Goal: Task Accomplishment & Management: Use online tool/utility

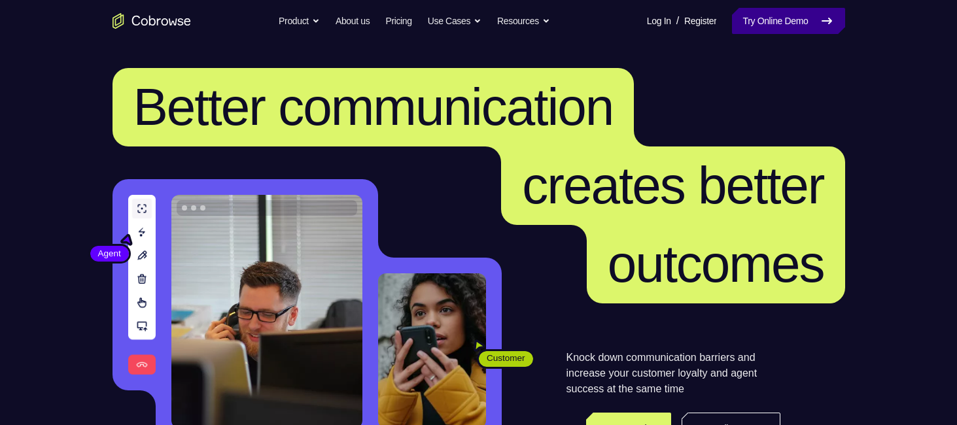
click at [778, 16] on link "Try Online Demo" at bounding box center [788, 21] width 113 height 26
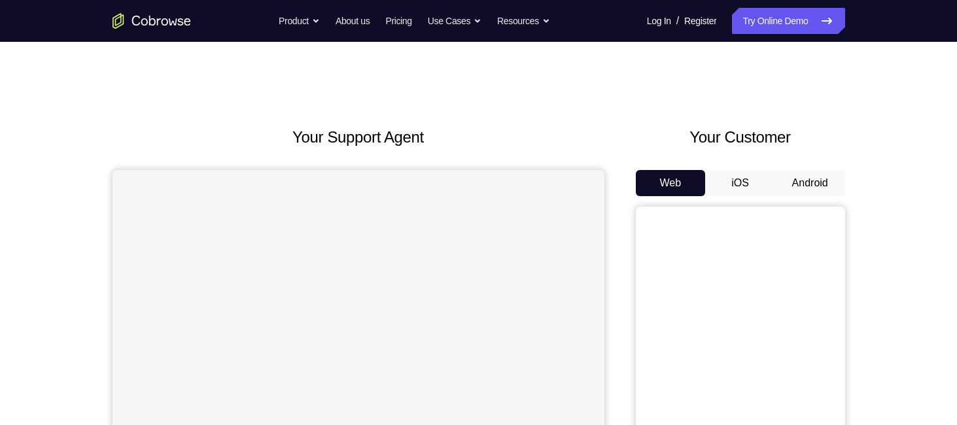
scroll to position [102, 0]
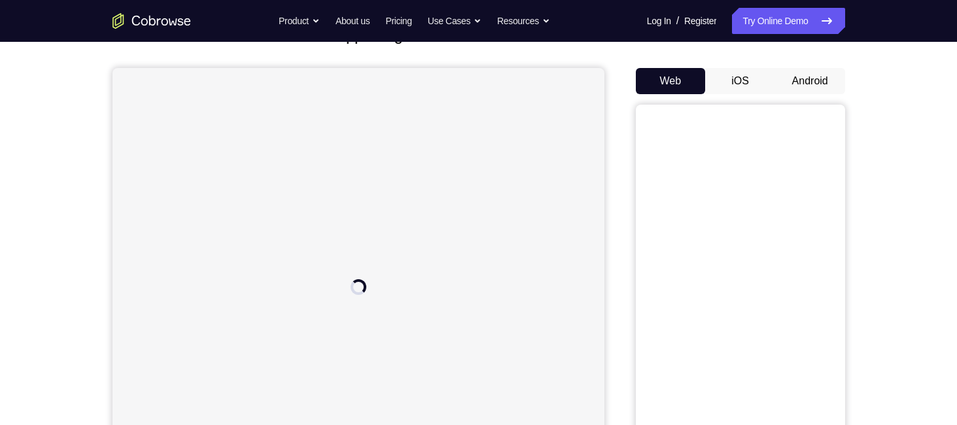
click at [804, 80] on button "Android" at bounding box center [810, 81] width 70 height 26
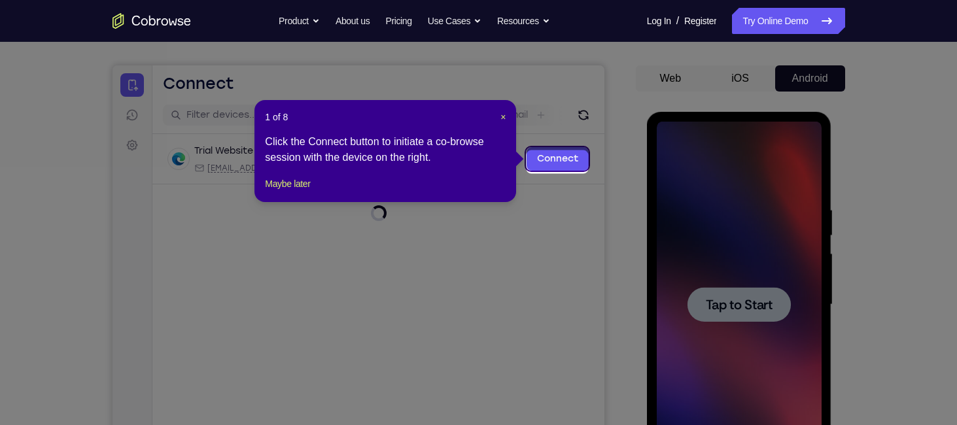
scroll to position [0, 0]
drag, startPoint x: 503, startPoint y: 105, endPoint x: 500, endPoint y: 118, distance: 12.7
click at [500, 118] on div "1 of 8 × Click the Connect button to initiate a co-browse session with the devi…" at bounding box center [385, 151] width 262 height 102
drag, startPoint x: 500, startPoint y: 118, endPoint x: 388, endPoint y: 53, distance: 129.8
click at [500, 118] on span "×" at bounding box center [502, 117] width 5 height 10
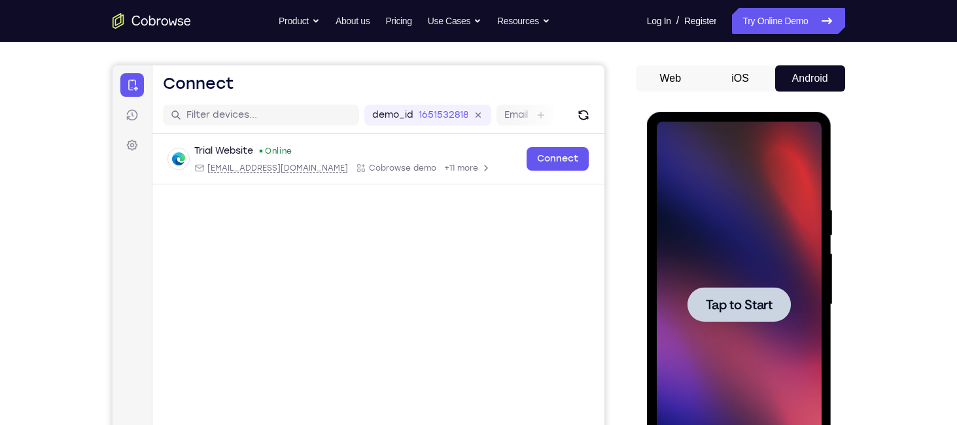
click at [715, 311] on span "Tap to Start" at bounding box center [739, 304] width 67 height 13
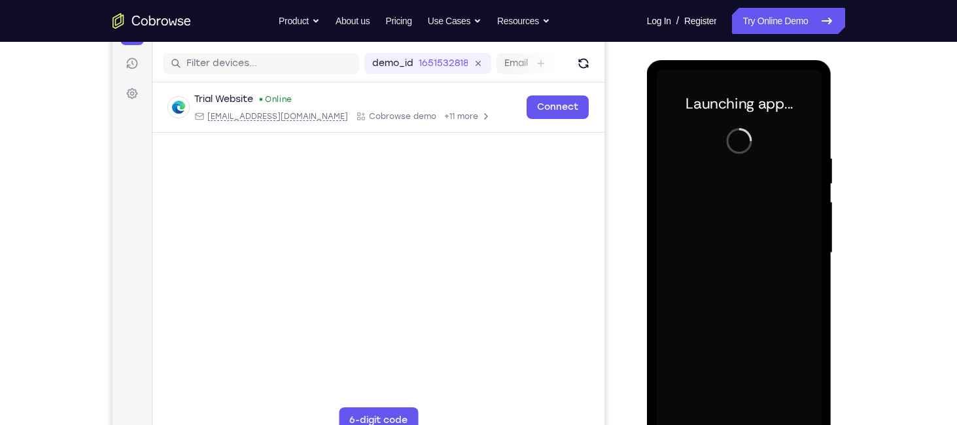
scroll to position [170, 0]
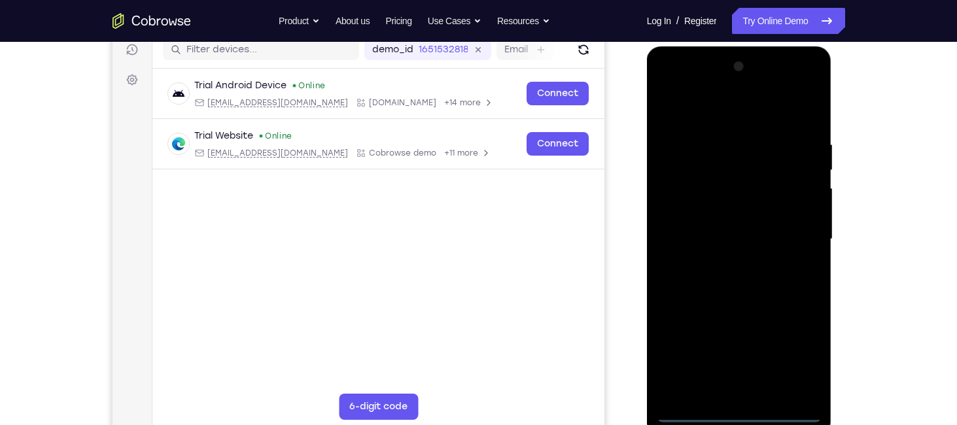
click at [741, 413] on div at bounding box center [739, 239] width 165 height 366
click at [799, 354] on div at bounding box center [739, 239] width 165 height 366
click at [719, 116] on div at bounding box center [739, 239] width 165 height 366
click at [731, 162] on div at bounding box center [739, 239] width 165 height 366
click at [725, 220] on div at bounding box center [739, 239] width 165 height 366
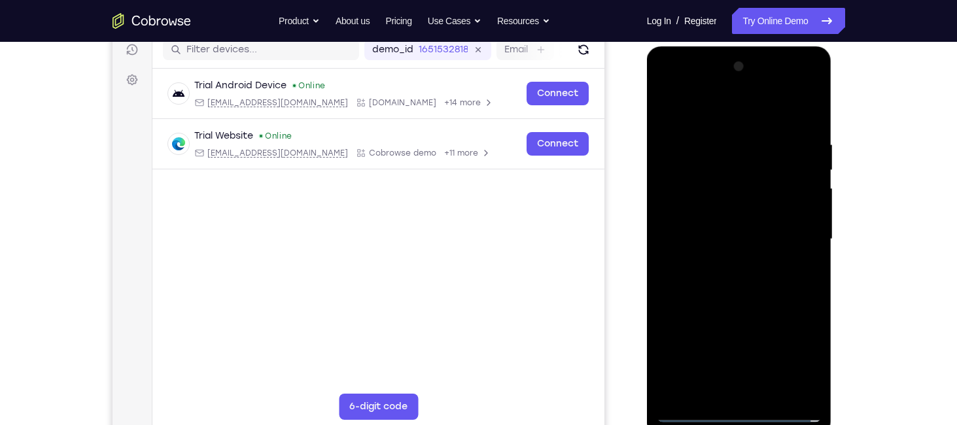
click at [726, 264] on div at bounding box center [739, 239] width 165 height 366
click at [728, 228] on div at bounding box center [739, 239] width 165 height 366
click at [727, 210] on div at bounding box center [739, 239] width 165 height 366
click at [807, 209] on div at bounding box center [739, 239] width 165 height 366
click at [788, 261] on div at bounding box center [739, 239] width 165 height 366
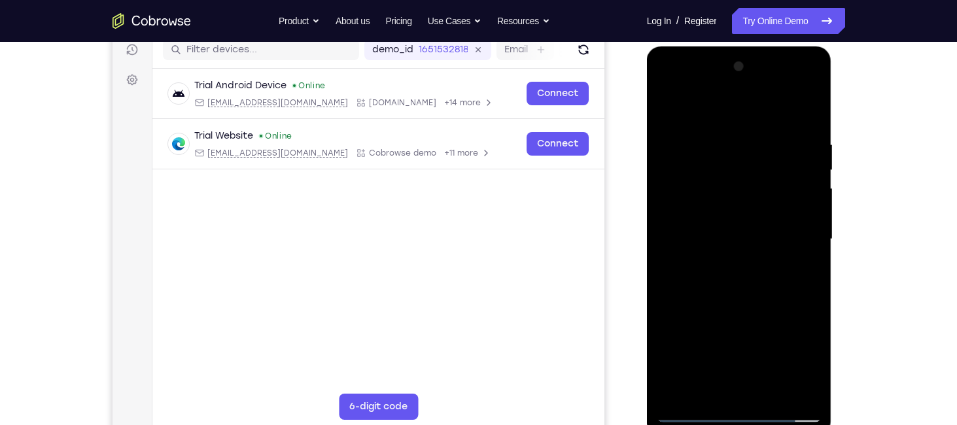
click at [770, 280] on div at bounding box center [739, 239] width 165 height 366
click at [808, 126] on div at bounding box center [739, 239] width 165 height 366
click at [767, 390] on div at bounding box center [739, 239] width 165 height 366
click at [741, 317] on div at bounding box center [739, 239] width 165 height 366
click at [733, 236] on div at bounding box center [739, 239] width 165 height 366
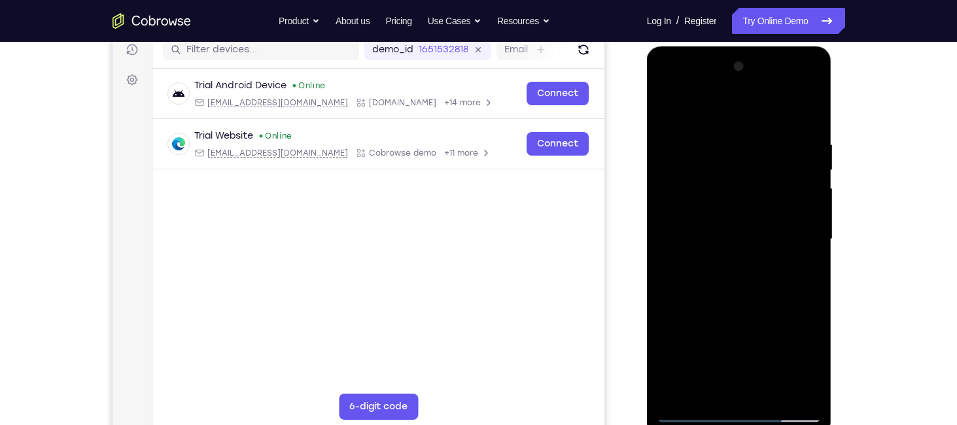
click at [684, 291] on div at bounding box center [739, 239] width 165 height 366
drag, startPoint x: 758, startPoint y: 201, endPoint x: 762, endPoint y: 229, distance: 27.8
click at [762, 229] on div at bounding box center [739, 240] width 165 height 366
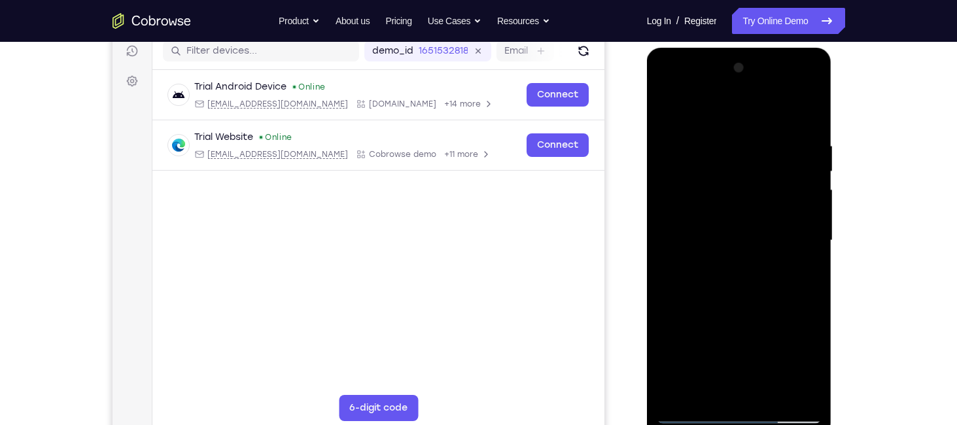
scroll to position [170, 0]
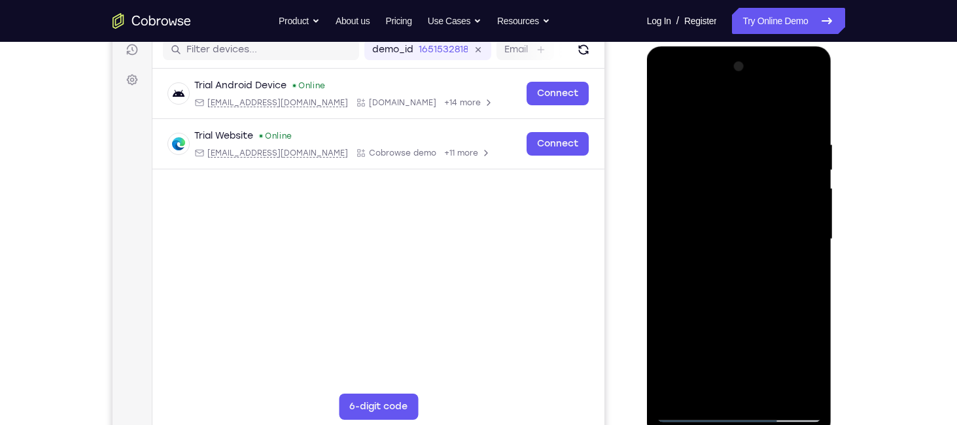
drag, startPoint x: 763, startPoint y: 222, endPoint x: 778, endPoint y: 292, distance: 72.1
click at [778, 292] on div at bounding box center [739, 239] width 165 height 366
drag, startPoint x: 773, startPoint y: 202, endPoint x: 782, endPoint y: 275, distance: 73.8
click at [782, 275] on div at bounding box center [739, 239] width 165 height 366
drag, startPoint x: 773, startPoint y: 195, endPoint x: 783, endPoint y: 260, distance: 65.6
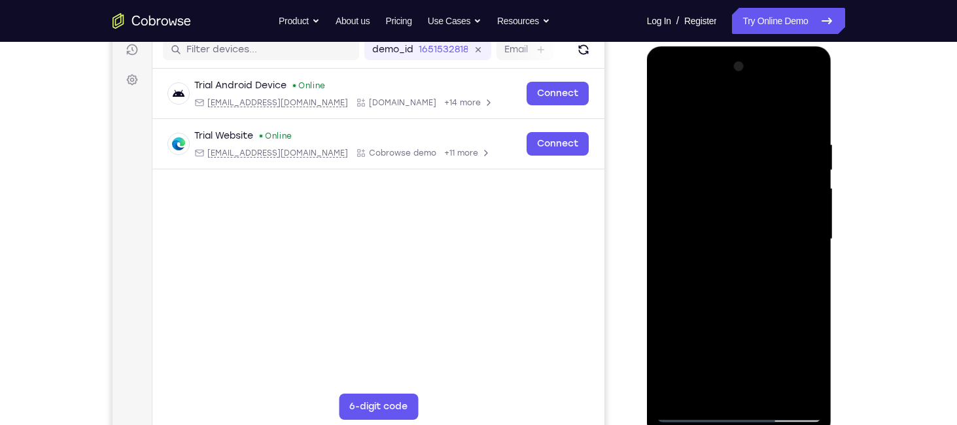
click at [783, 260] on div at bounding box center [739, 239] width 165 height 366
drag, startPoint x: 776, startPoint y: 181, endPoint x: 776, endPoint y: 204, distance: 22.9
click at [776, 204] on div at bounding box center [739, 239] width 165 height 366
drag, startPoint x: 775, startPoint y: 265, endPoint x: 770, endPoint y: 206, distance: 59.1
click at [770, 206] on div at bounding box center [739, 239] width 165 height 366
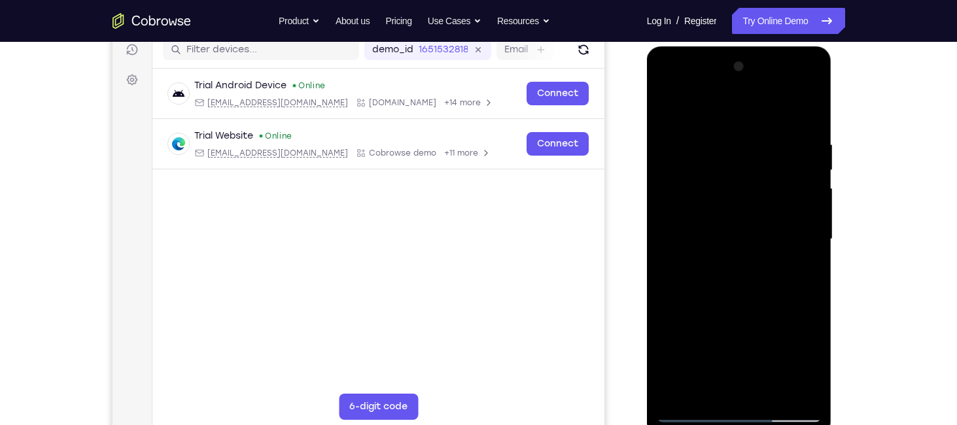
drag, startPoint x: 766, startPoint y: 254, endPoint x: 767, endPoint y: 201, distance: 53.6
click at [767, 201] on div at bounding box center [739, 239] width 165 height 366
drag, startPoint x: 777, startPoint y: 256, endPoint x: 776, endPoint y: 194, distance: 62.2
click at [776, 194] on div at bounding box center [739, 239] width 165 height 366
drag, startPoint x: 758, startPoint y: 291, endPoint x: 759, endPoint y: 235, distance: 56.3
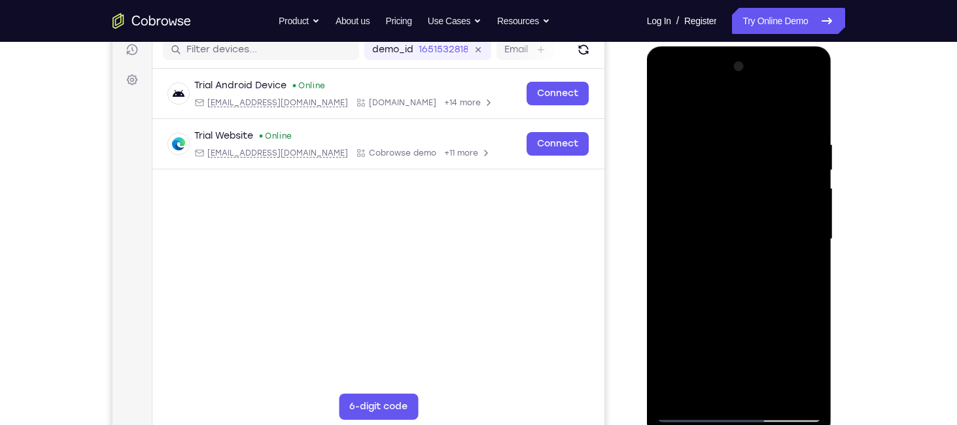
click at [759, 235] on div at bounding box center [739, 239] width 165 height 366
drag, startPoint x: 767, startPoint y: 254, endPoint x: 752, endPoint y: 124, distance: 131.0
click at [752, 124] on div at bounding box center [739, 239] width 165 height 366
click at [707, 381] on div at bounding box center [739, 239] width 165 height 366
click at [805, 273] on div at bounding box center [739, 239] width 165 height 366
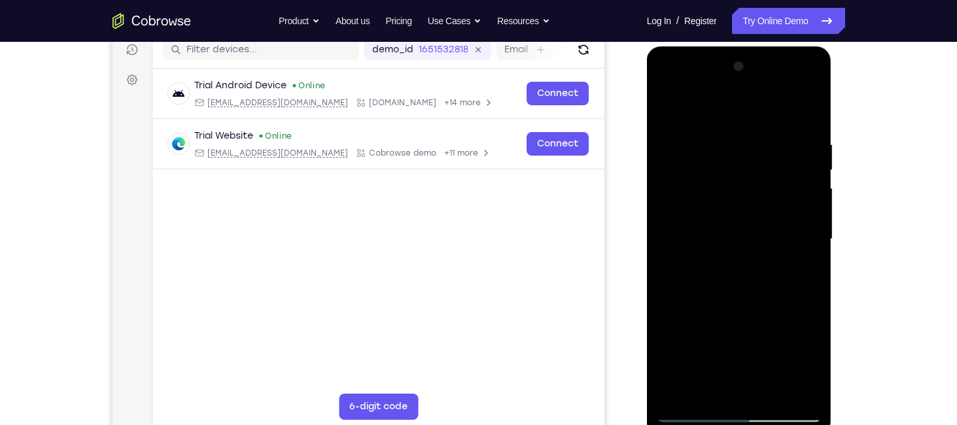
click at [712, 388] on div at bounding box center [739, 239] width 165 height 366
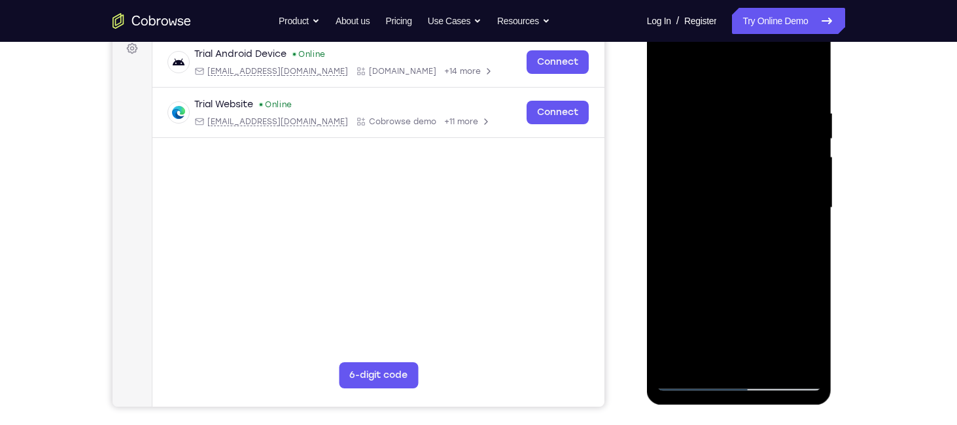
scroll to position [190, 0]
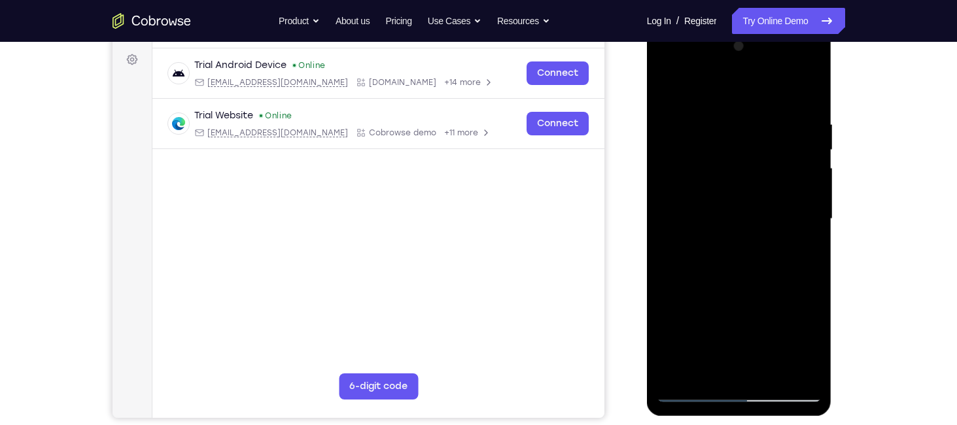
drag, startPoint x: 735, startPoint y: 321, endPoint x: 744, endPoint y: 243, distance: 77.7
click at [744, 243] on div at bounding box center [739, 219] width 165 height 366
drag, startPoint x: 750, startPoint y: 300, endPoint x: 752, endPoint y: 207, distance: 92.3
click at [752, 207] on div at bounding box center [739, 219] width 165 height 366
drag, startPoint x: 750, startPoint y: 300, endPoint x: 749, endPoint y: 218, distance: 81.1
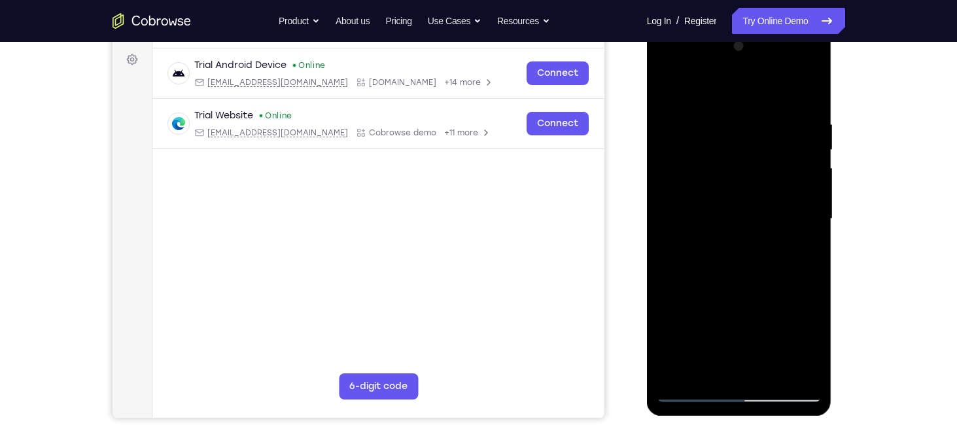
click at [749, 218] on div at bounding box center [739, 219] width 165 height 366
drag, startPoint x: 754, startPoint y: 287, endPoint x: 750, endPoint y: 211, distance: 76.6
click at [750, 211] on div at bounding box center [739, 219] width 165 height 366
drag, startPoint x: 743, startPoint y: 324, endPoint x: 743, endPoint y: 190, distance: 134.8
click at [743, 190] on div at bounding box center [739, 219] width 165 height 366
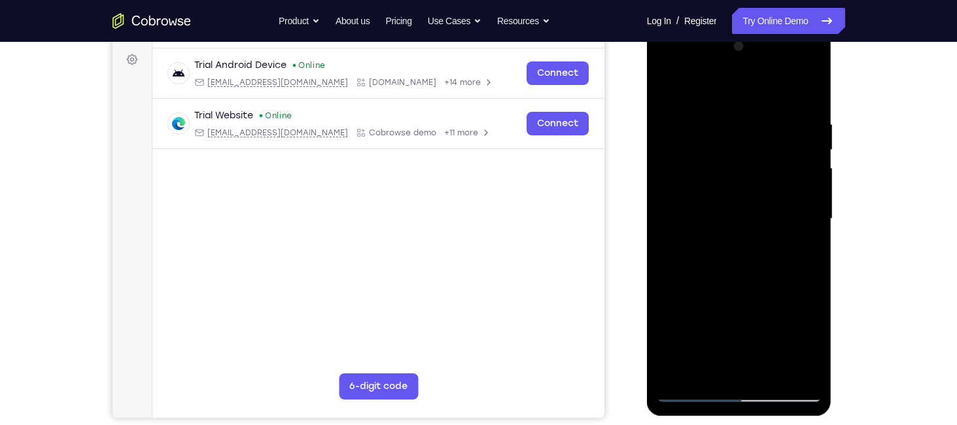
drag, startPoint x: 716, startPoint y: 300, endPoint x: 720, endPoint y: 313, distance: 13.9
click at [720, 313] on div at bounding box center [739, 219] width 165 height 366
drag, startPoint x: 712, startPoint y: 287, endPoint x: 719, endPoint y: 319, distance: 32.1
click at [719, 319] on div at bounding box center [739, 219] width 165 height 366
click at [688, 349] on div at bounding box center [739, 219] width 165 height 366
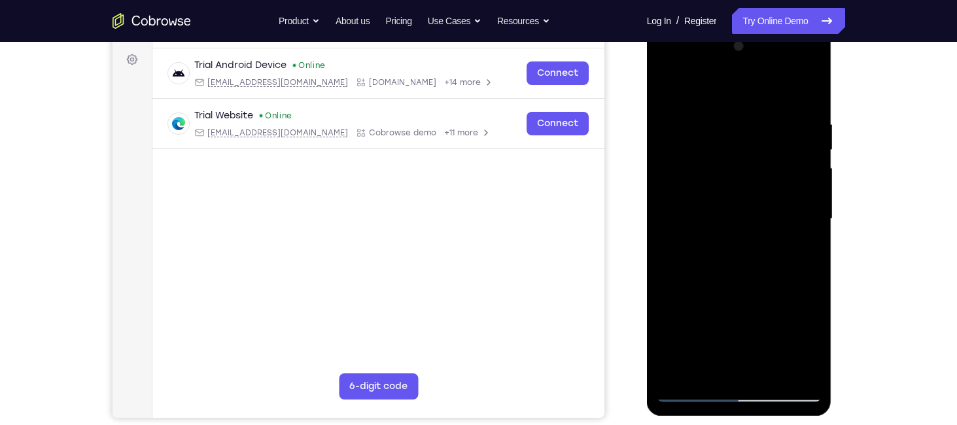
click at [803, 243] on div at bounding box center [739, 219] width 165 height 366
click at [704, 362] on div at bounding box center [739, 219] width 165 height 366
click at [669, 90] on div at bounding box center [739, 219] width 165 height 366
click at [723, 243] on div at bounding box center [739, 219] width 165 height 366
click at [801, 249] on div at bounding box center [739, 219] width 165 height 366
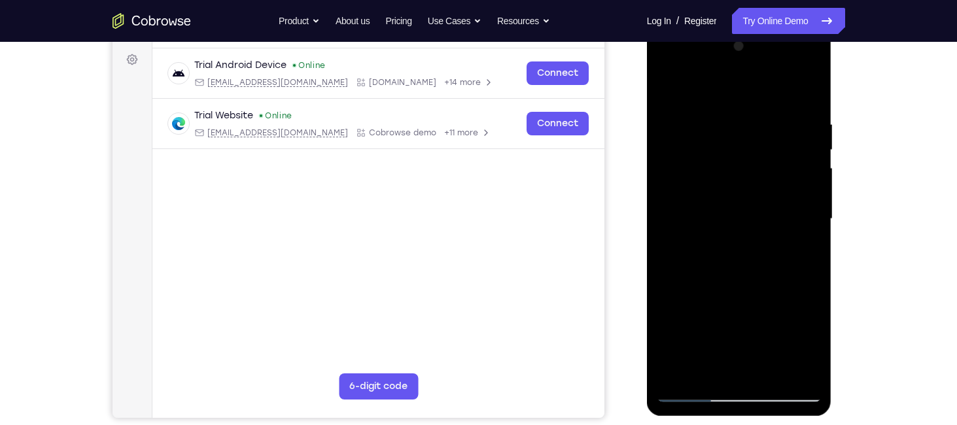
click at [707, 368] on div at bounding box center [739, 219] width 165 height 366
drag, startPoint x: 729, startPoint y: 339, endPoint x: 744, endPoint y: 400, distance: 62.7
click at [744, 400] on div at bounding box center [739, 219] width 165 height 366
click at [775, 318] on div at bounding box center [739, 219] width 165 height 366
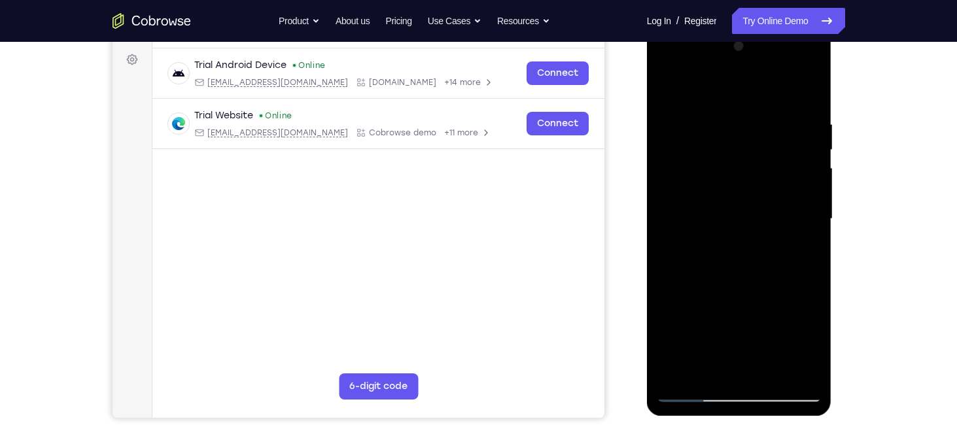
click at [775, 318] on div at bounding box center [739, 219] width 165 height 366
click at [799, 237] on div at bounding box center [739, 219] width 165 height 366
click at [672, 85] on div at bounding box center [739, 219] width 165 height 366
drag, startPoint x: 735, startPoint y: 247, endPoint x: 759, endPoint y: 307, distance: 65.7
click at [759, 307] on div at bounding box center [739, 219] width 165 height 366
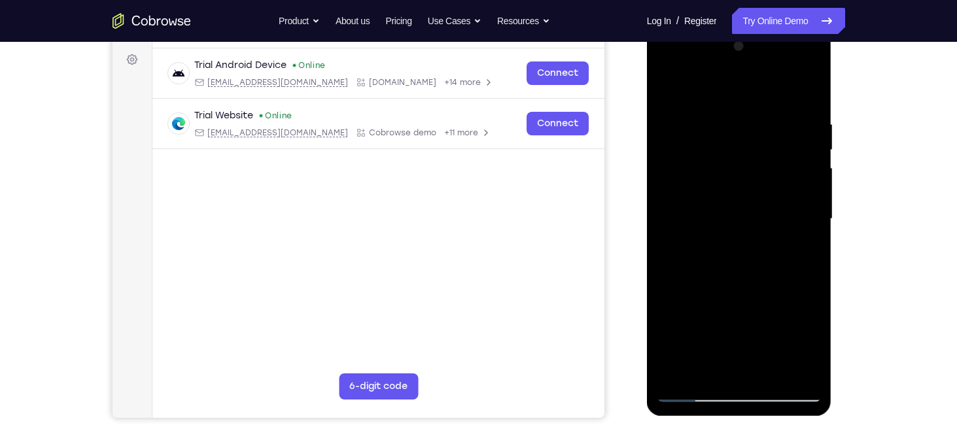
click at [737, 251] on div at bounding box center [739, 219] width 165 height 366
click at [729, 362] on div at bounding box center [739, 219] width 165 height 366
click at [803, 339] on div at bounding box center [739, 219] width 165 height 366
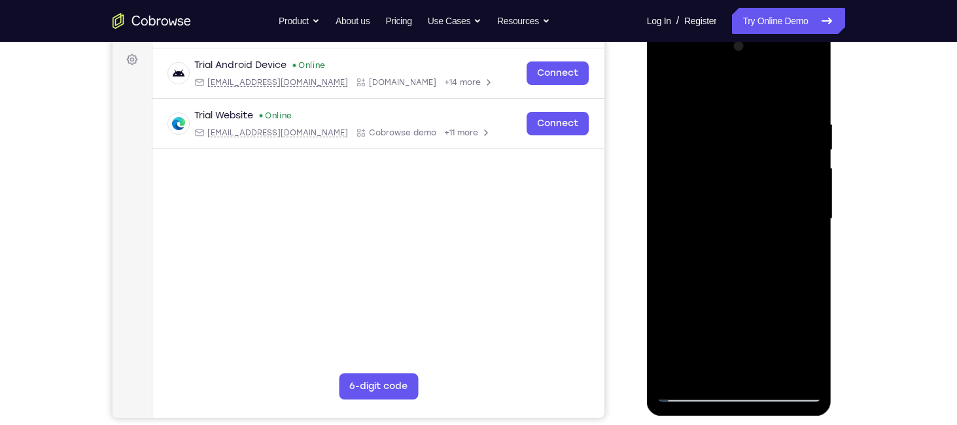
click at [810, 251] on div at bounding box center [739, 219] width 165 height 366
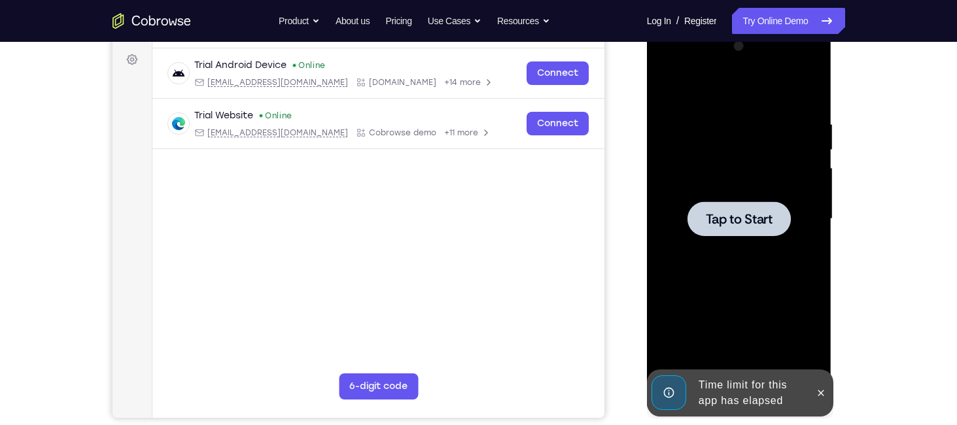
click at [723, 220] on span "Tap to Start" at bounding box center [739, 219] width 67 height 13
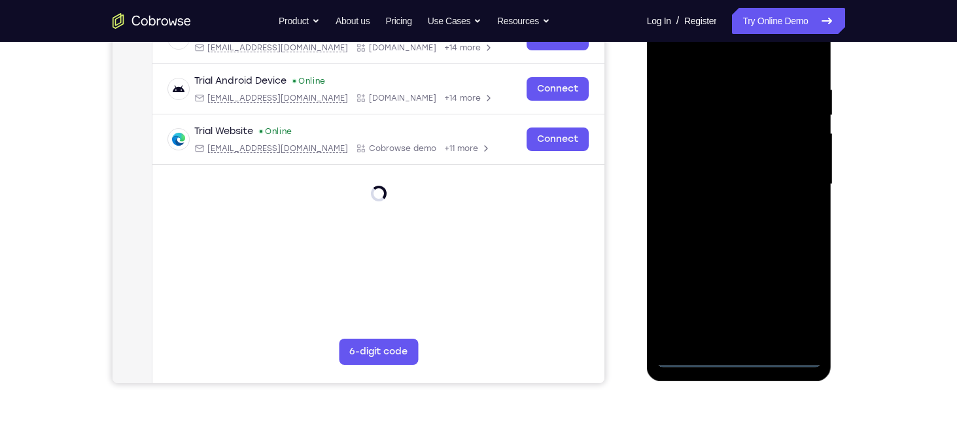
scroll to position [226, 0]
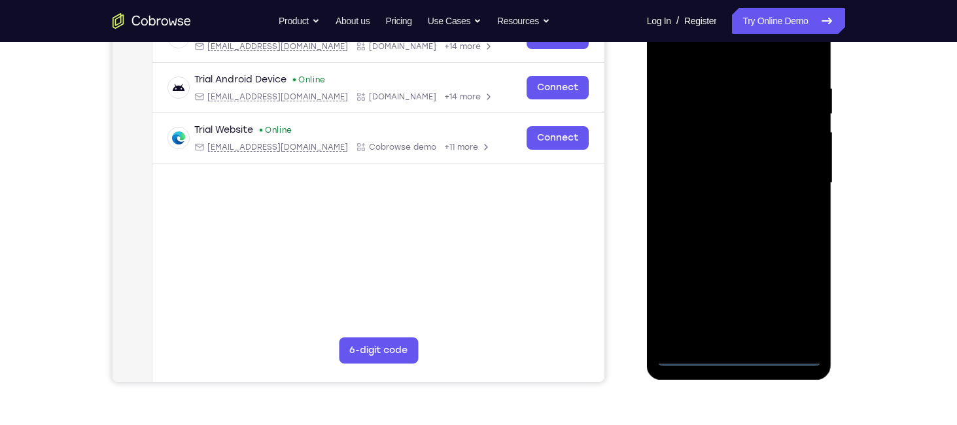
click at [737, 359] on div at bounding box center [739, 183] width 165 height 366
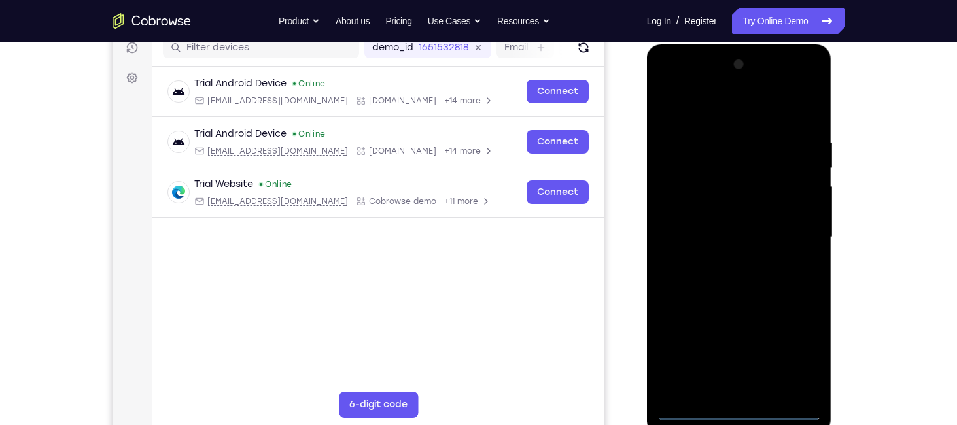
scroll to position [173, 0]
click at [804, 353] on div at bounding box center [739, 237] width 165 height 366
click at [733, 98] on div at bounding box center [739, 237] width 165 height 366
click at [790, 236] on div at bounding box center [739, 237] width 165 height 366
click at [723, 258] on div at bounding box center [739, 237] width 165 height 366
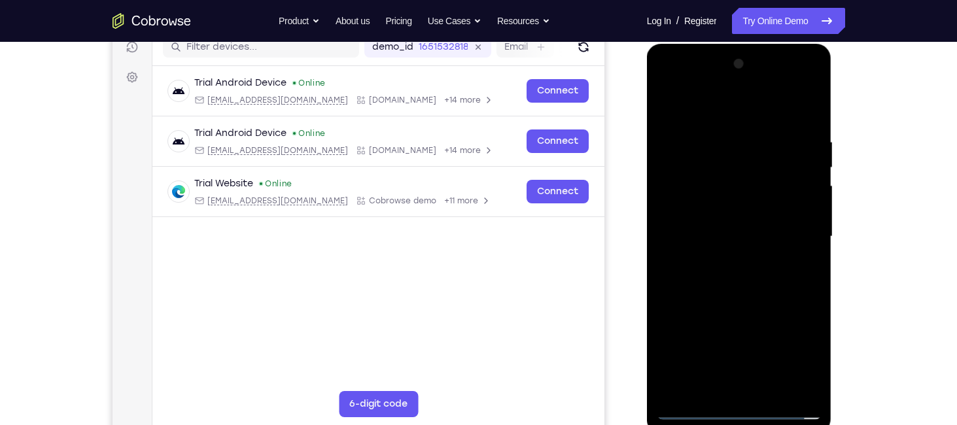
click at [712, 221] on div at bounding box center [739, 237] width 165 height 366
click at [712, 214] on div at bounding box center [739, 237] width 165 height 366
click at [722, 232] on div at bounding box center [739, 237] width 165 height 366
click at [741, 277] on div at bounding box center [739, 237] width 165 height 366
click at [741, 275] on div at bounding box center [739, 237] width 165 height 366
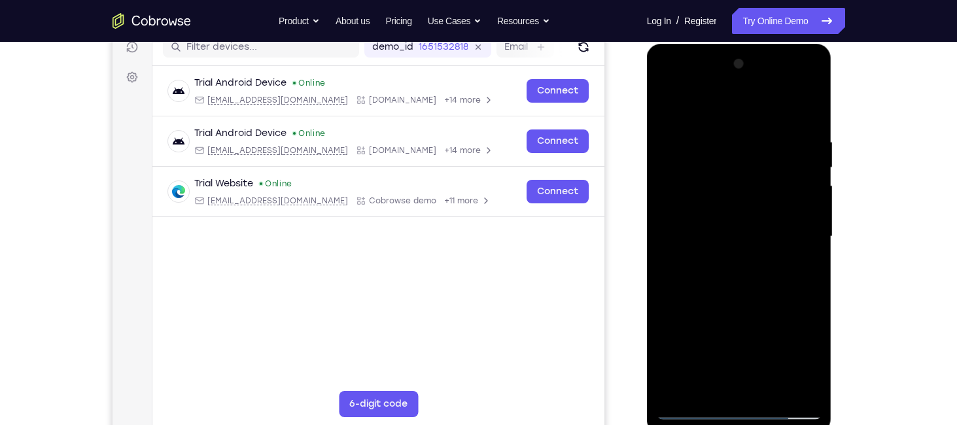
click at [762, 251] on div at bounding box center [739, 237] width 165 height 366
click at [759, 263] on div at bounding box center [739, 237] width 165 height 366
click at [753, 252] on div at bounding box center [739, 237] width 165 height 366
click at [746, 237] on div at bounding box center [739, 237] width 165 height 366
click at [747, 266] on div at bounding box center [739, 237] width 165 height 366
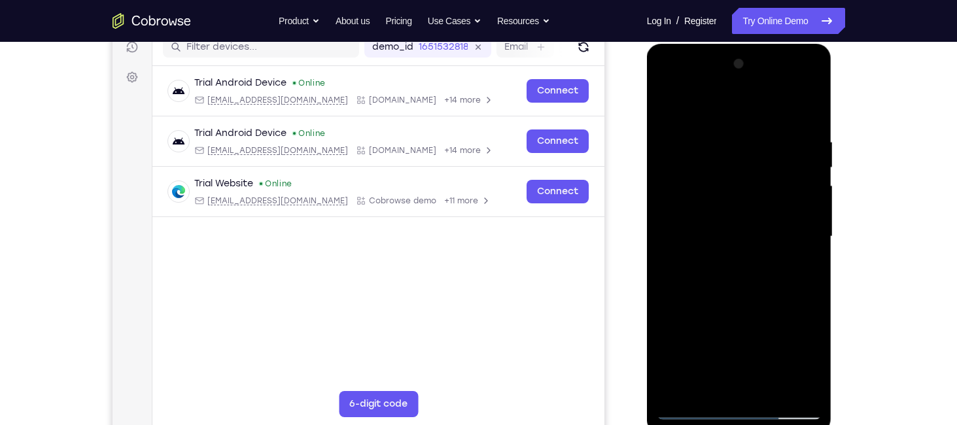
click at [747, 266] on div at bounding box center [739, 237] width 165 height 366
click at [796, 252] on div at bounding box center [739, 237] width 165 height 366
click at [803, 209] on div at bounding box center [739, 237] width 165 height 366
click at [731, 236] on div at bounding box center [739, 237] width 165 height 366
click at [725, 278] on div at bounding box center [739, 237] width 165 height 366
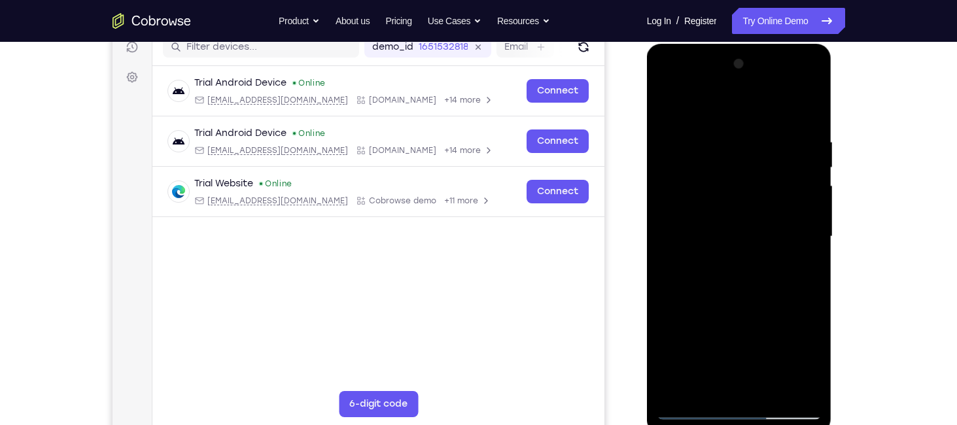
click at [746, 235] on div at bounding box center [739, 237] width 165 height 366
click at [758, 237] on div at bounding box center [739, 237] width 165 height 366
click at [746, 276] on div at bounding box center [739, 237] width 165 height 366
drag, startPoint x: 749, startPoint y: 287, endPoint x: 748, endPoint y: 276, distance: 10.5
click at [748, 276] on div at bounding box center [739, 237] width 165 height 366
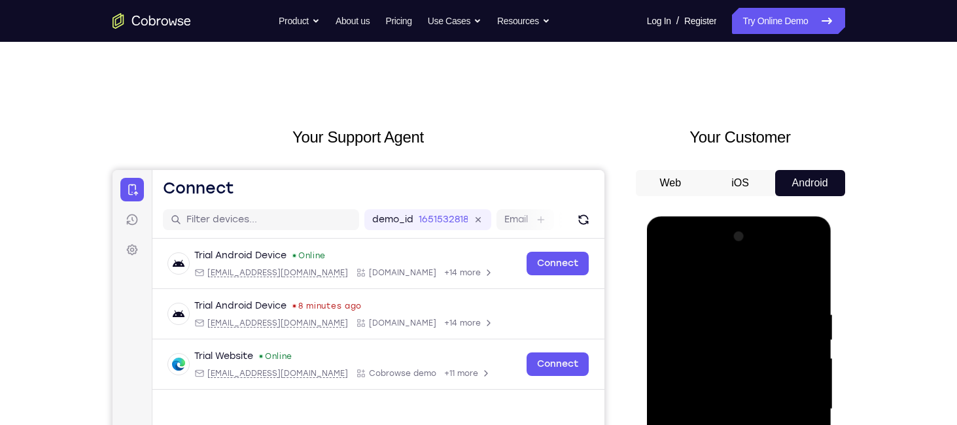
scroll to position [5, 0]
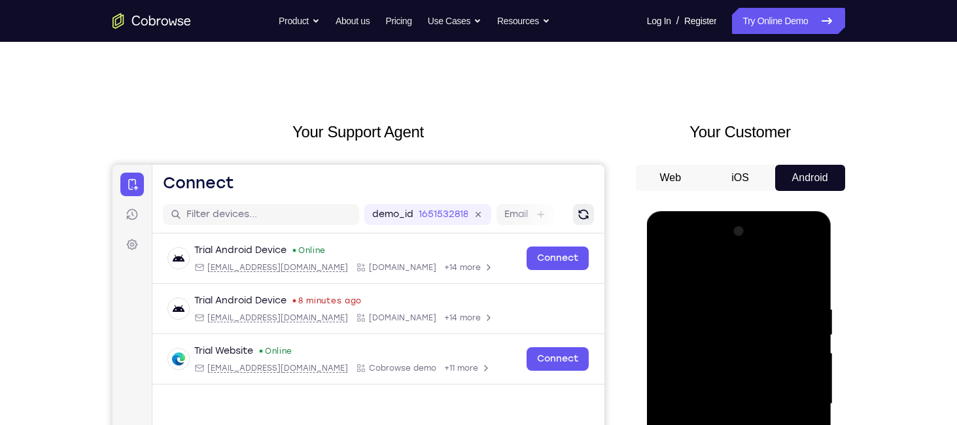
click at [580, 209] on icon "Refresh" at bounding box center [582, 214] width 17 height 17
click at [529, 217] on div "Email" at bounding box center [525, 214] width 58 height 21
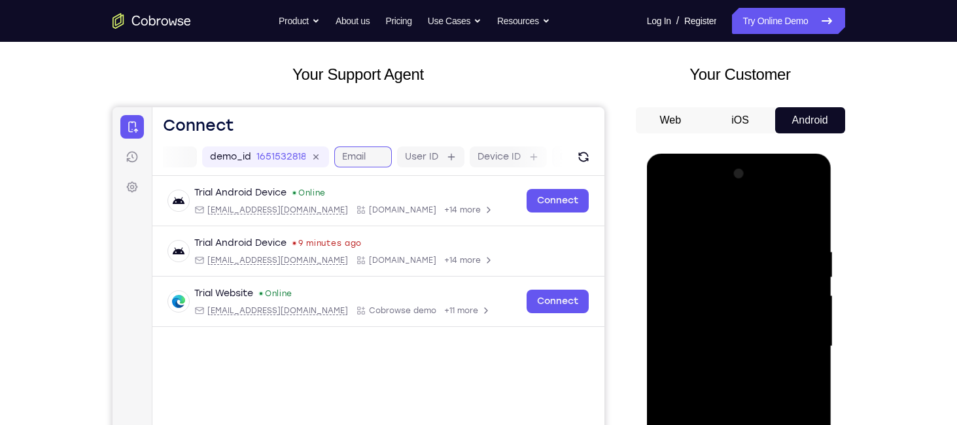
scroll to position [50, 0]
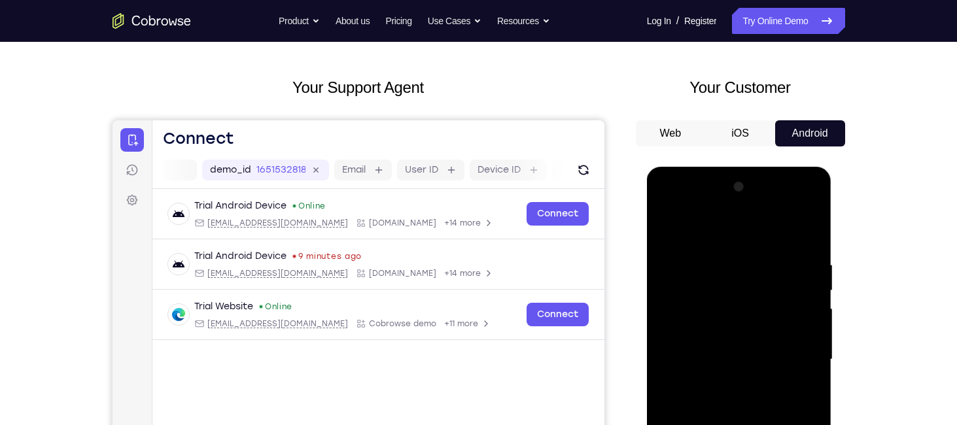
click at [739, 128] on button "iOS" at bounding box center [740, 133] width 70 height 26
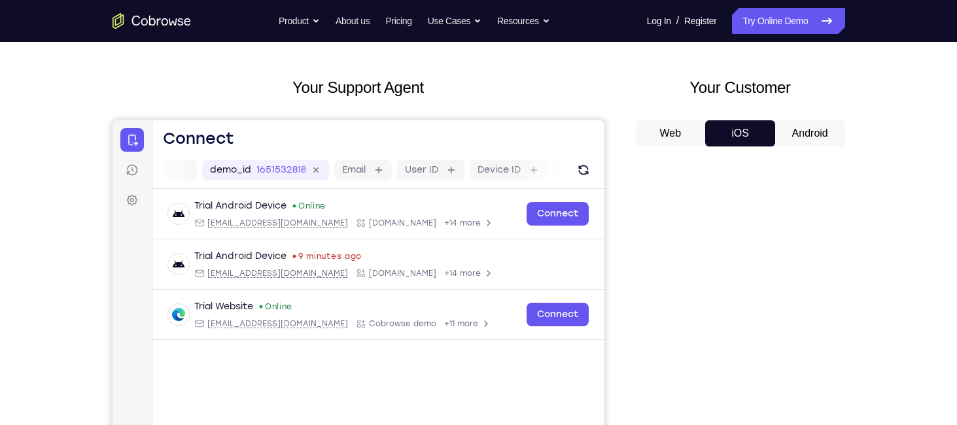
click at [793, 131] on button "Android" at bounding box center [810, 133] width 70 height 26
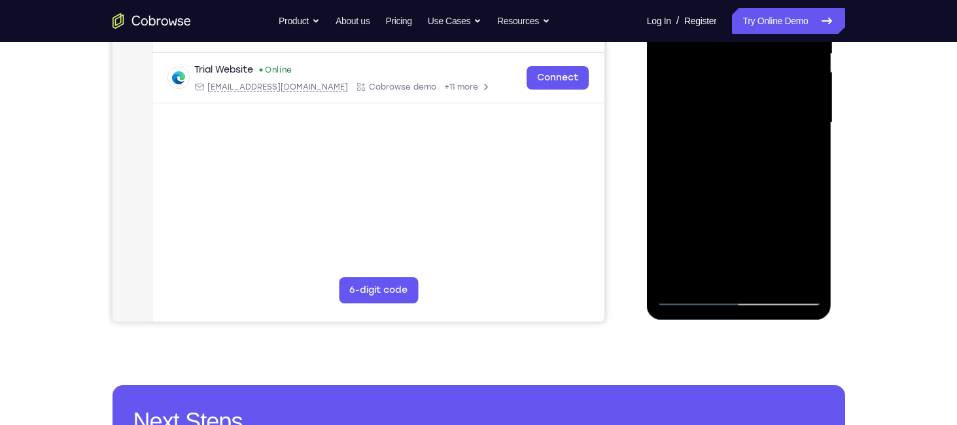
scroll to position [285, 0]
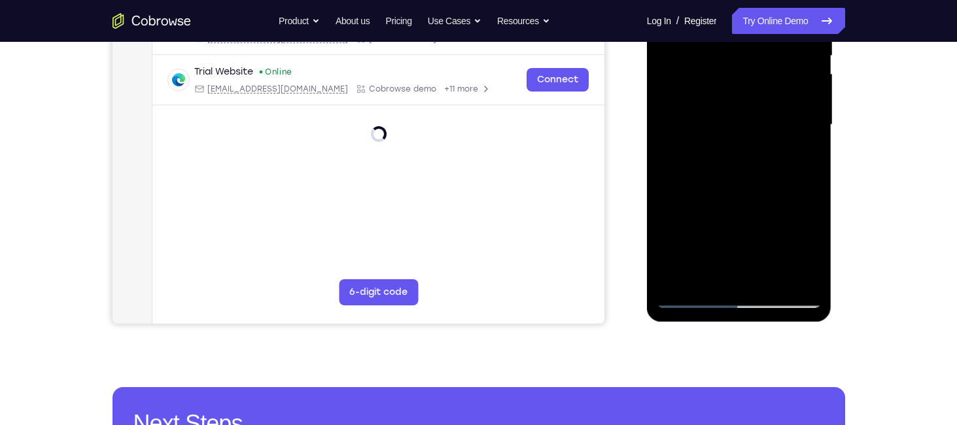
click at [737, 300] on div at bounding box center [739, 125] width 165 height 366
click at [791, 298] on div at bounding box center [739, 125] width 165 height 366
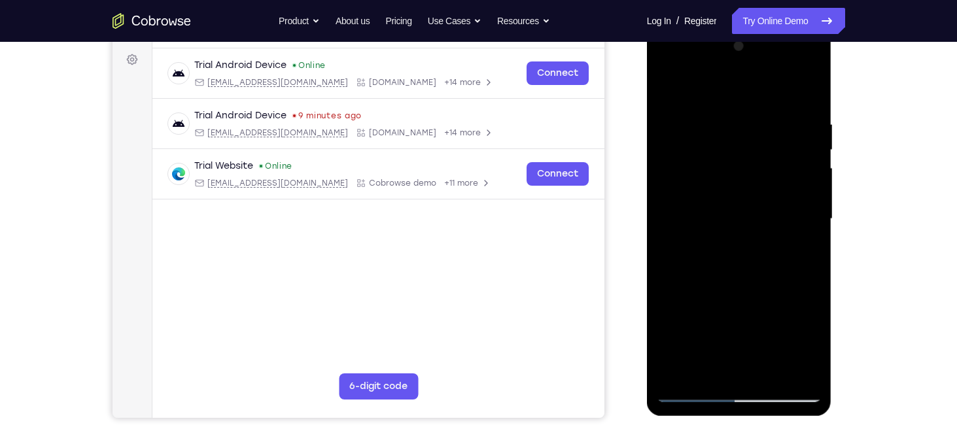
scroll to position [182, 0]
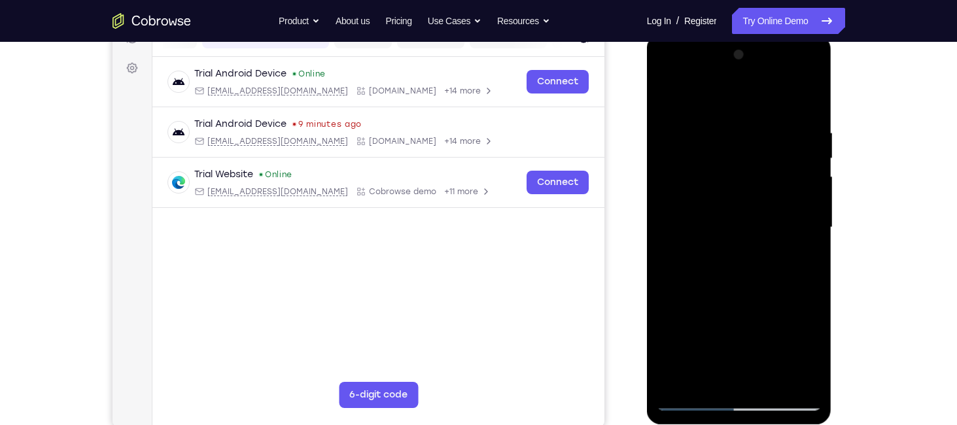
drag, startPoint x: 752, startPoint y: 191, endPoint x: 691, endPoint y: -69, distance: 266.7
click at [691, 35] on html "Online web based iOS Simulators and Android Emulators. Run iPhone, iPad, Mobile…" at bounding box center [740, 231] width 186 height 392
click at [732, 209] on div at bounding box center [739, 227] width 165 height 366
click at [756, 207] on div at bounding box center [739, 227] width 165 height 366
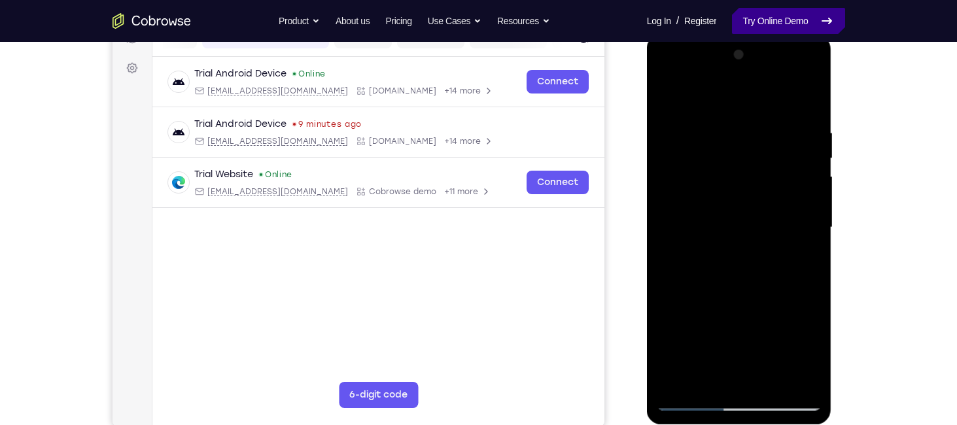
click at [760, 26] on link "Try Online Demo" at bounding box center [788, 21] width 113 height 26
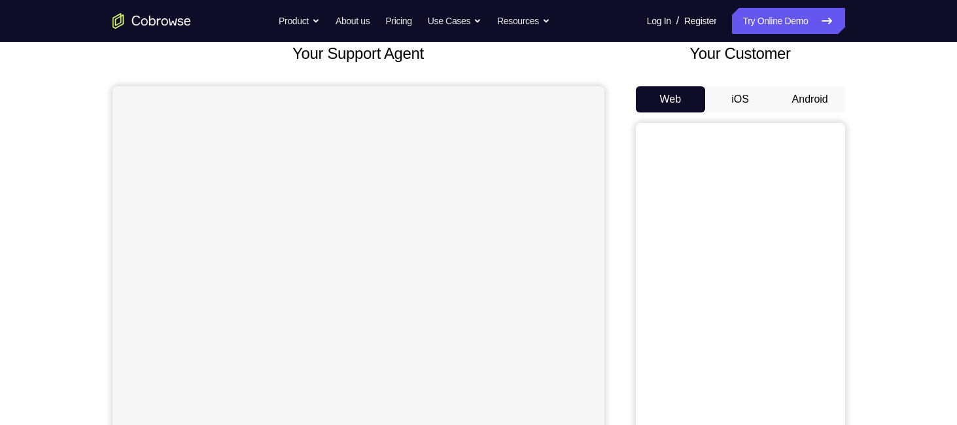
scroll to position [86, 0]
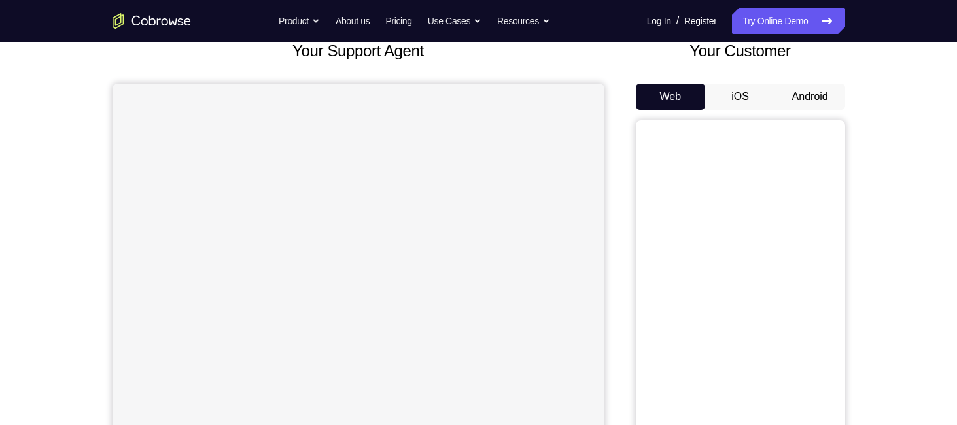
click at [818, 100] on button "Android" at bounding box center [810, 97] width 70 height 26
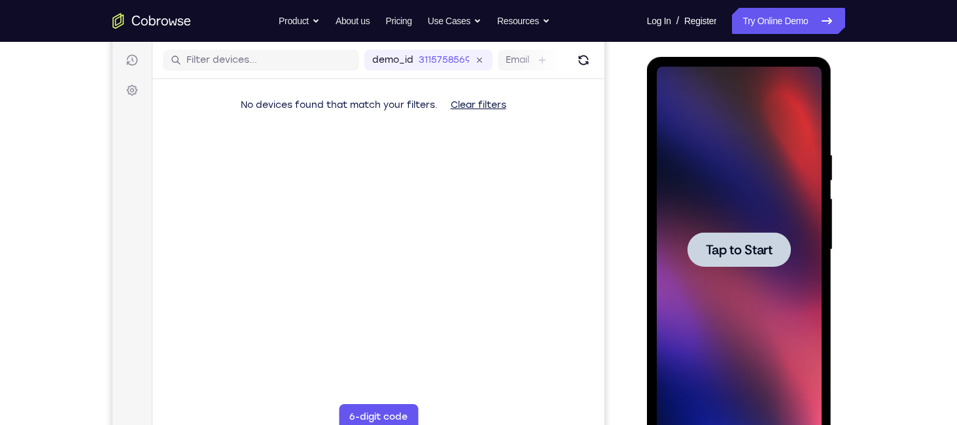
scroll to position [0, 0]
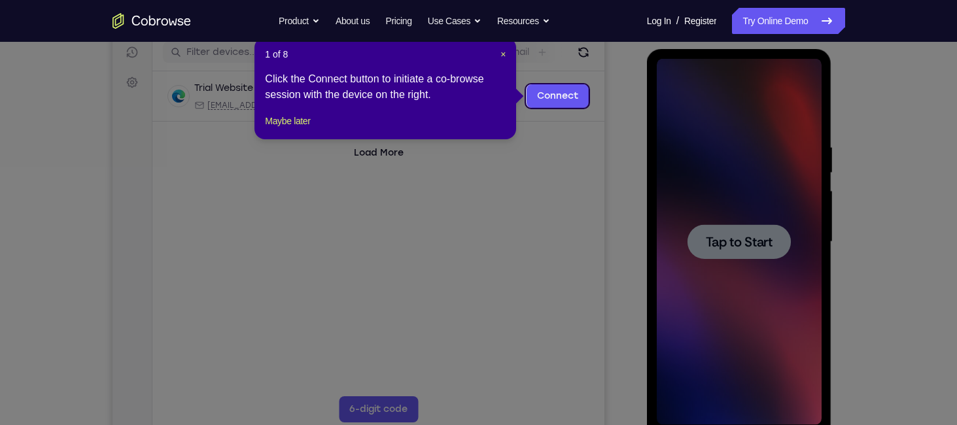
click at [756, 231] on icon at bounding box center [483, 212] width 967 height 425
click at [632, 133] on icon at bounding box center [483, 212] width 967 height 425
click at [294, 139] on div "1 of 8 × Click the Connect button to initiate a co-browse session with the devi…" at bounding box center [385, 88] width 262 height 102
click at [293, 129] on button "Maybe later" at bounding box center [287, 121] width 45 height 16
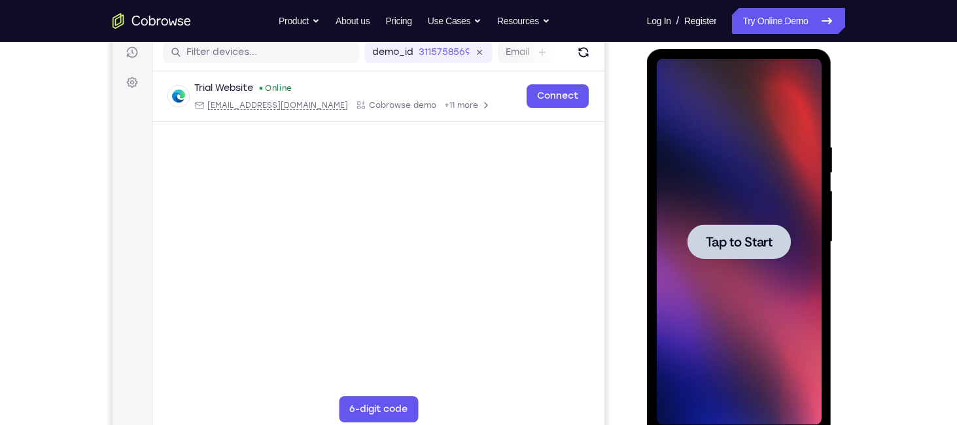
click at [724, 247] on span "Tap to Start" at bounding box center [739, 241] width 67 height 13
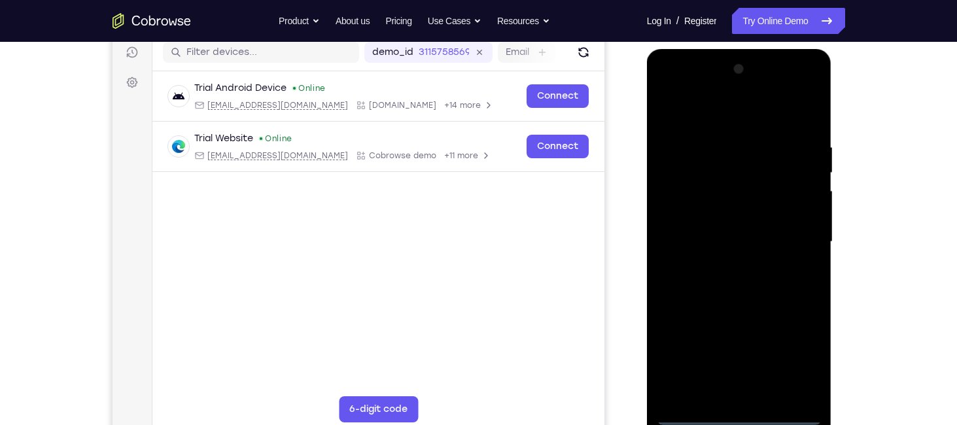
click at [748, 414] on div at bounding box center [739, 242] width 165 height 366
drag, startPoint x: 733, startPoint y: 316, endPoint x: 729, endPoint y: 71, distance: 244.7
click at [729, 71] on div at bounding box center [739, 242] width 165 height 366
click at [760, 135] on div at bounding box center [739, 242] width 165 height 366
drag, startPoint x: 760, startPoint y: 135, endPoint x: 161, endPoint y: -97, distance: 642.8
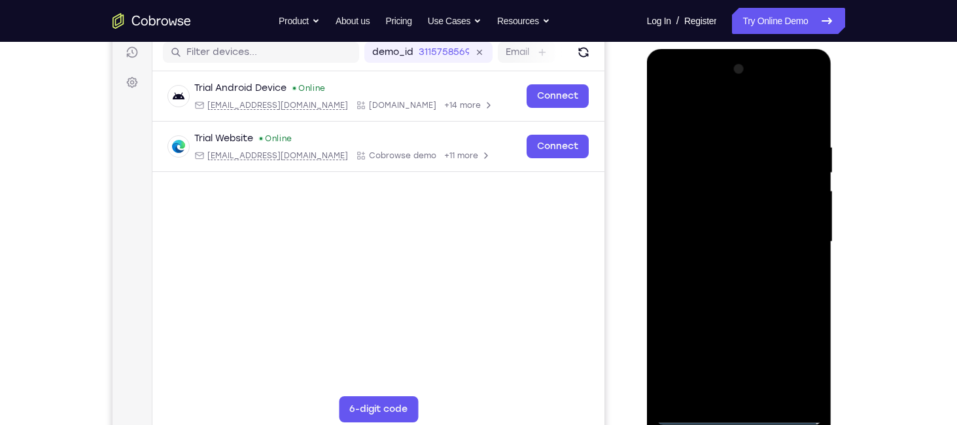
click at [647, 49] on html "Online web based iOS Simulators and Android Emulators. Run iPhone, iPad, Mobile…" at bounding box center [740, 245] width 186 height 392
click at [712, 109] on div at bounding box center [739, 242] width 165 height 366
click at [801, 241] on div at bounding box center [739, 242] width 165 height 366
click at [726, 268] on div at bounding box center [739, 242] width 165 height 366
click at [718, 235] on div at bounding box center [739, 242] width 165 height 366
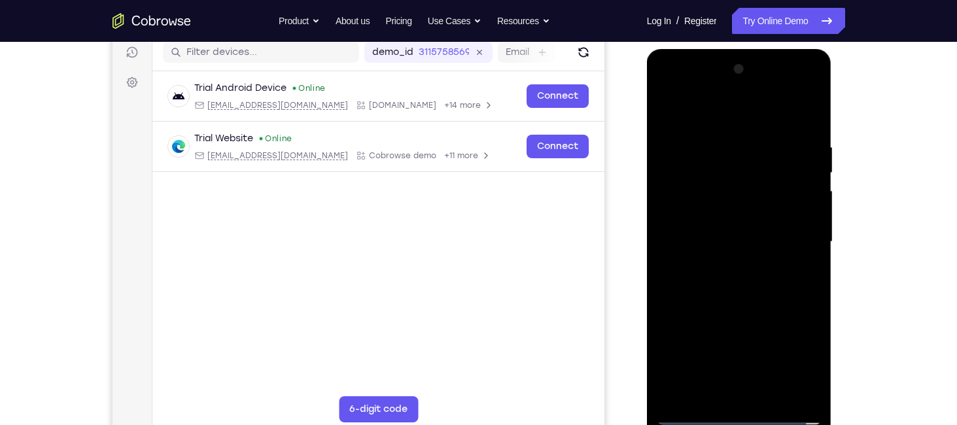
click at [712, 211] on div at bounding box center [739, 242] width 165 height 366
click at [725, 236] on div at bounding box center [739, 242] width 165 height 366
click at [752, 273] on div at bounding box center [739, 242] width 165 height 366
click at [808, 262] on div at bounding box center [739, 242] width 165 height 366
click at [755, 185] on div at bounding box center [739, 242] width 165 height 366
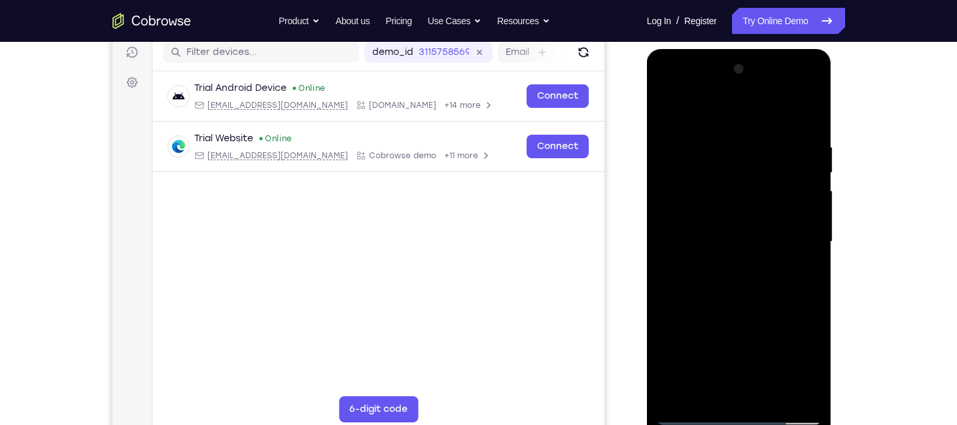
click at [741, 241] on div at bounding box center [739, 242] width 165 height 366
click at [744, 271] on div at bounding box center [739, 242] width 165 height 366
click at [754, 261] on div at bounding box center [739, 242] width 165 height 366
click at [740, 241] on div at bounding box center [739, 242] width 165 height 366
click at [740, 270] on div at bounding box center [739, 242] width 165 height 366
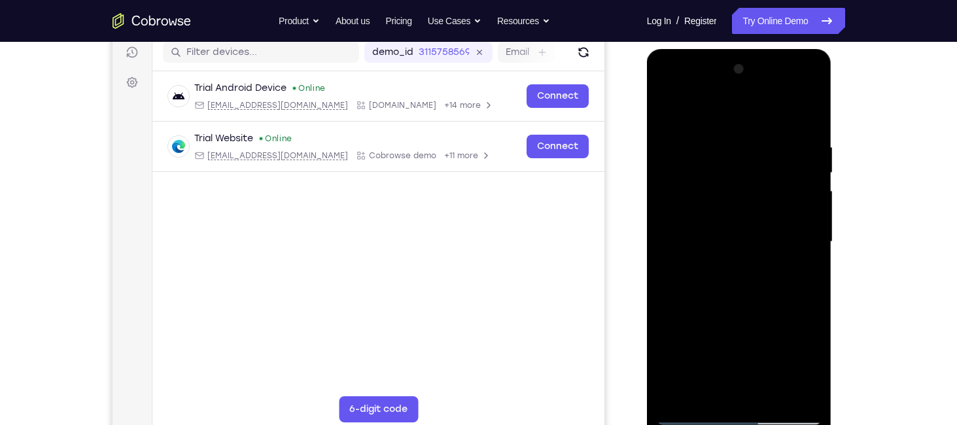
drag, startPoint x: 738, startPoint y: 239, endPoint x: 740, endPoint y: 409, distance: 170.1
click at [740, 409] on div at bounding box center [739, 242] width 165 height 366
click at [739, 413] on div at bounding box center [739, 242] width 165 height 366
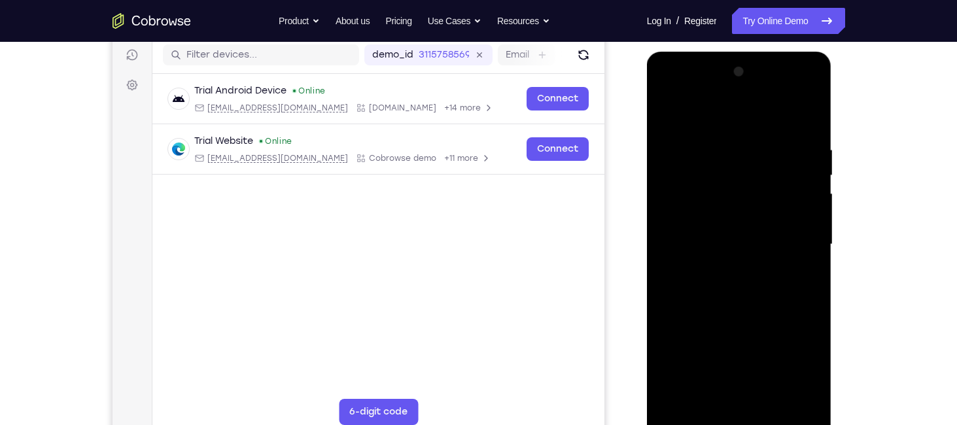
scroll to position [170, 0]
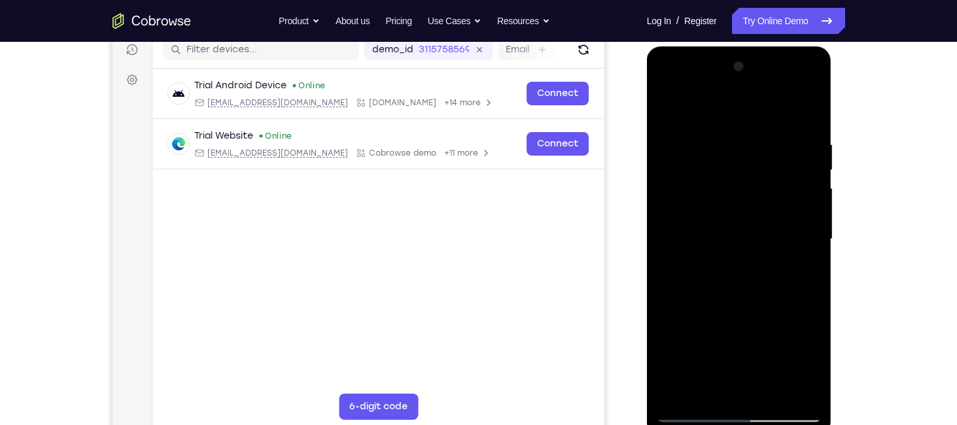
drag, startPoint x: 743, startPoint y: 297, endPoint x: 706, endPoint y: -60, distance: 359.1
click at [706, 46] on html "Online web based iOS Simulators and Android Emulators. Run iPhone, iPad, Mobile…" at bounding box center [740, 242] width 186 height 392
click at [752, 131] on div at bounding box center [739, 239] width 165 height 366
click at [758, 281] on div at bounding box center [739, 239] width 165 height 366
click at [750, 275] on div at bounding box center [739, 239] width 165 height 366
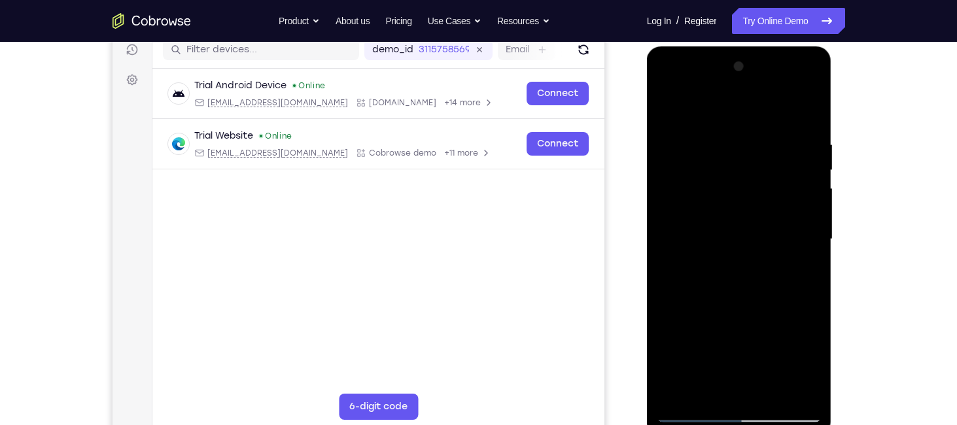
click at [741, 232] on div at bounding box center [739, 239] width 165 height 366
click at [752, 275] on div at bounding box center [739, 239] width 165 height 366
click at [745, 286] on div at bounding box center [739, 239] width 165 height 366
click at [743, 14] on link "Try Online Demo" at bounding box center [788, 21] width 113 height 26
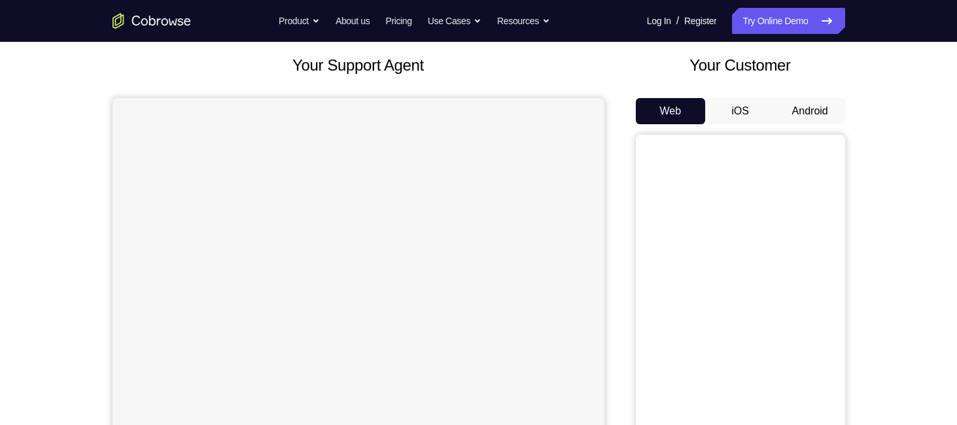
scroll to position [73, 0]
click at [790, 101] on button "Android" at bounding box center [810, 110] width 70 height 26
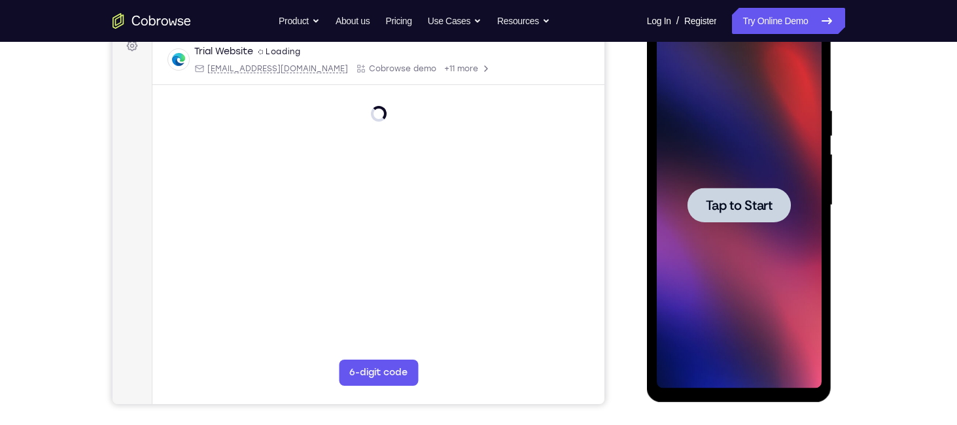
scroll to position [209, 0]
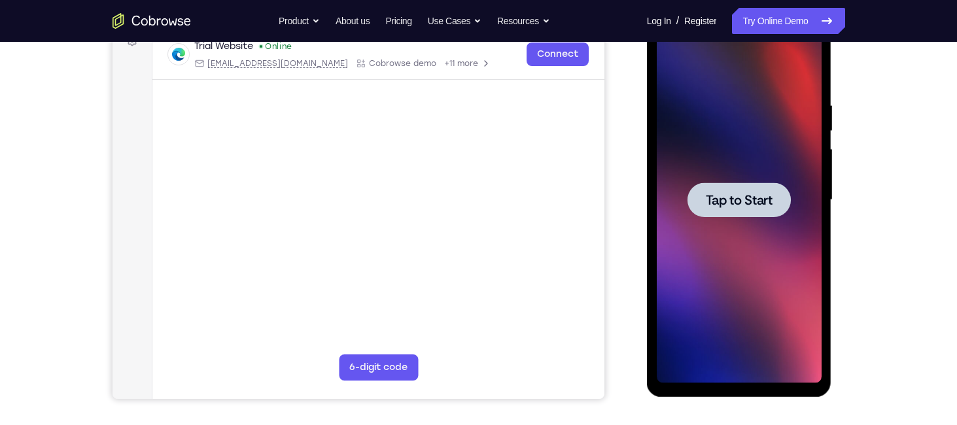
click at [727, 198] on span "Tap to Start" at bounding box center [739, 200] width 67 height 13
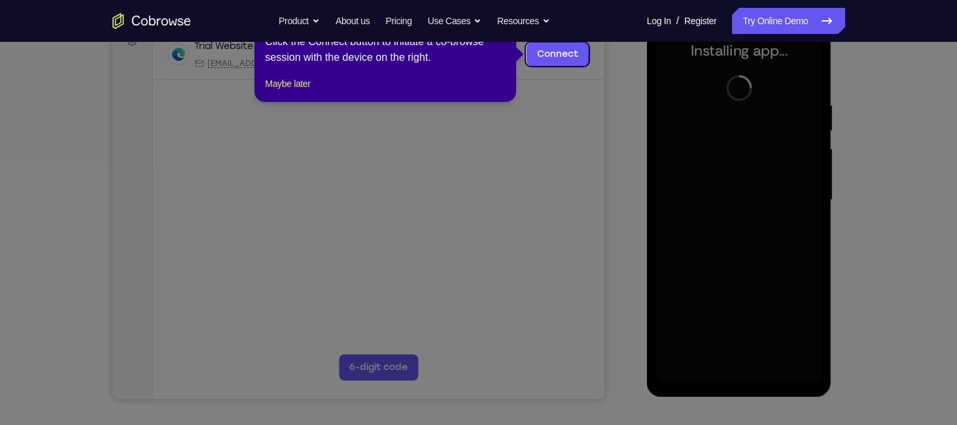
click at [579, 145] on icon at bounding box center [483, 212] width 967 height 425
click at [294, 92] on button "Maybe later" at bounding box center [287, 84] width 45 height 16
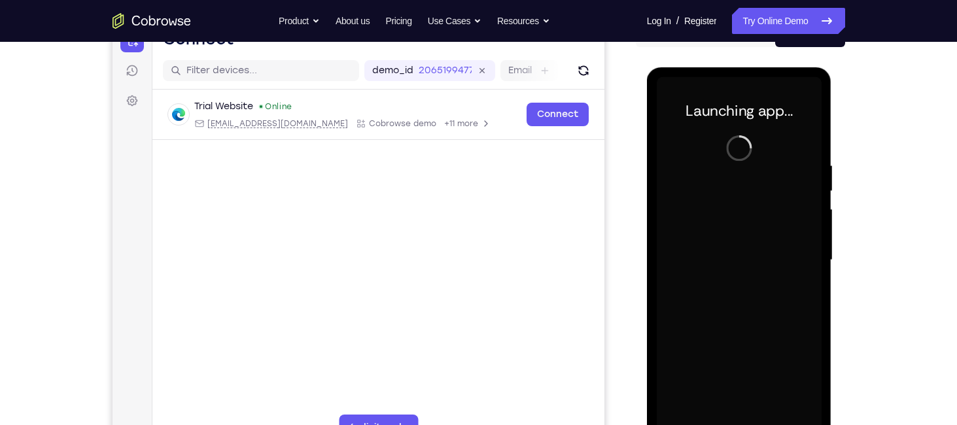
scroll to position [149, 0]
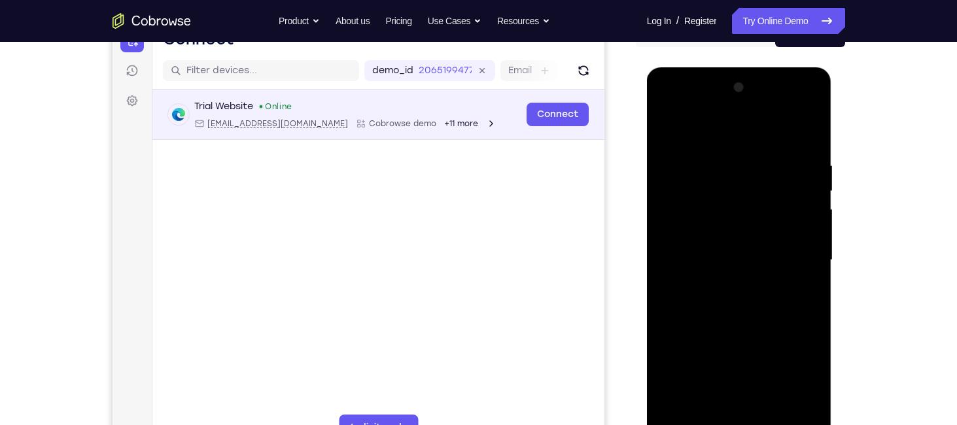
click at [444, 125] on span "+11 more" at bounding box center [461, 123] width 34 height 10
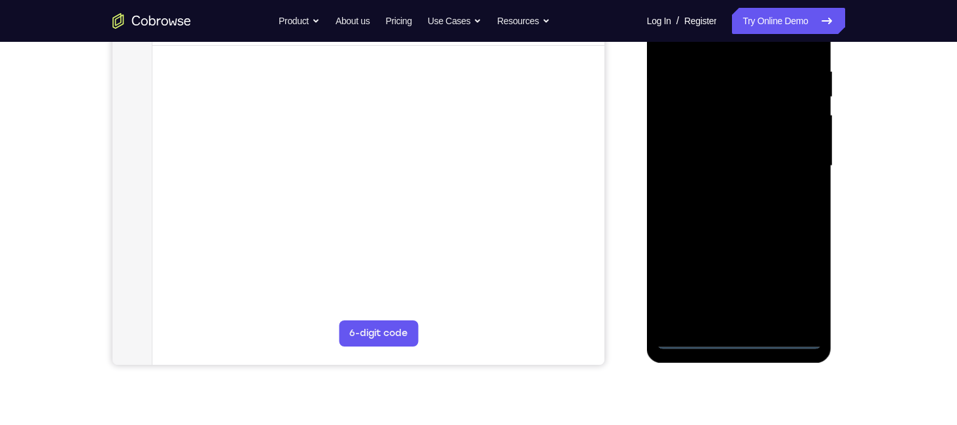
scroll to position [245, 0]
click at [748, 339] on div at bounding box center [739, 165] width 165 height 366
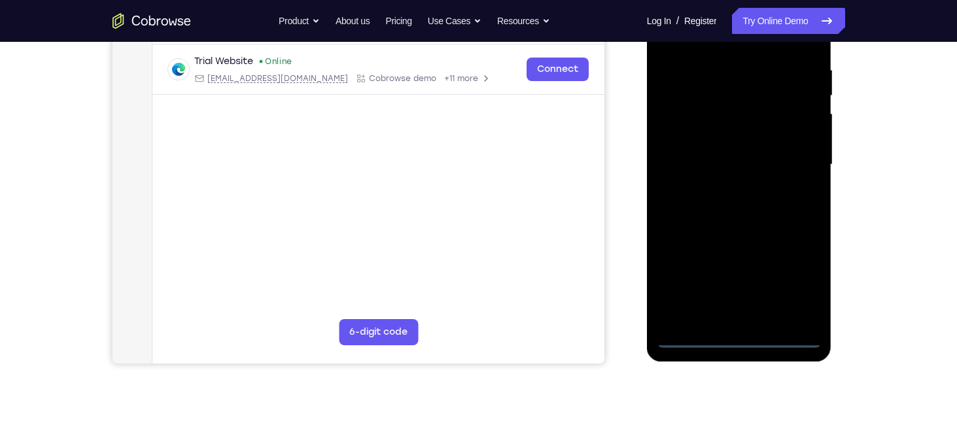
click at [800, 277] on div at bounding box center [739, 165] width 165 height 366
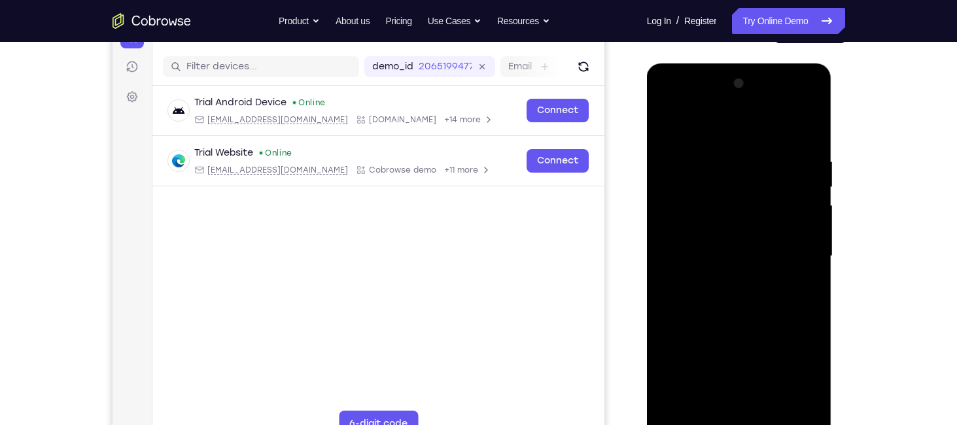
scroll to position [154, 0]
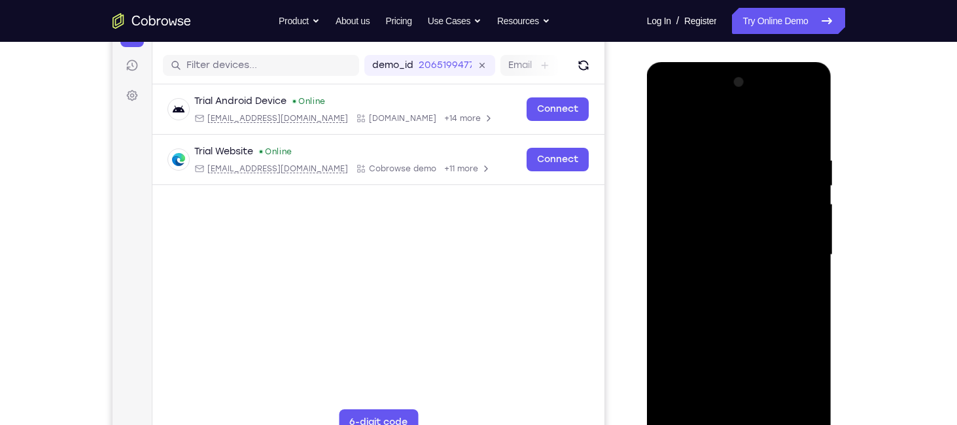
click at [716, 131] on div at bounding box center [739, 255] width 165 height 366
click at [799, 243] on div at bounding box center [739, 255] width 165 height 366
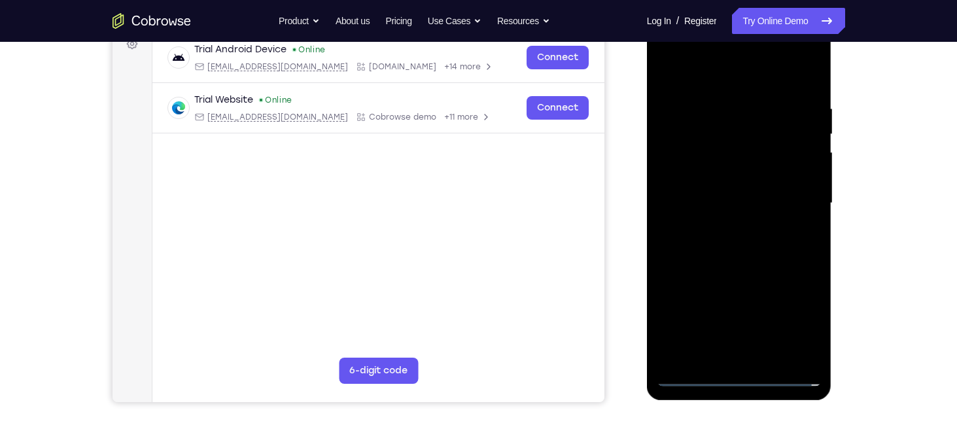
scroll to position [207, 0]
click at [728, 228] on div at bounding box center [739, 203] width 165 height 366
click at [716, 197] on div at bounding box center [739, 203] width 165 height 366
click at [708, 169] on div at bounding box center [739, 203] width 165 height 366
click at [725, 198] on div at bounding box center [739, 203] width 165 height 366
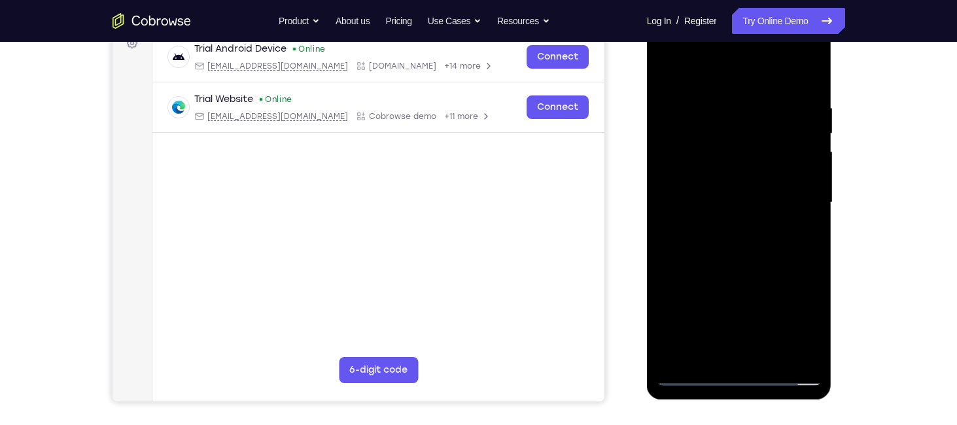
click at [773, 235] on div at bounding box center [739, 203] width 165 height 366
click at [803, 217] on div at bounding box center [739, 203] width 165 height 366
click at [763, 196] on div at bounding box center [739, 203] width 165 height 366
click at [753, 228] on div at bounding box center [739, 203] width 165 height 366
click at [720, 239] on div at bounding box center [739, 203] width 165 height 366
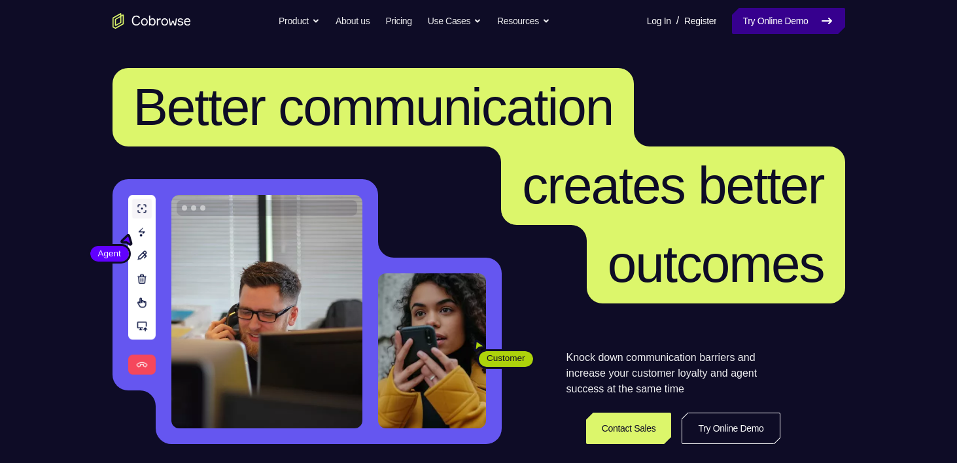
click at [785, 15] on link "Try Online Demo" at bounding box center [788, 21] width 113 height 26
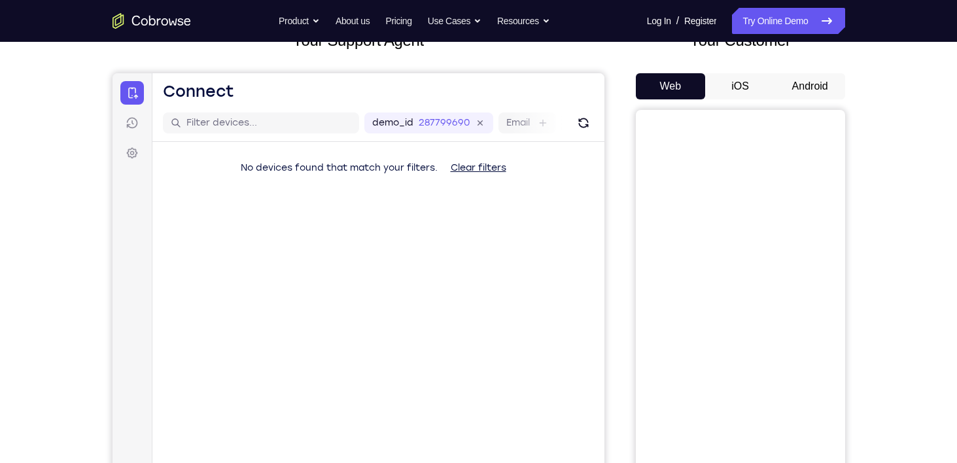
scroll to position [84, 0]
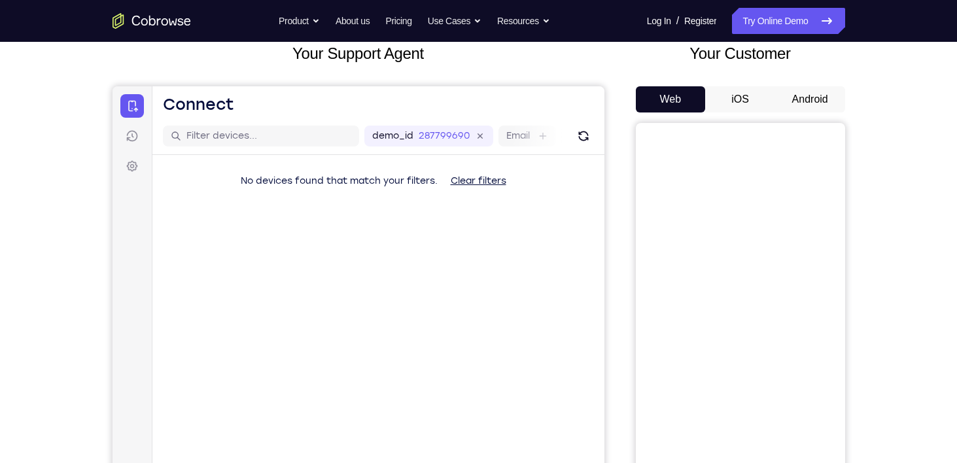
click at [820, 109] on button "Android" at bounding box center [810, 99] width 70 height 26
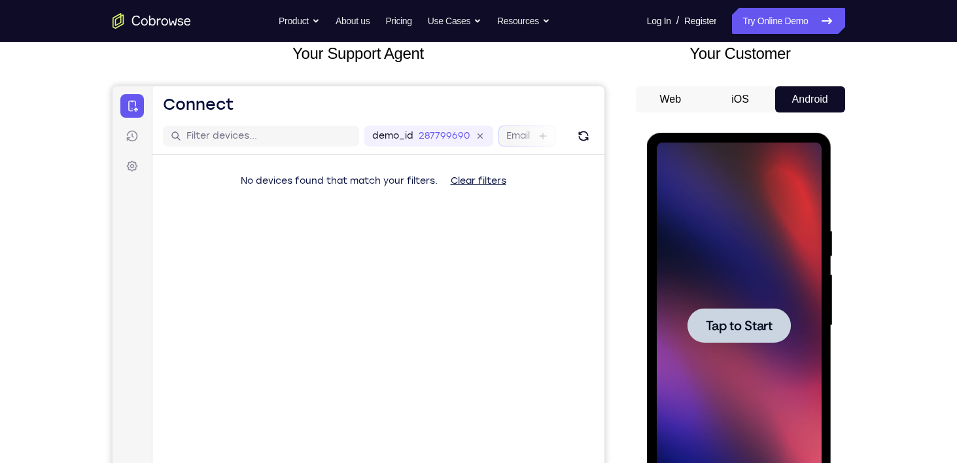
scroll to position [0, 0]
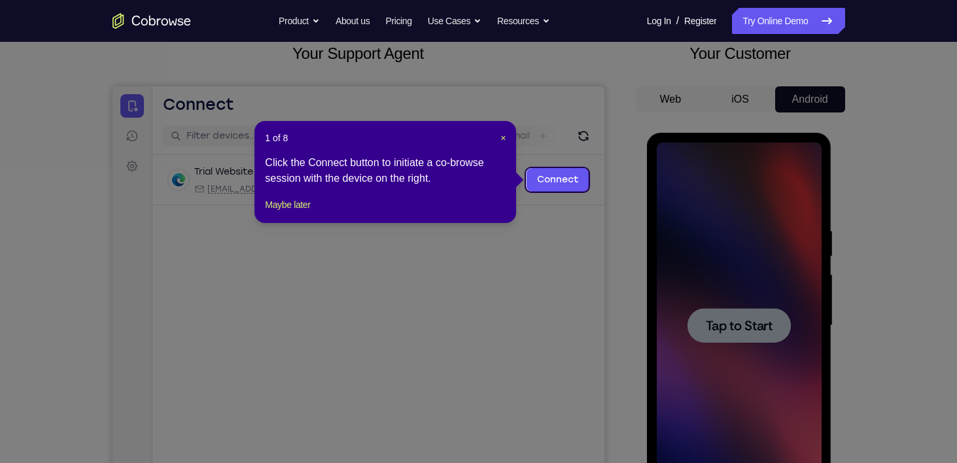
click at [742, 165] on icon at bounding box center [483, 231] width 967 height 463
drag, startPoint x: 434, startPoint y: 175, endPoint x: 292, endPoint y: 173, distance: 141.3
click at [292, 173] on div "Click the Connect button to initiate a co-browse session with the device on the…" at bounding box center [385, 170] width 241 height 31
drag, startPoint x: 491, startPoint y: 174, endPoint x: 532, endPoint y: 210, distance: 54.2
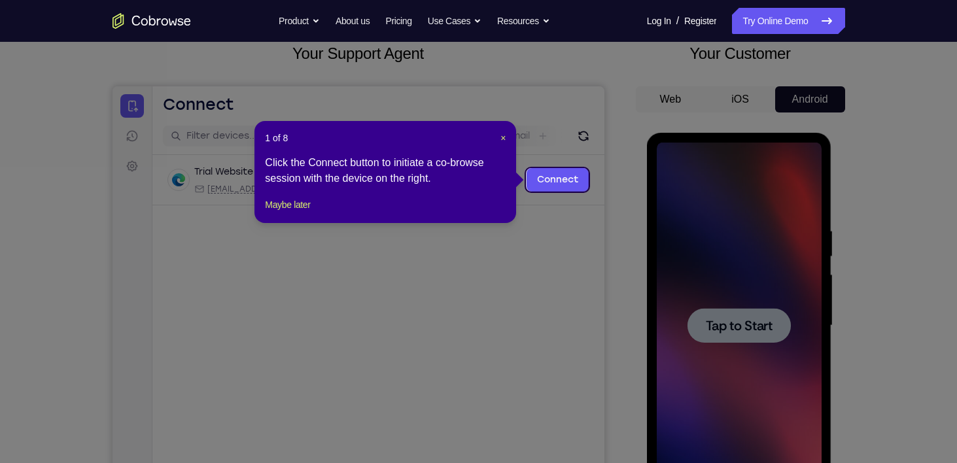
click at [532, 210] on icon at bounding box center [483, 231] width 967 height 463
click at [547, 188] on link "Connect" at bounding box center [557, 180] width 62 height 24
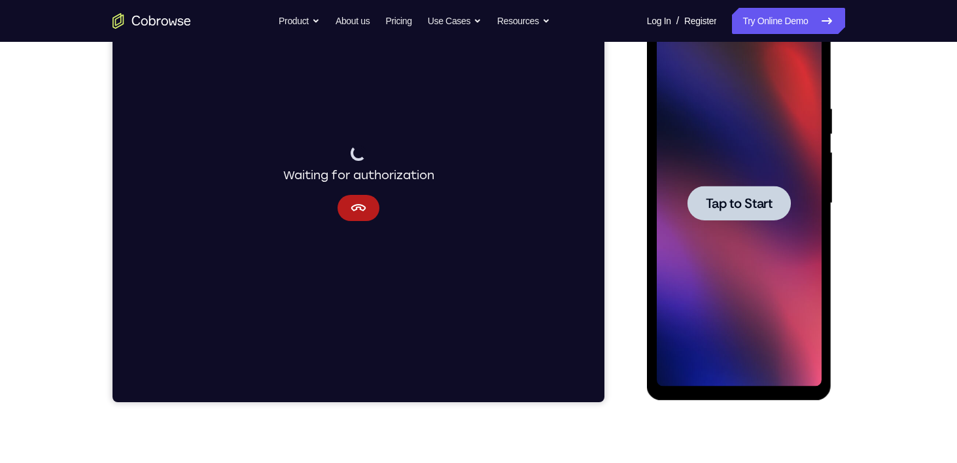
scroll to position [215, 0]
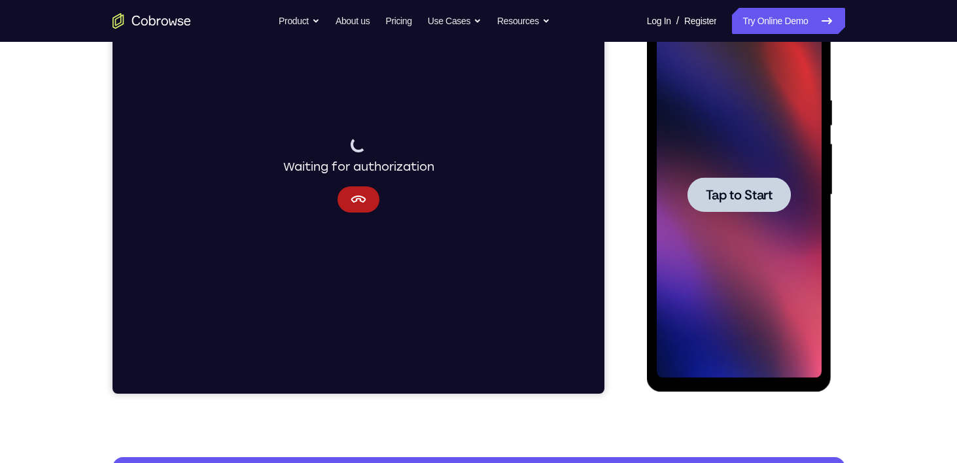
click at [746, 196] on span "Tap to Start" at bounding box center [739, 194] width 67 height 13
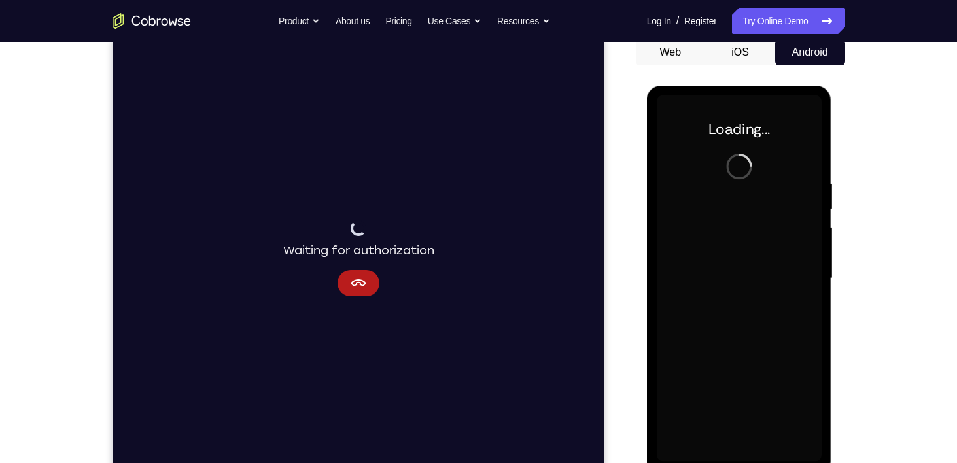
scroll to position [139, 0]
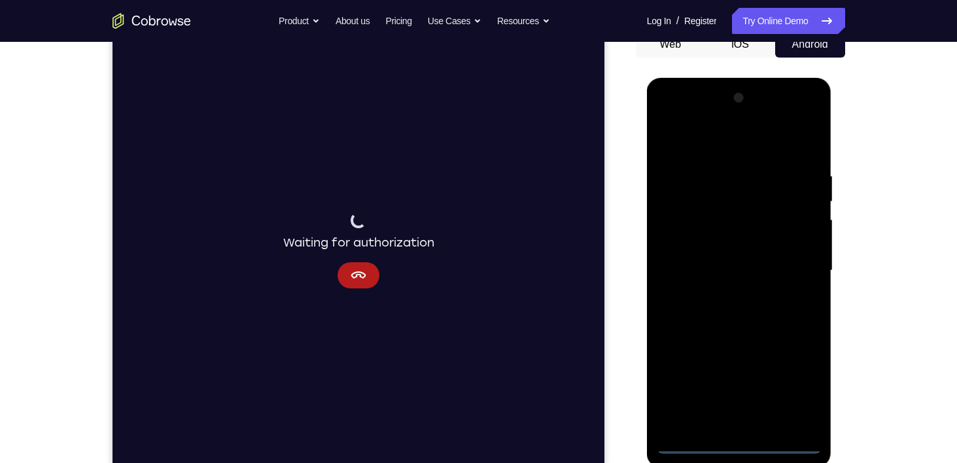
click at [739, 448] on div at bounding box center [739, 271] width 165 height 366
click at [797, 387] on div at bounding box center [739, 271] width 165 height 366
click at [721, 145] on div at bounding box center [739, 271] width 165 height 366
click at [785, 281] on div at bounding box center [739, 271] width 165 height 366
click at [730, 290] on div at bounding box center [739, 271] width 165 height 366
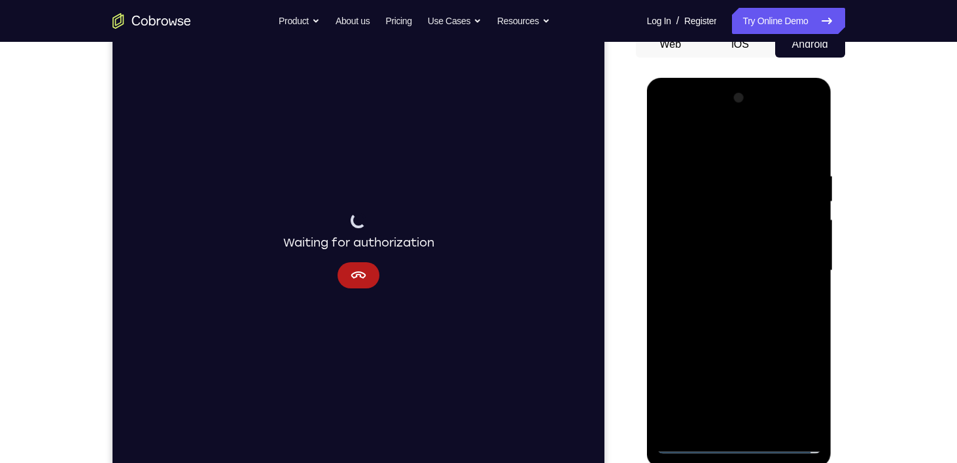
click at [728, 262] on div at bounding box center [739, 271] width 165 height 366
click at [743, 272] on div at bounding box center [739, 271] width 165 height 366
click at [748, 305] on div at bounding box center [739, 271] width 165 height 366
click at [744, 335] on div at bounding box center [739, 271] width 165 height 366
click at [717, 215] on div at bounding box center [739, 271] width 165 height 366
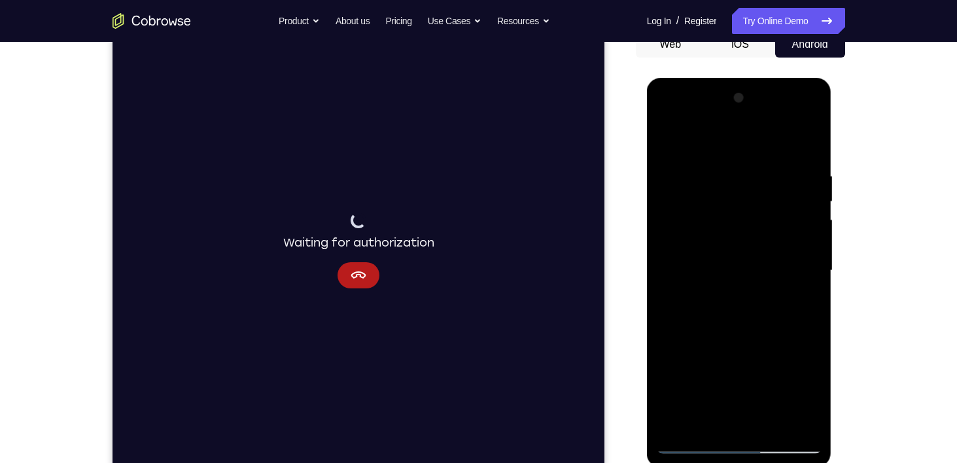
click at [729, 234] on div at bounding box center [739, 271] width 165 height 366
click at [729, 235] on div at bounding box center [739, 271] width 165 height 366
click at [740, 315] on div at bounding box center [739, 271] width 165 height 366
click at [805, 228] on div at bounding box center [739, 271] width 165 height 366
click at [809, 238] on div at bounding box center [739, 271] width 165 height 366
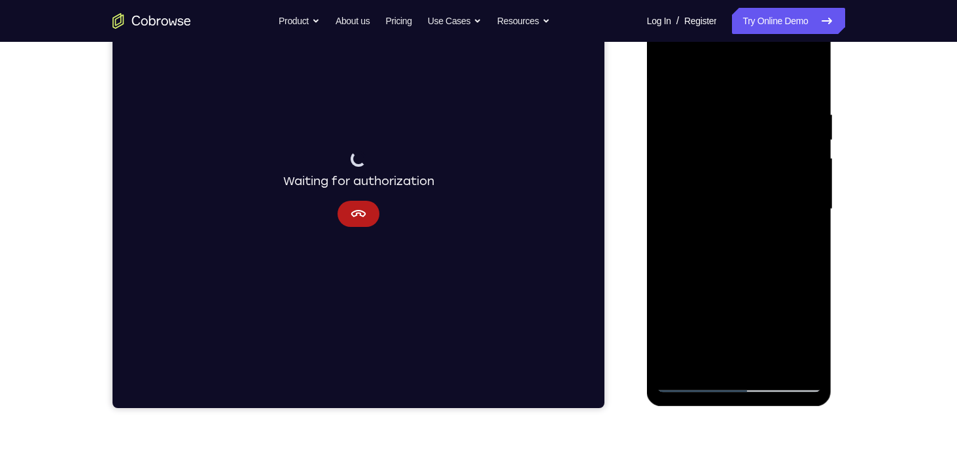
scroll to position [205, 0]
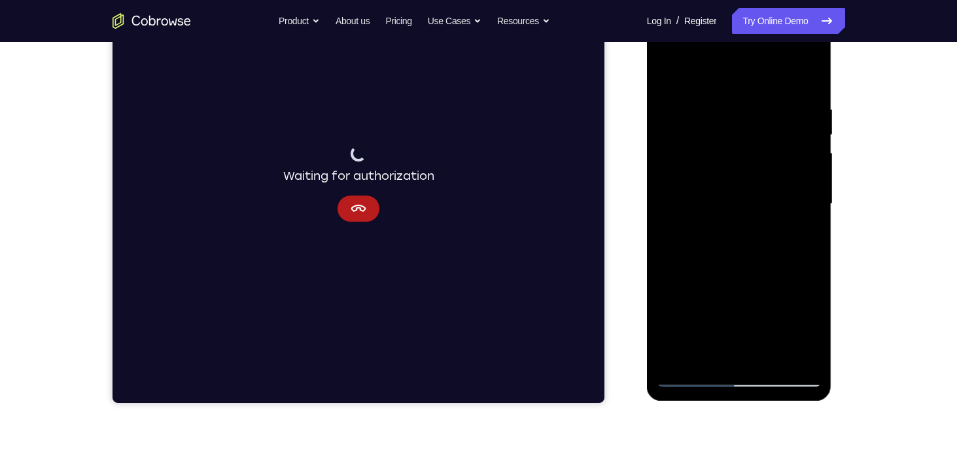
click at [755, 201] on div at bounding box center [739, 204] width 165 height 366
click at [728, 235] on div at bounding box center [739, 204] width 165 height 366
click at [737, 226] on div at bounding box center [739, 204] width 165 height 366
click at [748, 232] on div at bounding box center [739, 204] width 165 height 366
click at [751, 360] on div at bounding box center [739, 204] width 165 height 366
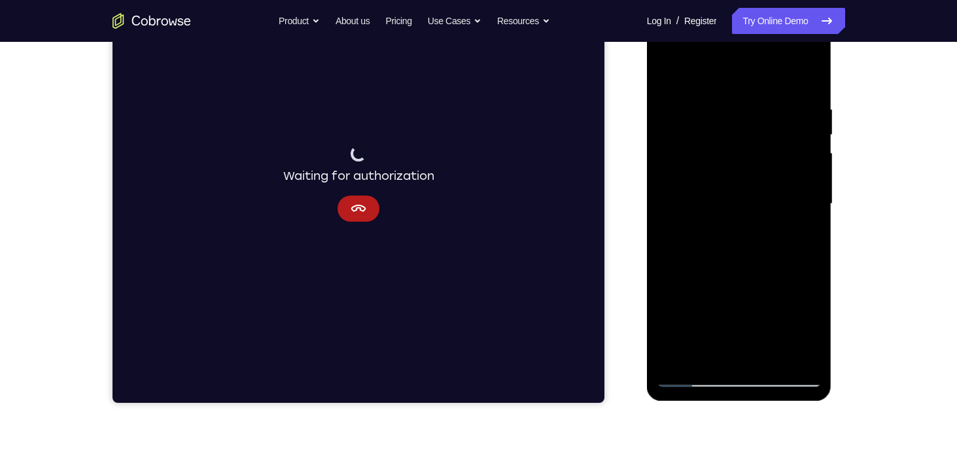
click at [754, 284] on div at bounding box center [739, 204] width 165 height 366
click at [720, 302] on div at bounding box center [739, 204] width 165 height 366
click at [691, 280] on div at bounding box center [739, 204] width 165 height 366
click at [723, 346] on div at bounding box center [739, 204] width 165 height 366
click at [717, 305] on div at bounding box center [739, 204] width 165 height 366
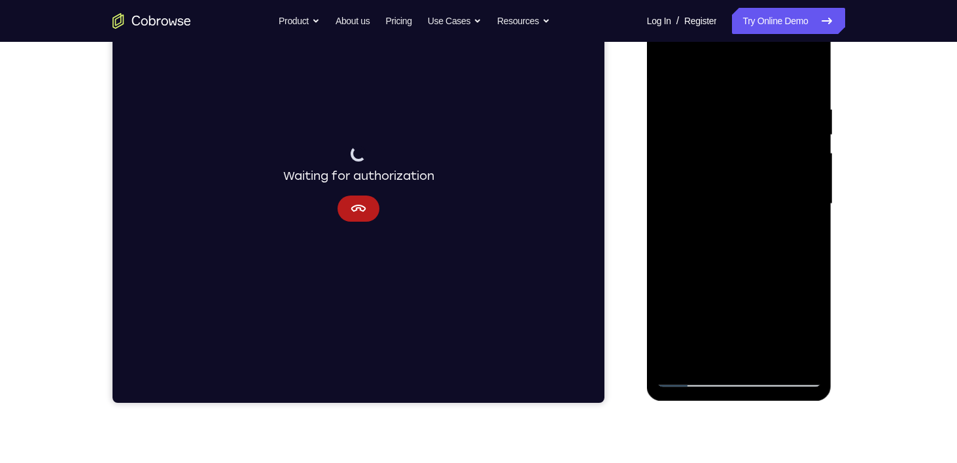
click at [746, 283] on div at bounding box center [739, 204] width 165 height 366
click at [716, 334] on div at bounding box center [739, 204] width 165 height 366
click at [721, 194] on div at bounding box center [739, 204] width 165 height 366
click at [807, 90] on div at bounding box center [739, 204] width 165 height 366
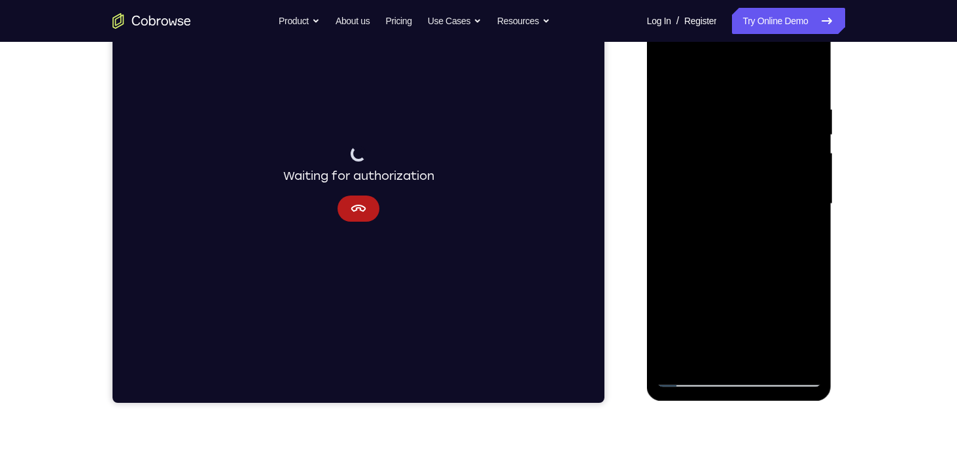
click at [771, 358] on div at bounding box center [739, 204] width 165 height 366
click at [746, 272] on div at bounding box center [739, 204] width 165 height 366
click at [739, 198] on div at bounding box center [739, 204] width 165 height 366
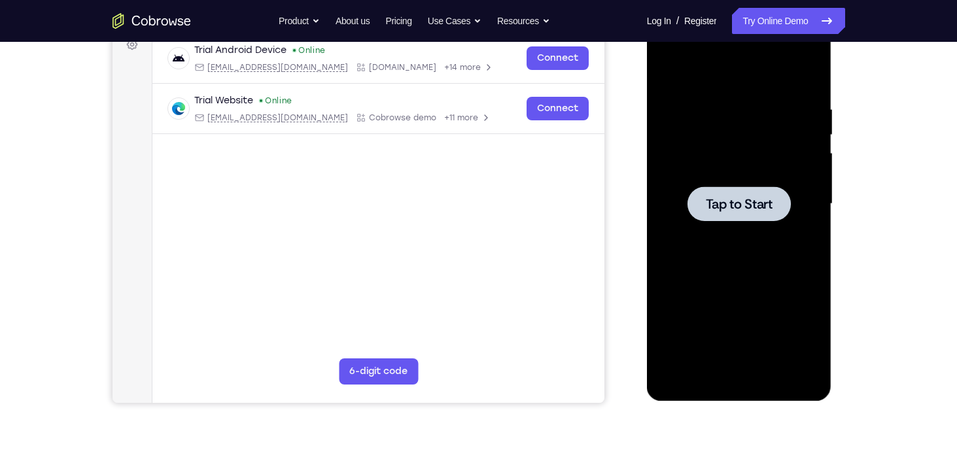
click at [727, 215] on div at bounding box center [738, 203] width 103 height 35
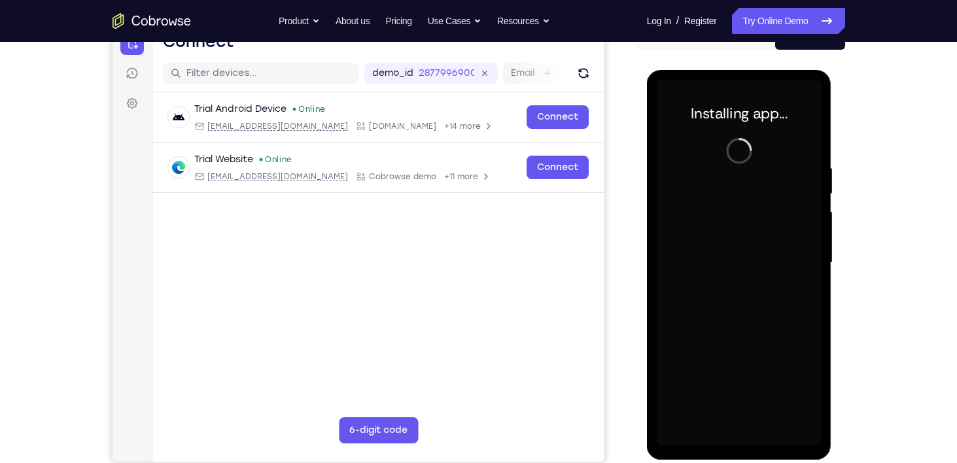
scroll to position [149, 0]
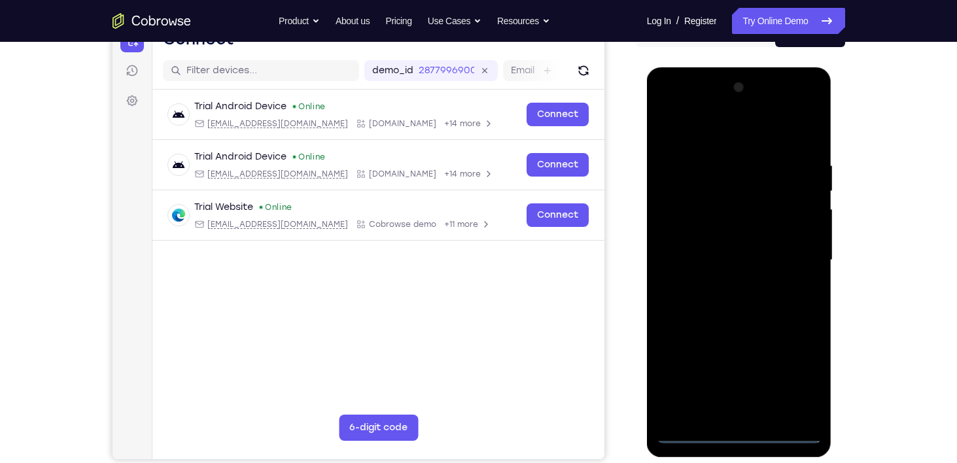
click at [733, 429] on div at bounding box center [739, 260] width 165 height 366
click at [796, 379] on div at bounding box center [739, 260] width 165 height 366
click at [713, 131] on div at bounding box center [739, 260] width 165 height 366
click at [796, 252] on div at bounding box center [739, 260] width 165 height 366
click at [726, 285] on div at bounding box center [739, 260] width 165 height 366
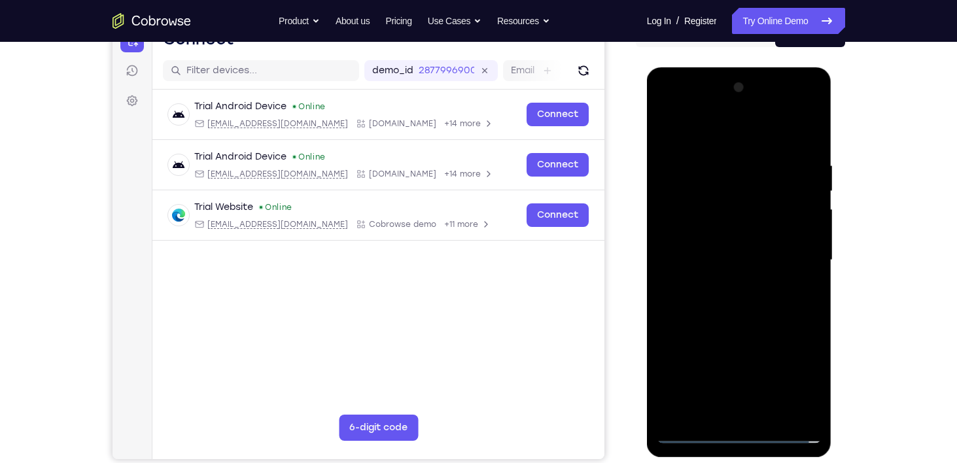
click at [716, 254] on div at bounding box center [739, 260] width 165 height 366
click at [743, 279] on div at bounding box center [739, 260] width 165 height 366
click at [722, 204] on div at bounding box center [739, 260] width 165 height 366
click at [725, 222] on div at bounding box center [739, 260] width 165 height 366
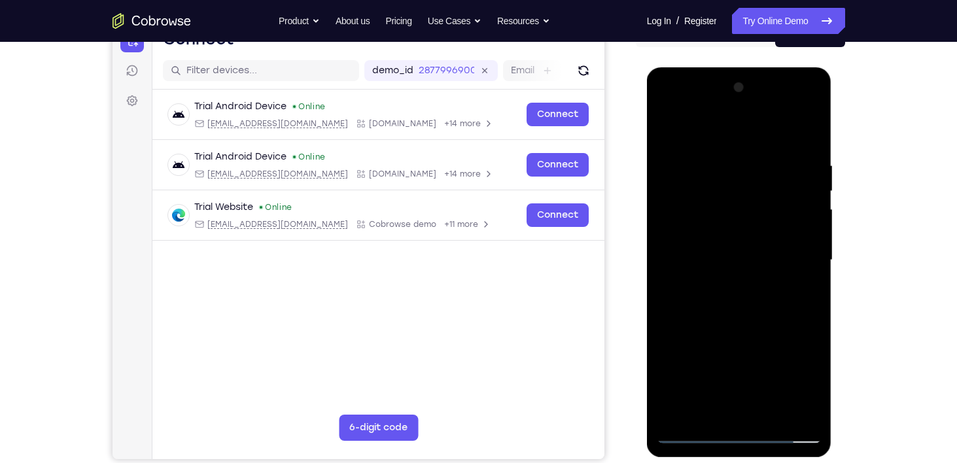
scroll to position [173, 0]
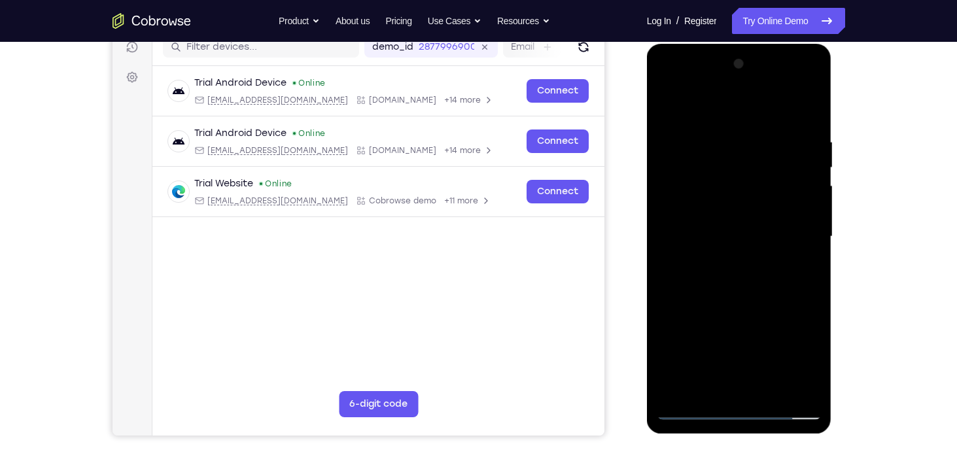
click at [740, 262] on div at bounding box center [739, 237] width 165 height 366
click at [739, 245] on div at bounding box center [739, 237] width 165 height 366
click at [733, 230] on div at bounding box center [739, 237] width 165 height 366
click at [752, 386] on div at bounding box center [739, 237] width 165 height 366
click at [738, 390] on div at bounding box center [739, 237] width 165 height 366
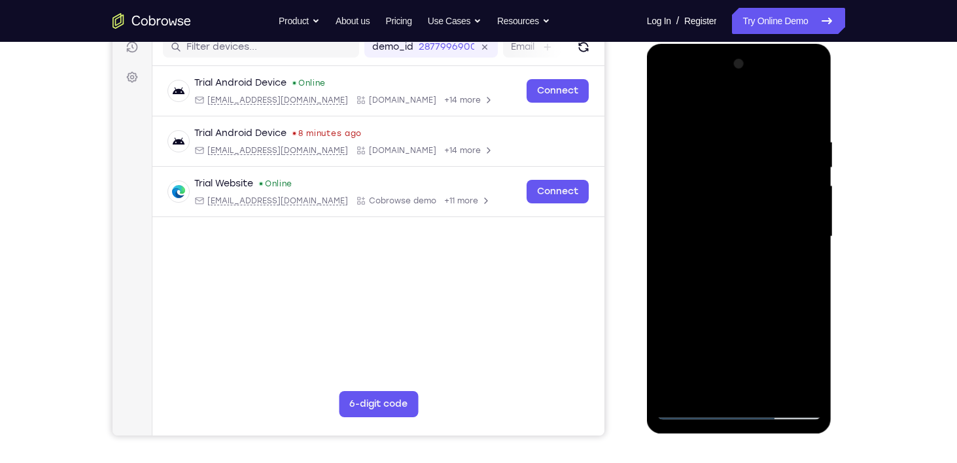
click at [697, 173] on div at bounding box center [739, 237] width 165 height 366
drag, startPoint x: 722, startPoint y: 159, endPoint x: 705, endPoint y: 170, distance: 19.8
click at [705, 170] on div at bounding box center [739, 237] width 165 height 366
click at [680, 362] on div at bounding box center [739, 237] width 165 height 366
click at [710, 364] on div at bounding box center [739, 237] width 165 height 366
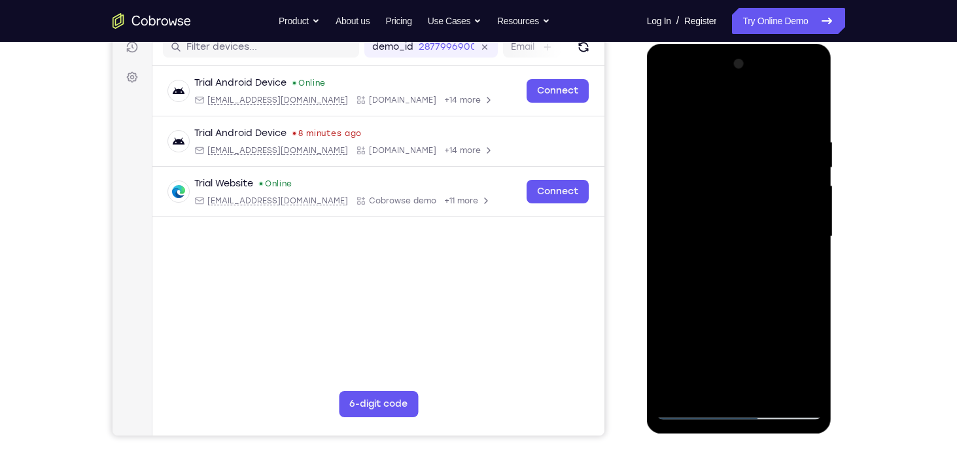
click at [684, 319] on div at bounding box center [739, 237] width 165 height 366
click at [755, 341] on div at bounding box center [739, 237] width 165 height 366
click at [678, 369] on div at bounding box center [739, 237] width 165 height 366
click at [680, 316] on div at bounding box center [739, 237] width 165 height 366
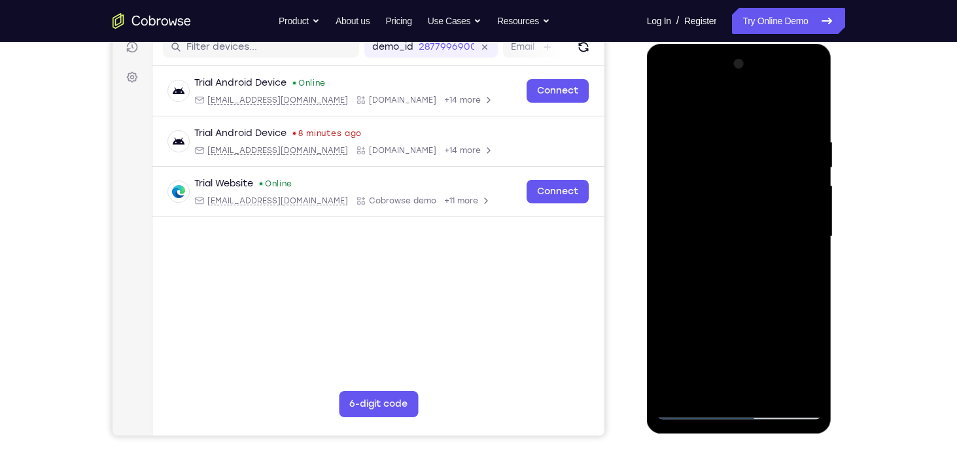
click at [688, 340] on div at bounding box center [739, 237] width 165 height 366
click at [727, 223] on div at bounding box center [739, 237] width 165 height 366
click at [723, 302] on div at bounding box center [739, 237] width 165 height 366
click at [778, 389] on div at bounding box center [739, 237] width 165 height 366
click at [739, 305] on div at bounding box center [739, 237] width 165 height 366
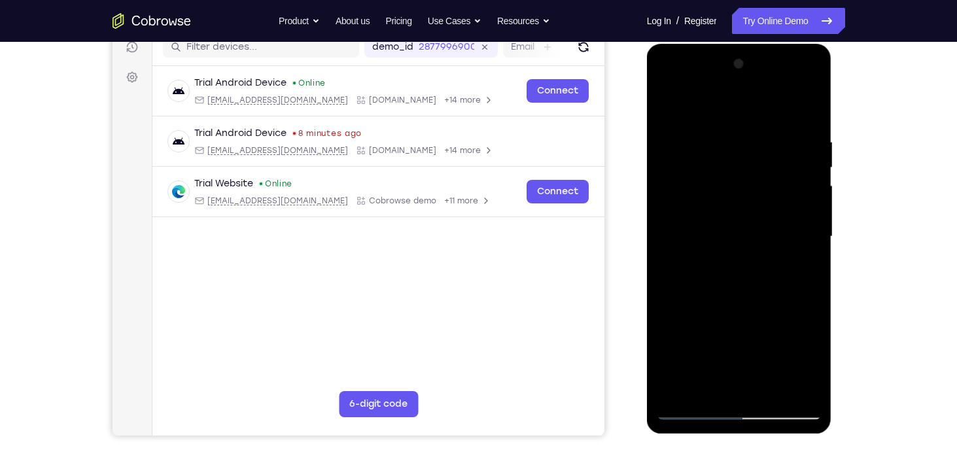
click at [725, 235] on div at bounding box center [739, 237] width 165 height 366
click at [810, 366] on div at bounding box center [739, 237] width 165 height 366
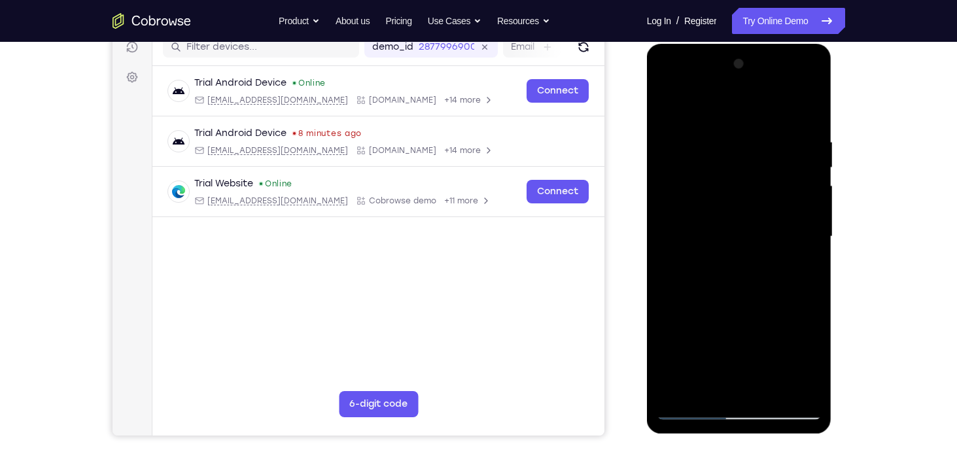
click at [810, 366] on div at bounding box center [739, 237] width 165 height 366
click at [803, 267] on div at bounding box center [739, 237] width 165 height 366
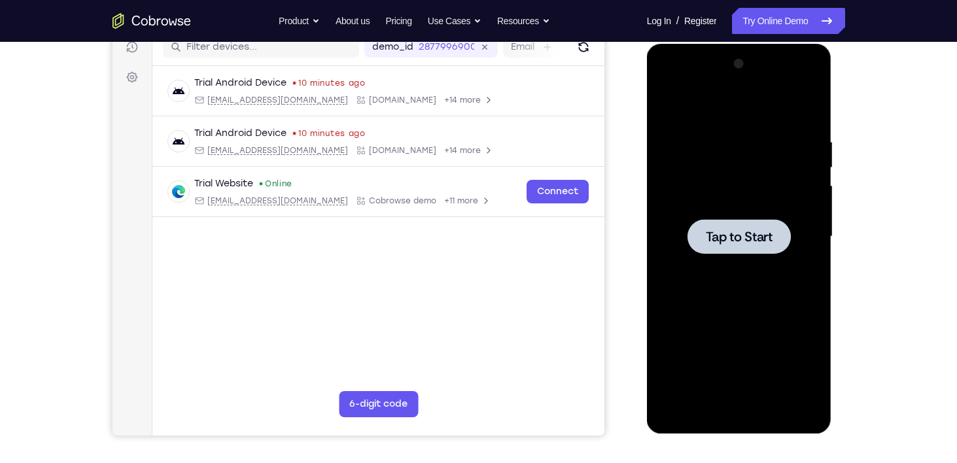
click at [765, 230] on span "Tap to Start" at bounding box center [739, 236] width 67 height 13
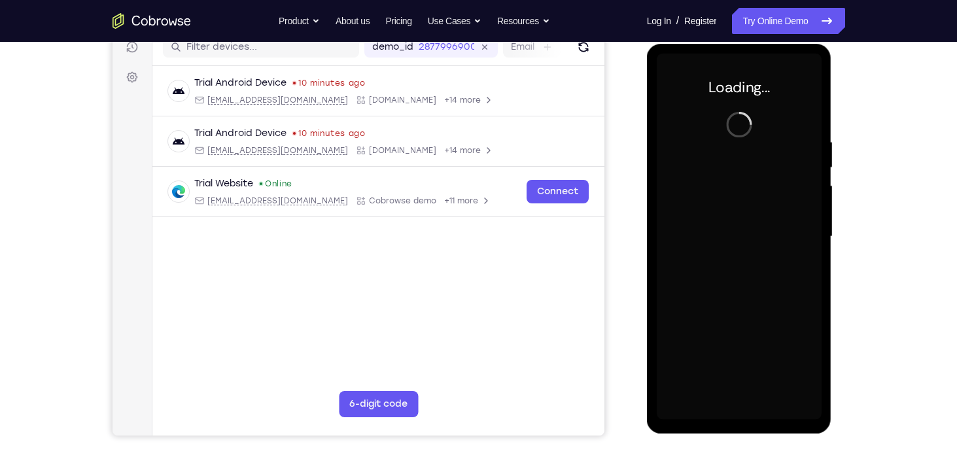
drag, startPoint x: 765, startPoint y: 230, endPoint x: 718, endPoint y: 217, distance: 49.1
click at [718, 217] on div at bounding box center [739, 237] width 165 height 366
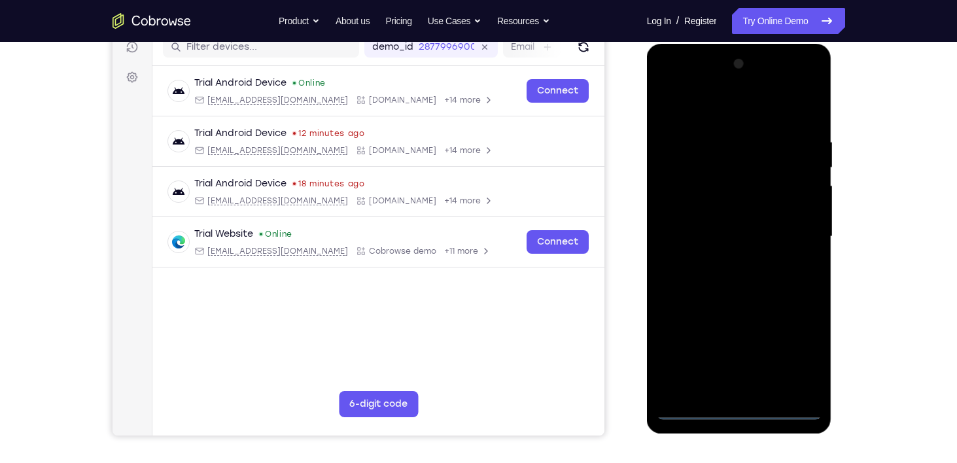
click at [764, 403] on div at bounding box center [739, 237] width 165 height 366
click at [746, 404] on div at bounding box center [739, 237] width 165 height 366
click at [737, 411] on div at bounding box center [739, 237] width 165 height 366
click at [783, 353] on div at bounding box center [739, 237] width 165 height 366
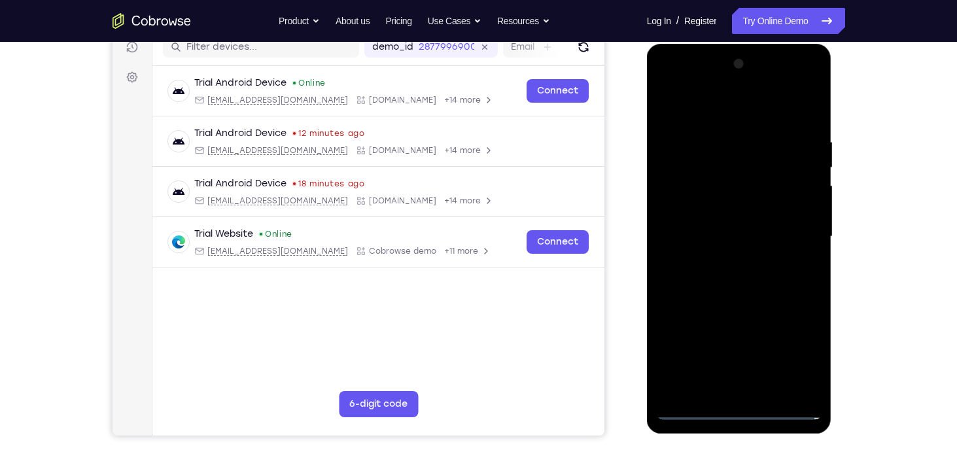
click at [801, 364] on div at bounding box center [739, 237] width 165 height 366
click at [693, 87] on div at bounding box center [739, 237] width 165 height 366
click at [701, 114] on div at bounding box center [739, 237] width 165 height 366
click at [799, 228] on div at bounding box center [739, 237] width 165 height 366
click at [747, 390] on div at bounding box center [739, 237] width 165 height 366
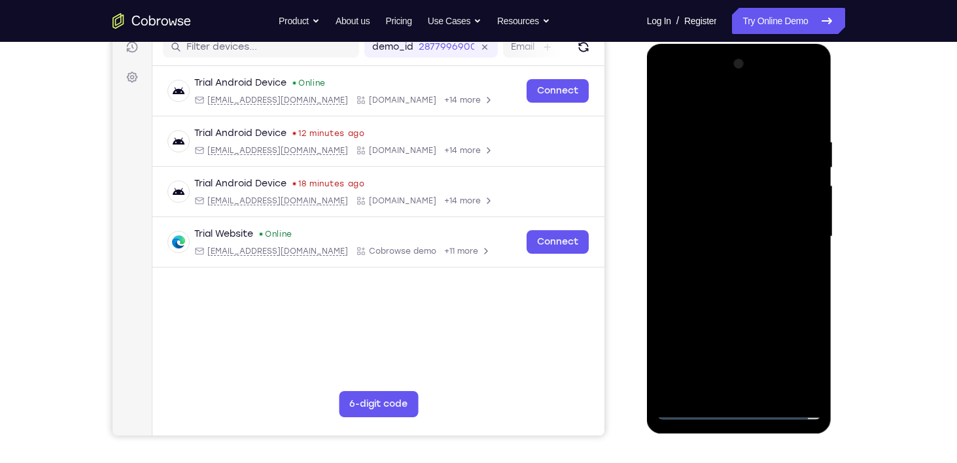
click at [706, 224] on div at bounding box center [739, 237] width 165 height 366
click at [735, 259] on div at bounding box center [739, 237] width 165 height 366
click at [729, 175] on div at bounding box center [739, 237] width 165 height 366
click at [730, 207] on div at bounding box center [739, 237] width 165 height 366
click at [785, 228] on div at bounding box center [739, 237] width 165 height 366
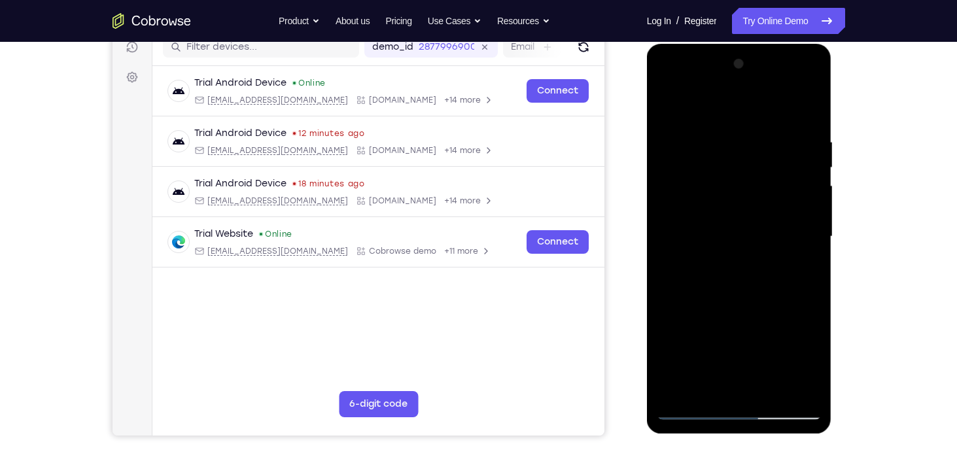
click at [780, 390] on div at bounding box center [739, 237] width 165 height 366
click at [739, 294] on div at bounding box center [739, 237] width 165 height 366
click at [776, 387] on div at bounding box center [739, 237] width 165 height 366
click at [739, 307] on div at bounding box center [739, 237] width 165 height 366
click at [736, 248] on div at bounding box center [739, 237] width 165 height 366
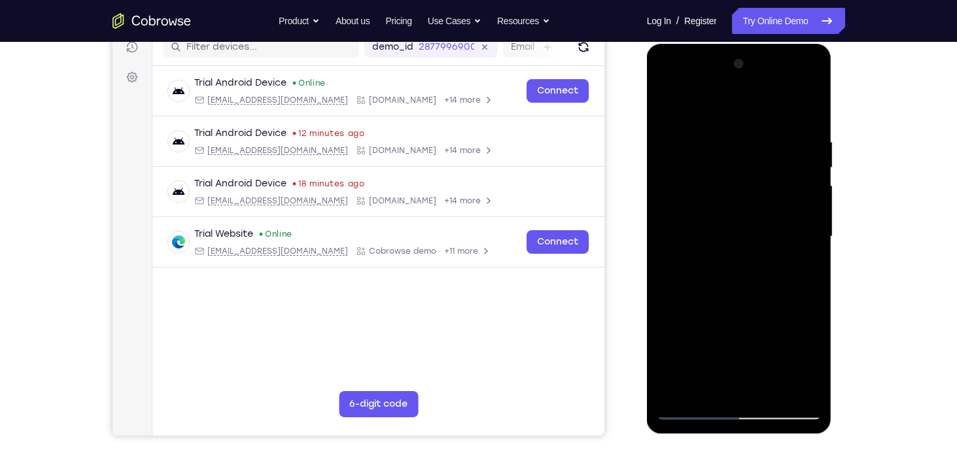
click at [809, 362] on div at bounding box center [739, 237] width 165 height 366
click at [811, 358] on div at bounding box center [739, 237] width 165 height 366
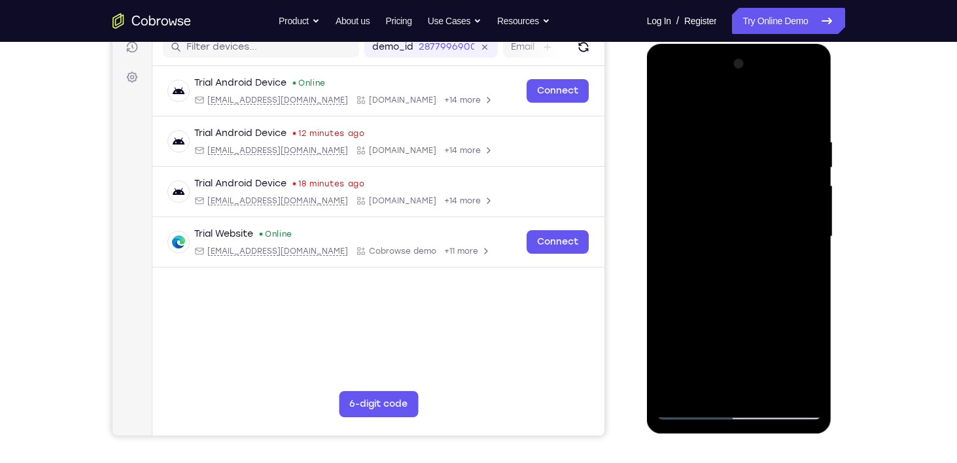
click at [811, 358] on div at bounding box center [739, 237] width 165 height 366
click at [799, 263] on div at bounding box center [739, 237] width 165 height 366
click at [667, 108] on div at bounding box center [739, 237] width 165 height 366
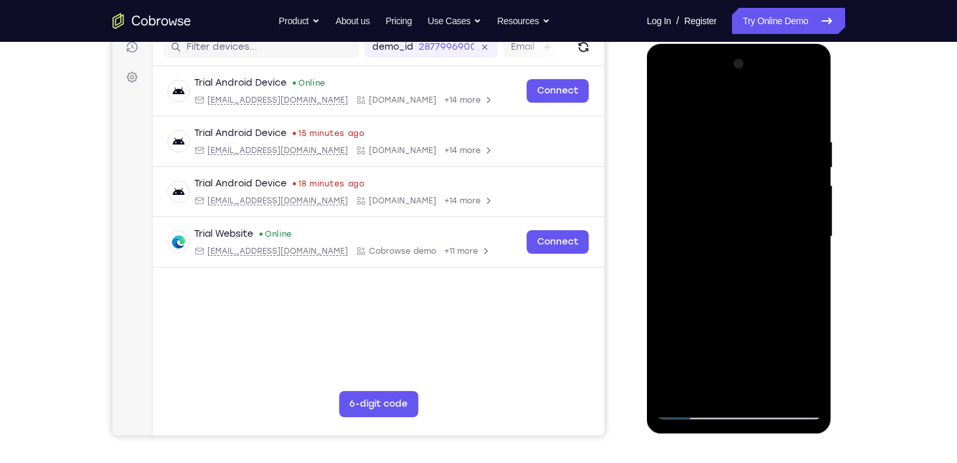
click at [744, 260] on div at bounding box center [739, 237] width 165 height 366
click at [710, 358] on div at bounding box center [739, 237] width 165 height 366
click at [750, 358] on div at bounding box center [739, 237] width 165 height 366
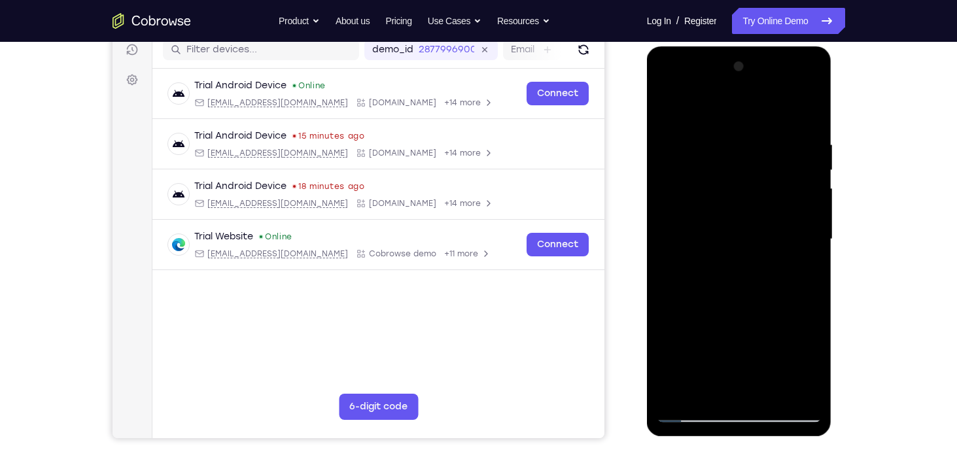
drag, startPoint x: 775, startPoint y: 283, endPoint x: 784, endPoint y: 223, distance: 60.2
click at [784, 223] on div at bounding box center [739, 239] width 165 height 366
drag, startPoint x: 757, startPoint y: 322, endPoint x: 765, endPoint y: 275, distance: 47.7
click at [765, 275] on div at bounding box center [739, 239] width 165 height 366
click at [704, 300] on div at bounding box center [739, 239] width 165 height 366
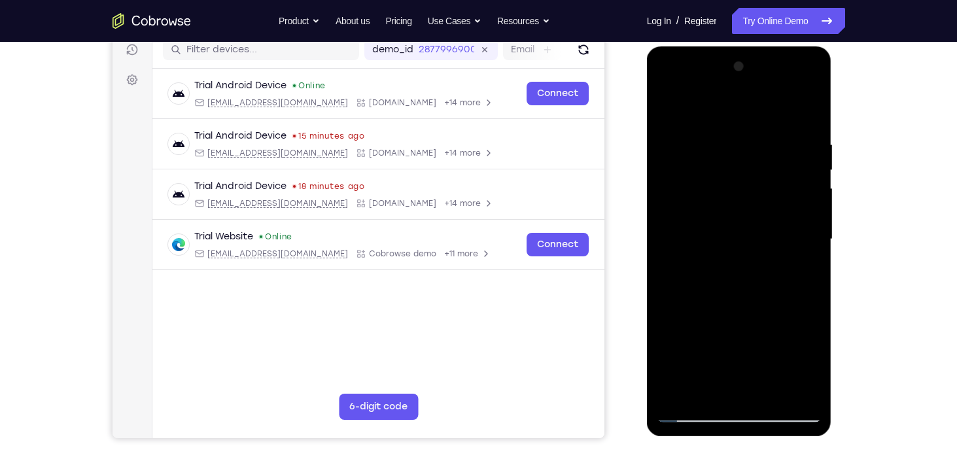
click at [728, 335] on div at bounding box center [739, 239] width 165 height 366
click at [748, 334] on div at bounding box center [739, 239] width 165 height 366
click at [811, 364] on div at bounding box center [739, 239] width 165 height 366
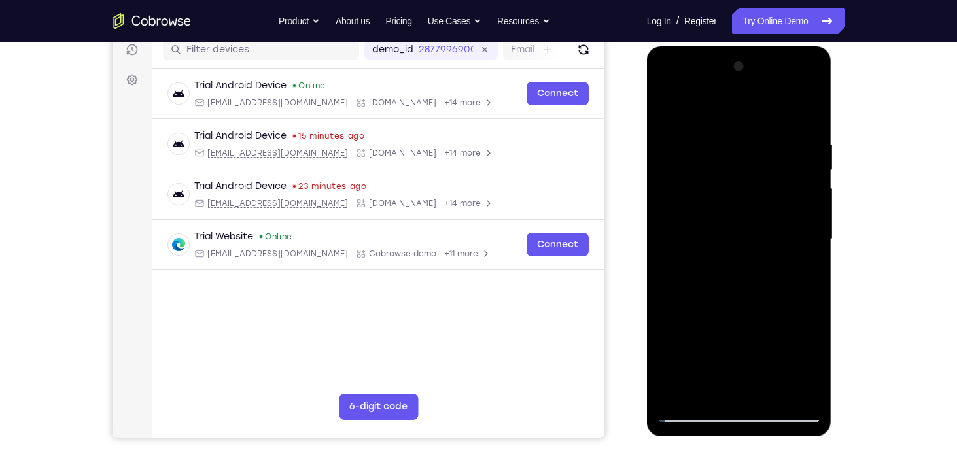
click at [811, 364] on div at bounding box center [739, 239] width 165 height 366
click at [803, 279] on div at bounding box center [739, 239] width 165 height 366
click at [670, 46] on div at bounding box center [739, 46] width 185 height 0
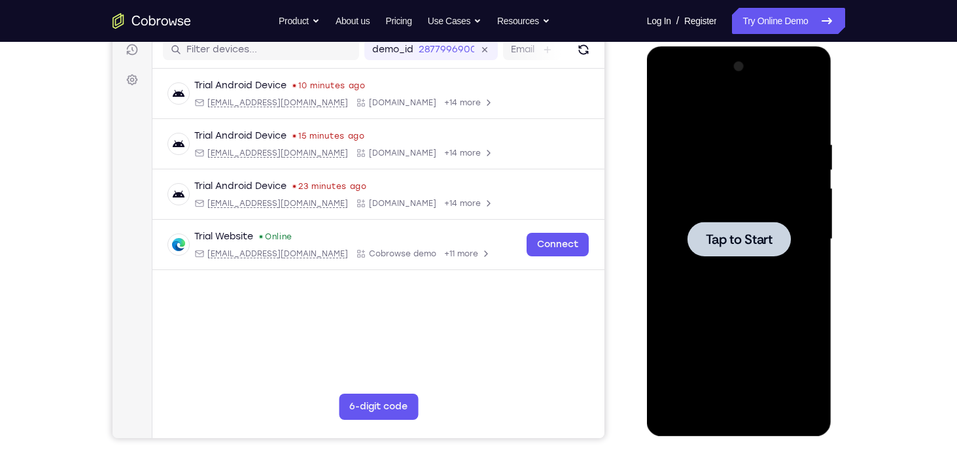
click at [736, 249] on div at bounding box center [738, 239] width 103 height 35
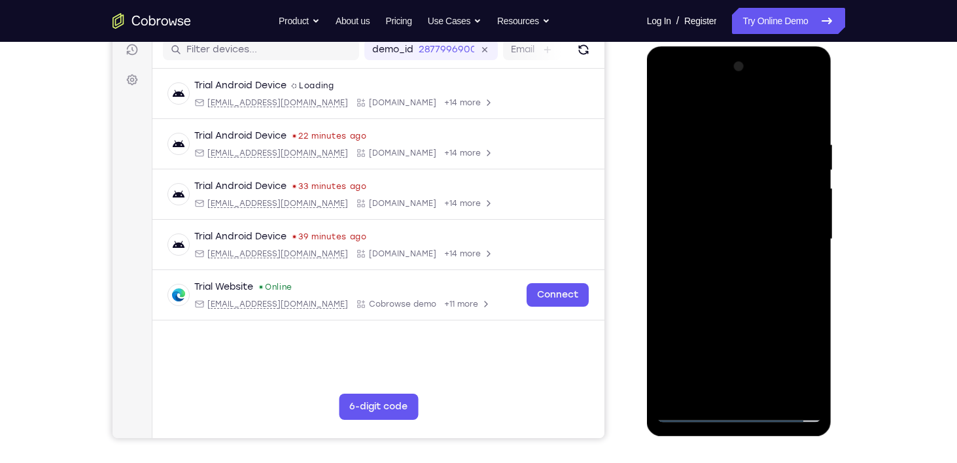
click at [731, 413] on div at bounding box center [739, 239] width 165 height 366
click at [800, 358] on div at bounding box center [739, 239] width 165 height 366
click at [716, 111] on div at bounding box center [739, 239] width 165 height 366
click at [791, 225] on div at bounding box center [739, 239] width 165 height 366
click at [725, 267] on div at bounding box center [739, 239] width 165 height 366
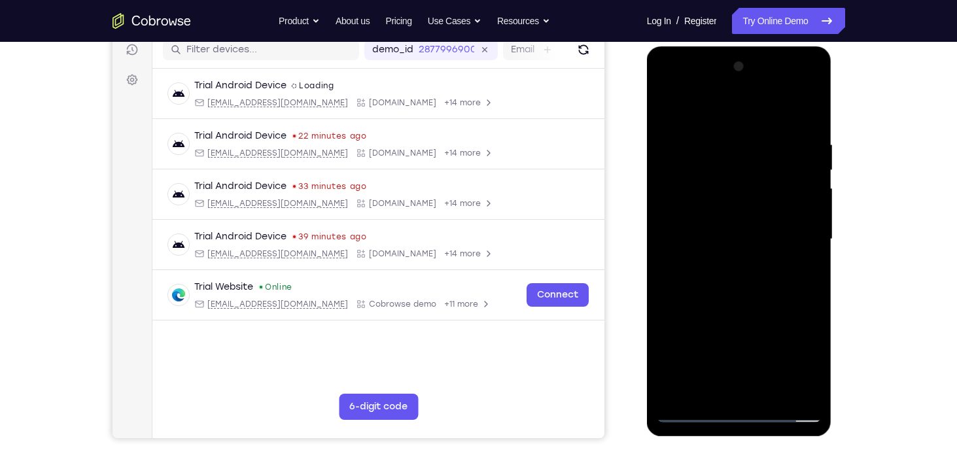
click at [708, 222] on div at bounding box center [739, 239] width 165 height 366
click at [738, 289] on div at bounding box center [739, 239] width 165 height 366
click at [738, 308] on div at bounding box center [739, 239] width 165 height 366
click at [736, 299] on div at bounding box center [739, 239] width 165 height 366
click at [732, 175] on div at bounding box center [739, 239] width 165 height 366
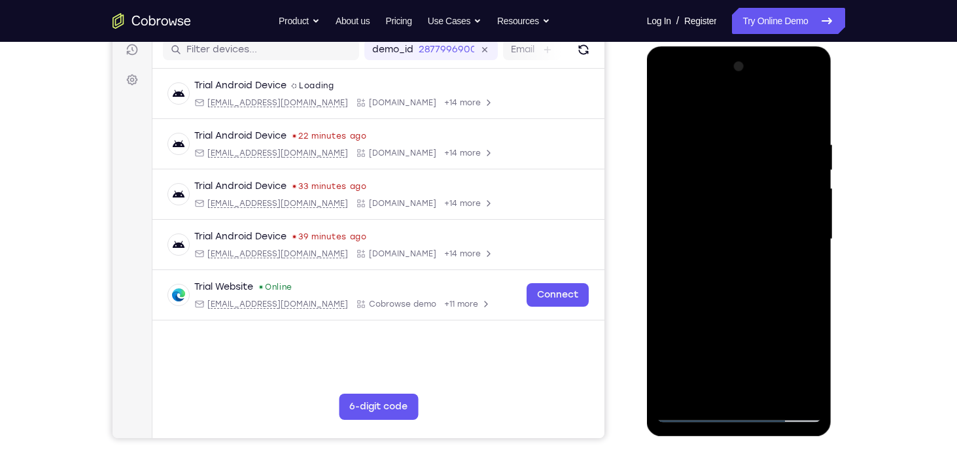
click at [741, 206] on div at bounding box center [739, 239] width 165 height 366
click at [746, 266] on div at bounding box center [739, 239] width 165 height 366
click at [755, 389] on div at bounding box center [739, 239] width 165 height 366
drag, startPoint x: 755, startPoint y: 389, endPoint x: 411, endPoint y: 0, distance: 519.1
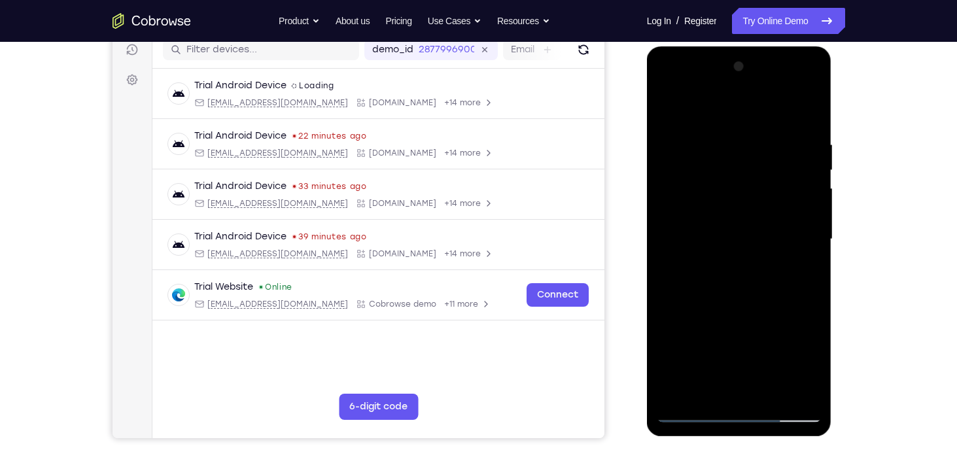
click at [647, 46] on html "Online web based iOS Simulators and Android Emulators. Run iPhone, iPad, Mobile…" at bounding box center [740, 242] width 186 height 392
click at [750, 364] on div at bounding box center [739, 239] width 165 height 366
click at [684, 338] on div at bounding box center [739, 239] width 165 height 366
click at [712, 362] on div at bounding box center [739, 239] width 165 height 366
click at [674, 316] on div at bounding box center [739, 239] width 165 height 366
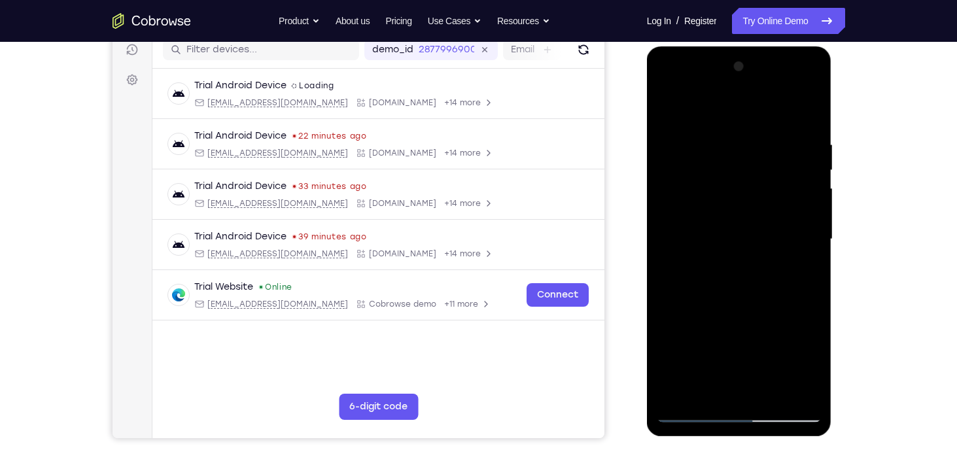
click at [725, 340] on div at bounding box center [739, 239] width 165 height 366
click at [684, 315] on div at bounding box center [739, 239] width 165 height 366
click at [672, 373] on div at bounding box center [739, 239] width 165 height 366
click at [768, 351] on div at bounding box center [739, 239] width 165 height 366
click at [735, 220] on div at bounding box center [739, 239] width 165 height 366
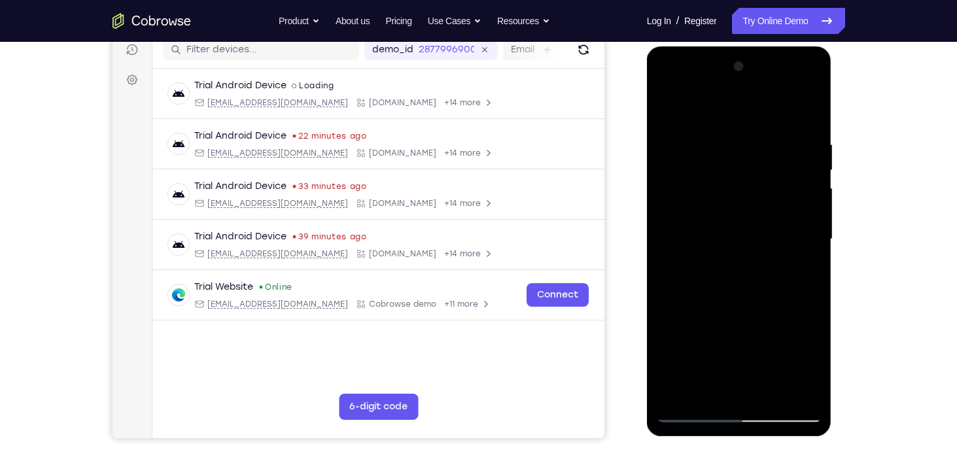
click at [741, 275] on div at bounding box center [739, 239] width 165 height 366
click at [773, 387] on div at bounding box center [739, 239] width 165 height 366
click at [731, 306] on div at bounding box center [739, 239] width 165 height 366
click at [746, 266] on div at bounding box center [739, 239] width 165 height 366
click at [725, 396] on div at bounding box center [739, 239] width 165 height 366
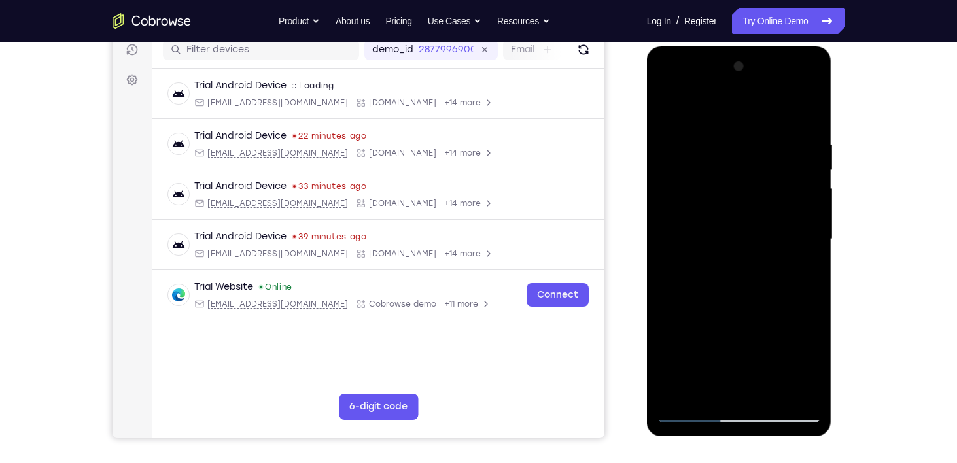
click at [809, 365] on div at bounding box center [739, 239] width 165 height 366
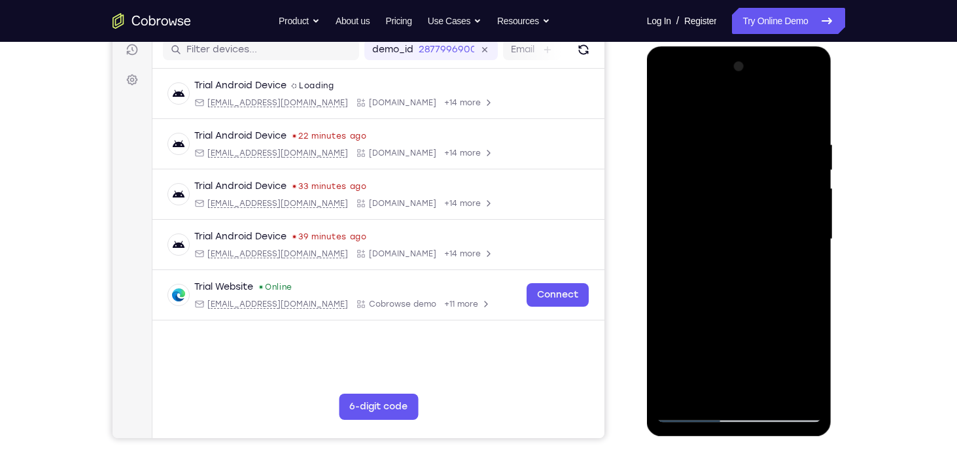
click at [809, 365] on div at bounding box center [739, 239] width 165 height 366
click at [811, 361] on div at bounding box center [739, 239] width 165 height 366
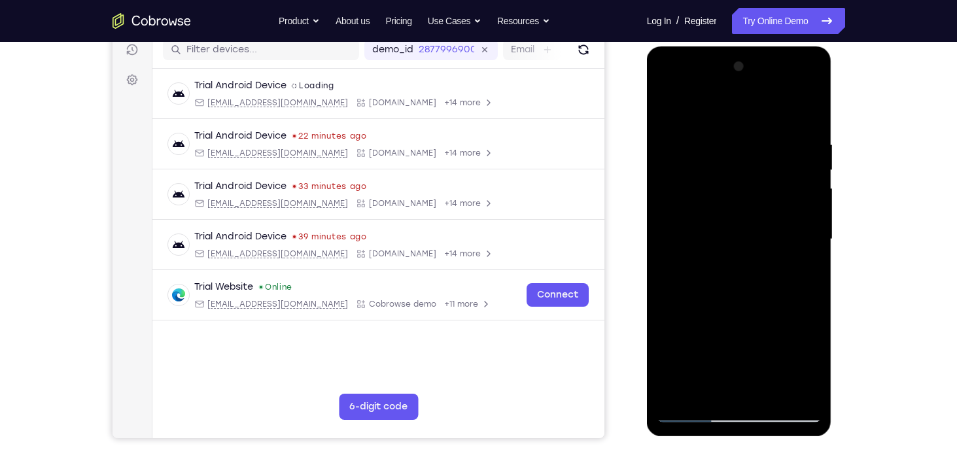
click at [811, 361] on div at bounding box center [739, 239] width 165 height 366
click at [807, 270] on div at bounding box center [739, 239] width 165 height 366
click at [667, 117] on div at bounding box center [739, 239] width 165 height 366
click at [748, 272] on div at bounding box center [739, 239] width 165 height 366
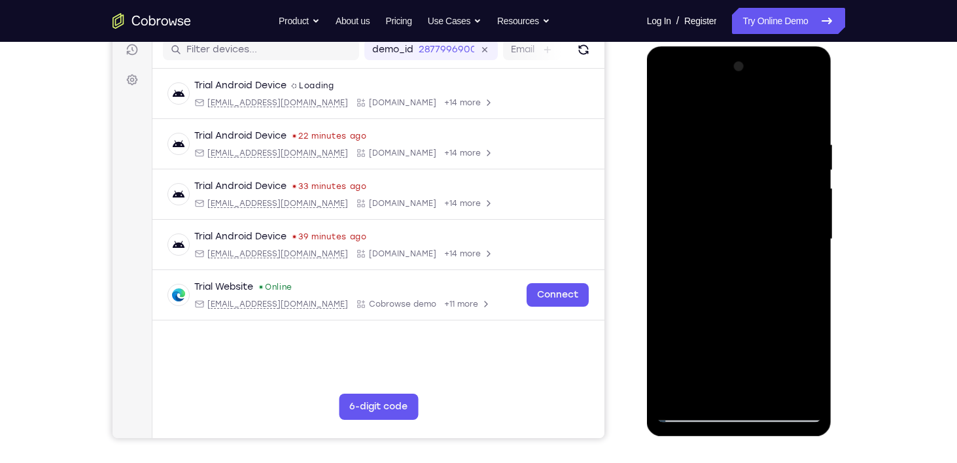
click at [804, 358] on div at bounding box center [739, 239] width 165 height 366
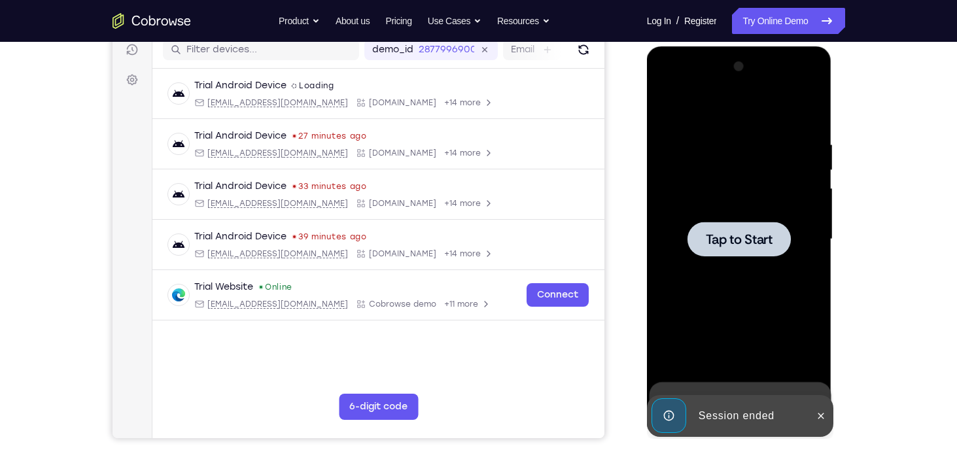
click at [706, 259] on div at bounding box center [739, 239] width 165 height 366
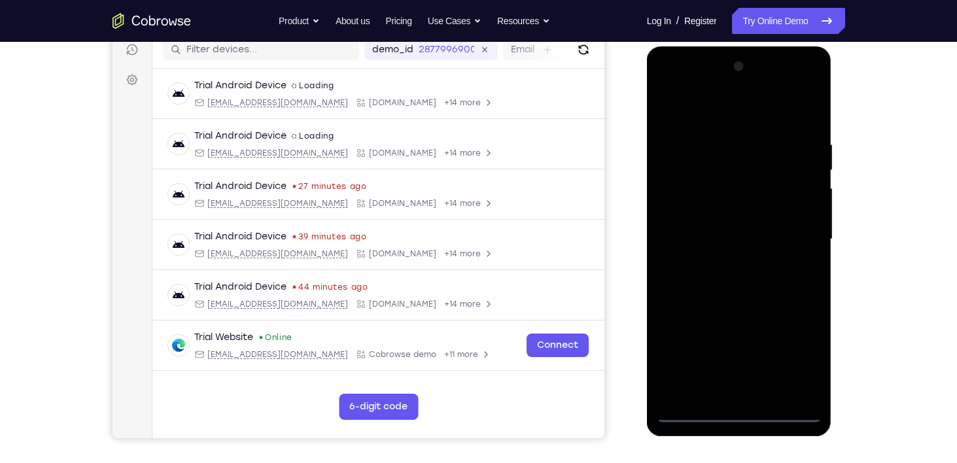
click at [733, 419] on div at bounding box center [739, 239] width 165 height 366
click at [795, 348] on div at bounding box center [739, 239] width 165 height 366
click at [722, 109] on div at bounding box center [739, 239] width 165 height 366
click at [788, 239] on div at bounding box center [739, 239] width 165 height 366
click at [733, 262] on div at bounding box center [739, 239] width 165 height 366
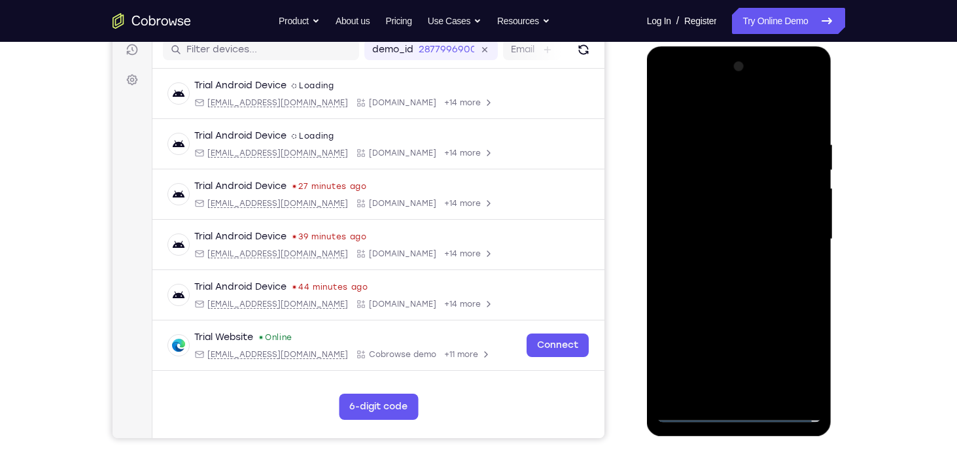
click at [733, 235] on div at bounding box center [739, 239] width 165 height 366
click at [738, 259] on div at bounding box center [739, 239] width 165 height 366
click at [716, 170] on div at bounding box center [739, 239] width 165 height 366
click at [736, 209] on div at bounding box center [739, 239] width 165 height 366
click at [735, 209] on div at bounding box center [739, 239] width 165 height 366
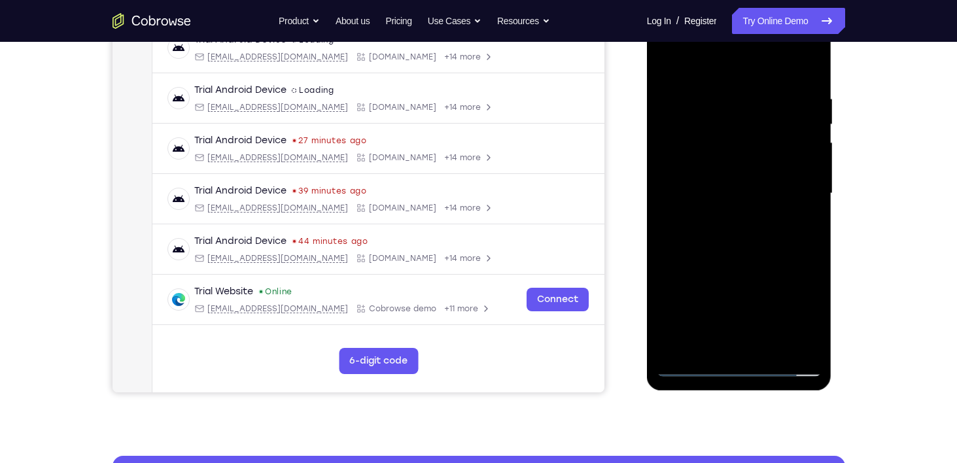
scroll to position [222, 0]
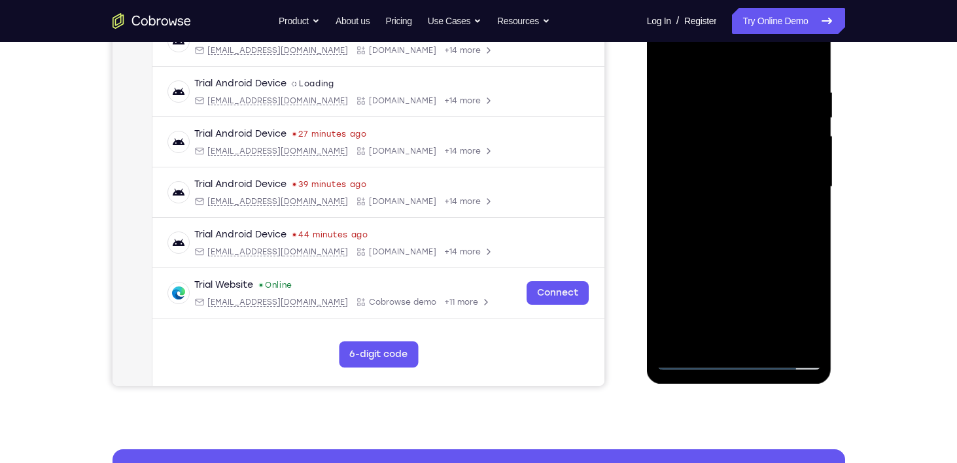
click at [729, 210] on div at bounding box center [739, 187] width 165 height 366
drag, startPoint x: 727, startPoint y: 358, endPoint x: 725, endPoint y: 337, distance: 21.7
click at [725, 337] on div at bounding box center [739, 187] width 165 height 366
click at [699, 116] on div at bounding box center [739, 187] width 165 height 366
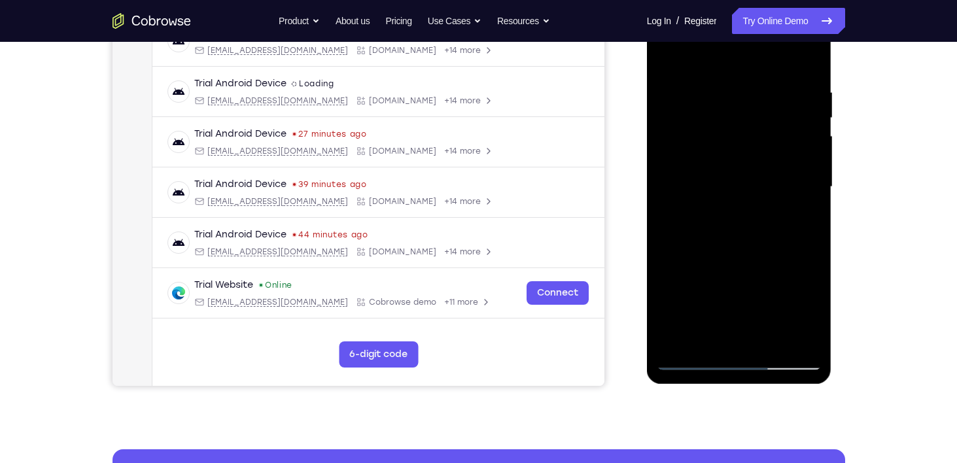
click at [676, 288] on div at bounding box center [739, 187] width 165 height 366
click at [678, 270] on div at bounding box center [739, 187] width 165 height 366
click at [717, 290] on div at bounding box center [739, 187] width 165 height 366
click at [762, 264] on div at bounding box center [739, 187] width 165 height 366
click at [765, 291] on div at bounding box center [739, 187] width 165 height 366
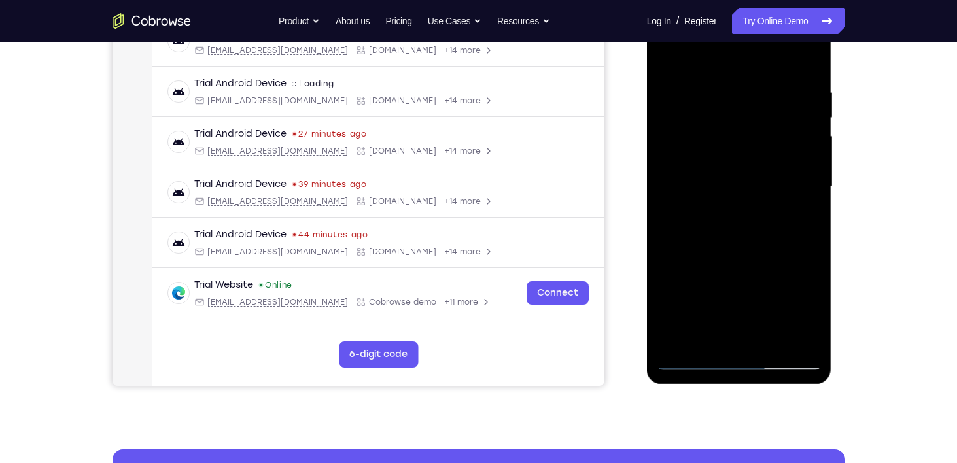
click at [687, 293] on div at bounding box center [739, 187] width 165 height 366
click at [715, 334] on div at bounding box center [739, 187] width 165 height 366
click at [715, 320] on div at bounding box center [739, 187] width 165 height 366
click at [721, 168] on div at bounding box center [739, 187] width 165 height 366
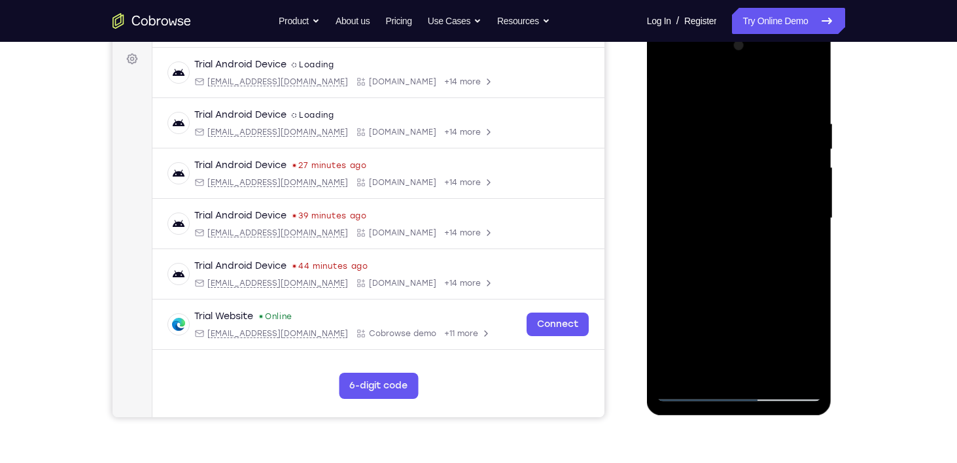
scroll to position [190, 0]
click at [774, 364] on div at bounding box center [739, 219] width 165 height 366
click at [733, 257] on div at bounding box center [739, 219] width 165 height 366
click at [767, 368] on div at bounding box center [739, 219] width 165 height 366
click at [746, 278] on div at bounding box center [739, 219] width 165 height 366
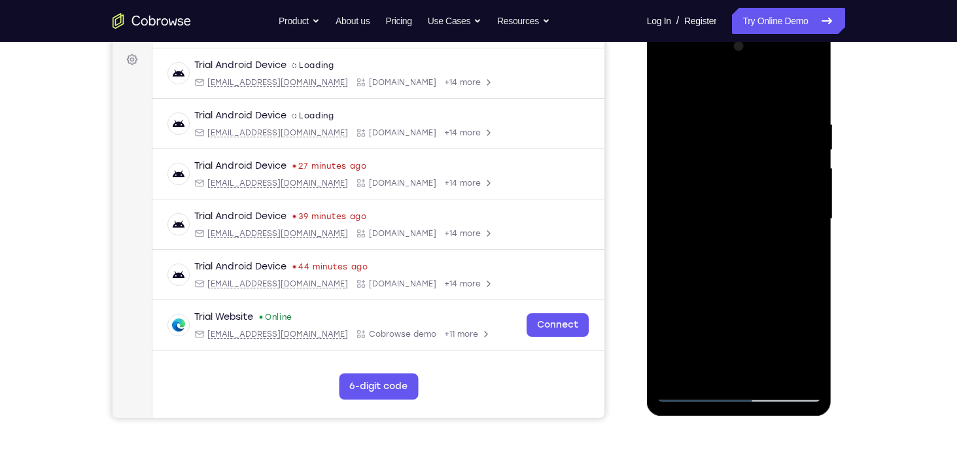
click at [750, 247] on div at bounding box center [739, 219] width 165 height 366
click at [807, 347] on div at bounding box center [739, 219] width 165 height 366
click at [799, 254] on div at bounding box center [739, 219] width 165 height 366
click at [671, 89] on div at bounding box center [739, 219] width 165 height 366
drag, startPoint x: 752, startPoint y: 266, endPoint x: 739, endPoint y: 106, distance: 160.8
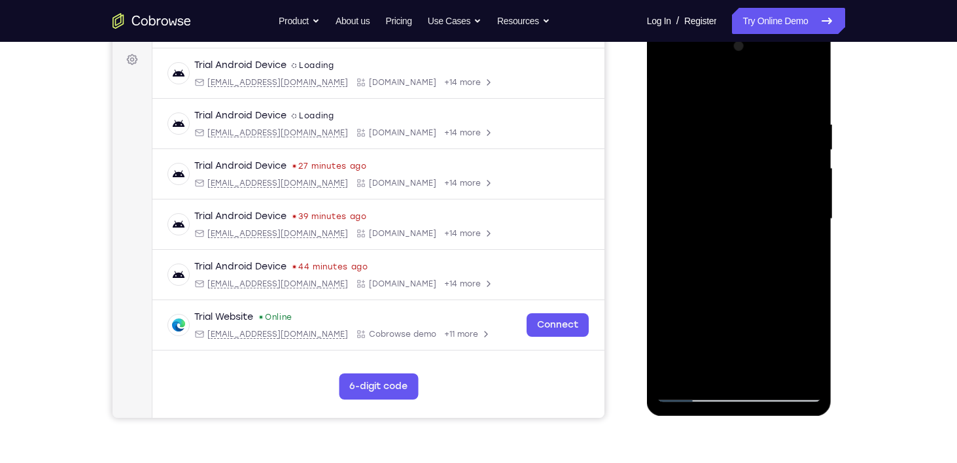
click at [739, 106] on div at bounding box center [739, 219] width 165 height 366
drag, startPoint x: 754, startPoint y: 278, endPoint x: 770, endPoint y: 496, distance: 219.0
click at [770, 419] on html "Online web based iOS Simulators and Android Emulators. Run iPhone, iPad, Mobile…" at bounding box center [740, 222] width 186 height 392
drag, startPoint x: 746, startPoint y: 156, endPoint x: 690, endPoint y: 154, distance: 56.3
click at [690, 154] on div at bounding box center [739, 219] width 165 height 366
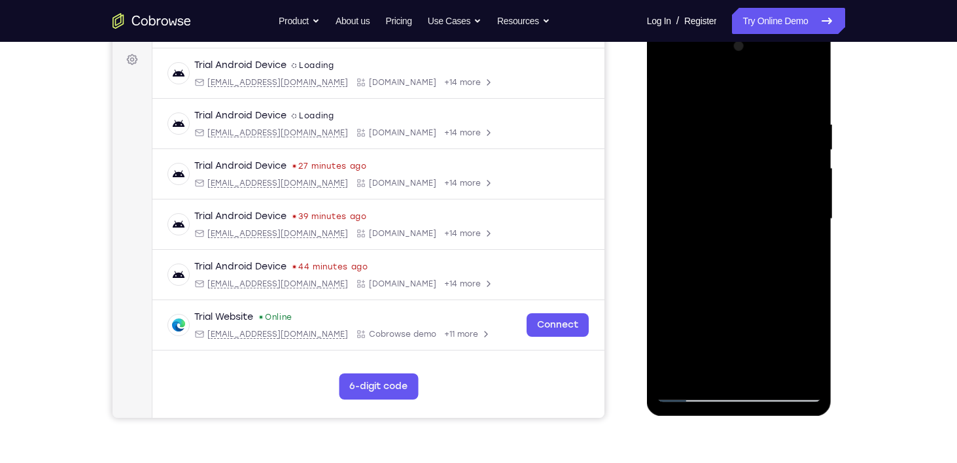
drag, startPoint x: 766, startPoint y: 152, endPoint x: 691, endPoint y: 147, distance: 74.7
click at [691, 147] on div at bounding box center [739, 219] width 165 height 366
drag, startPoint x: 744, startPoint y: 270, endPoint x: 729, endPoint y: 131, distance: 140.2
click at [729, 131] on div at bounding box center [739, 219] width 165 height 366
drag, startPoint x: 762, startPoint y: 255, endPoint x: 772, endPoint y: 145, distance: 111.0
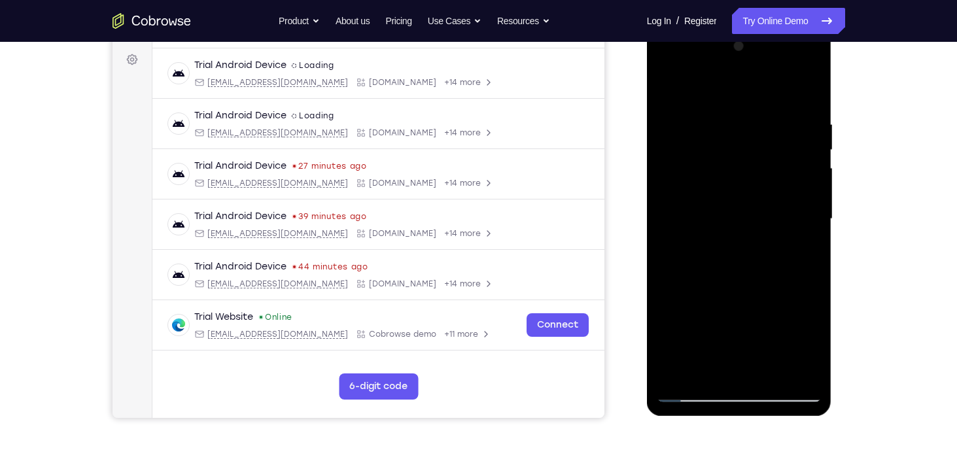
click at [772, 145] on div at bounding box center [739, 219] width 165 height 366
drag, startPoint x: 768, startPoint y: 256, endPoint x: 771, endPoint y: 178, distance: 78.6
click at [771, 178] on div at bounding box center [739, 219] width 165 height 366
drag, startPoint x: 767, startPoint y: 281, endPoint x: 862, endPoint y: 496, distance: 235.8
click at [833, 419] on html "Online web based iOS Simulators and Android Emulators. Run iPhone, iPad, Mobile…" at bounding box center [740, 222] width 186 height 392
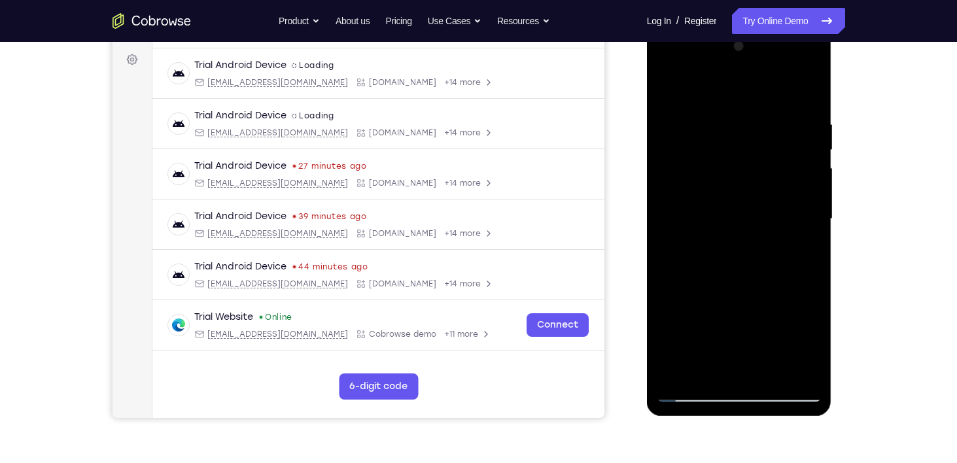
drag, startPoint x: 750, startPoint y: 271, endPoint x: 731, endPoint y: 110, distance: 162.0
click at [731, 110] on div at bounding box center [739, 219] width 165 height 366
drag, startPoint x: 752, startPoint y: 220, endPoint x: 761, endPoint y: 470, distance: 250.7
click at [761, 419] on html "Online web based iOS Simulators and Android Emulators. Run iPhone, iPad, Mobile…" at bounding box center [740, 222] width 186 height 392
drag, startPoint x: 722, startPoint y: 284, endPoint x: 745, endPoint y: 466, distance: 184.0
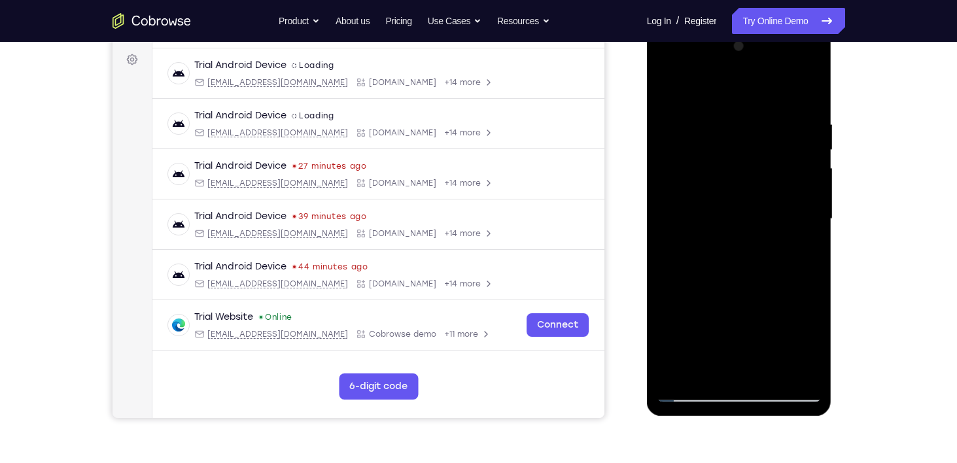
click at [745, 419] on html "Online web based iOS Simulators and Android Emulators. Run iPhone, iPad, Mobile…" at bounding box center [740, 222] width 186 height 392
drag, startPoint x: 706, startPoint y: 232, endPoint x: 718, endPoint y: 404, distance: 172.4
click at [718, 404] on div at bounding box center [739, 221] width 185 height 390
click at [710, 244] on div at bounding box center [739, 219] width 165 height 366
click at [803, 341] on div at bounding box center [739, 219] width 165 height 366
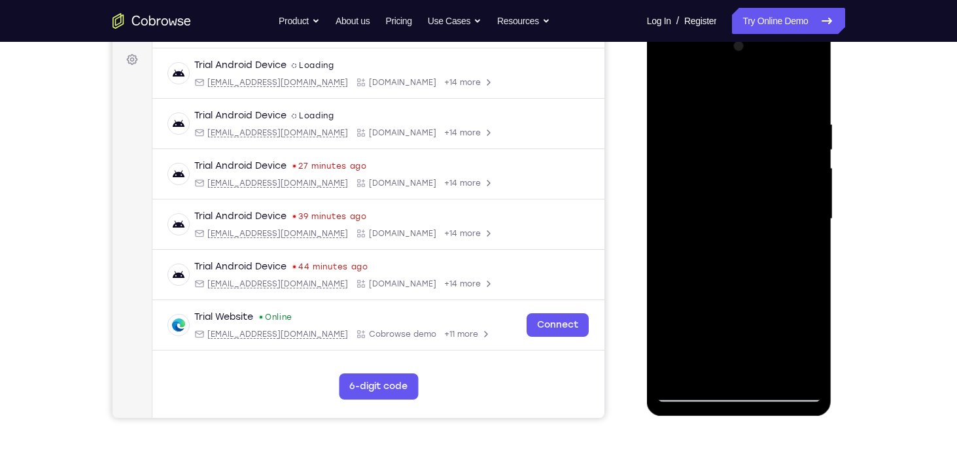
click at [799, 256] on div at bounding box center [739, 219] width 165 height 366
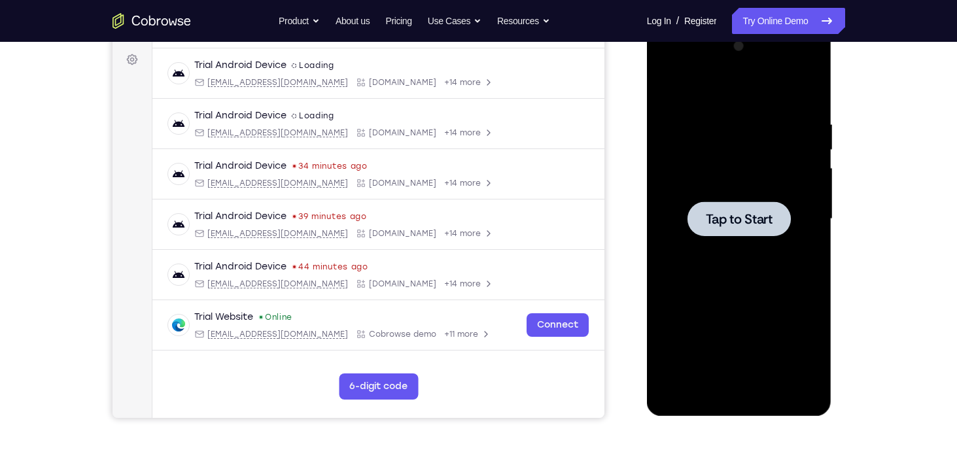
click at [765, 208] on div at bounding box center [738, 218] width 103 height 35
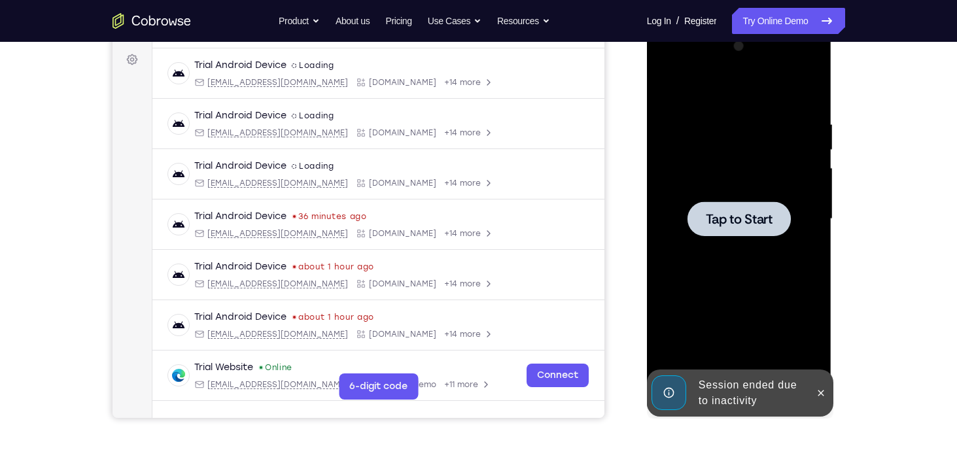
click at [739, 226] on span "Tap to Start" at bounding box center [739, 219] width 67 height 13
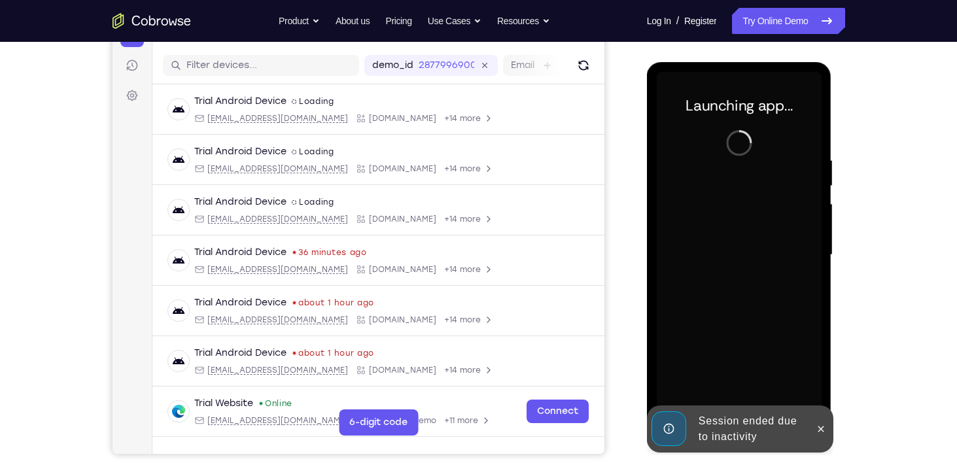
scroll to position [156, 0]
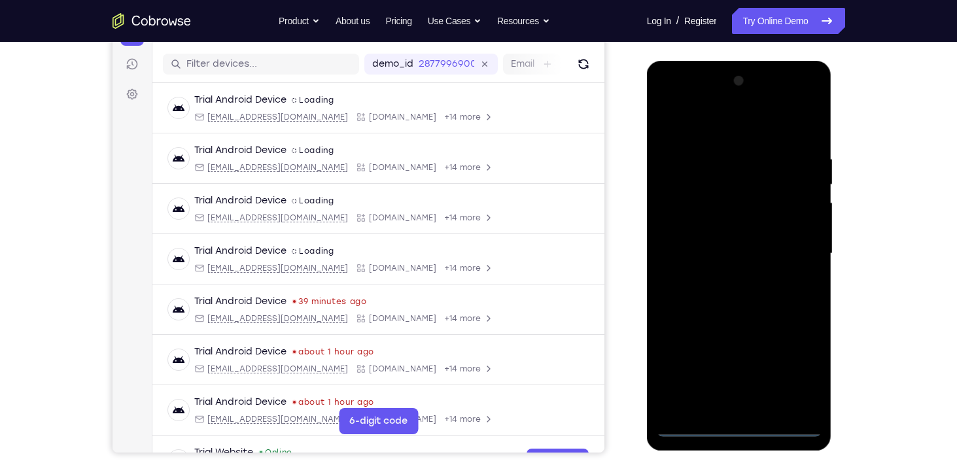
click at [749, 423] on div at bounding box center [739, 254] width 165 height 366
click at [811, 363] on div at bounding box center [739, 254] width 165 height 366
click at [807, 366] on div at bounding box center [739, 254] width 165 height 366
click at [715, 124] on div at bounding box center [739, 254] width 165 height 366
click at [802, 262] on div at bounding box center [739, 254] width 165 height 366
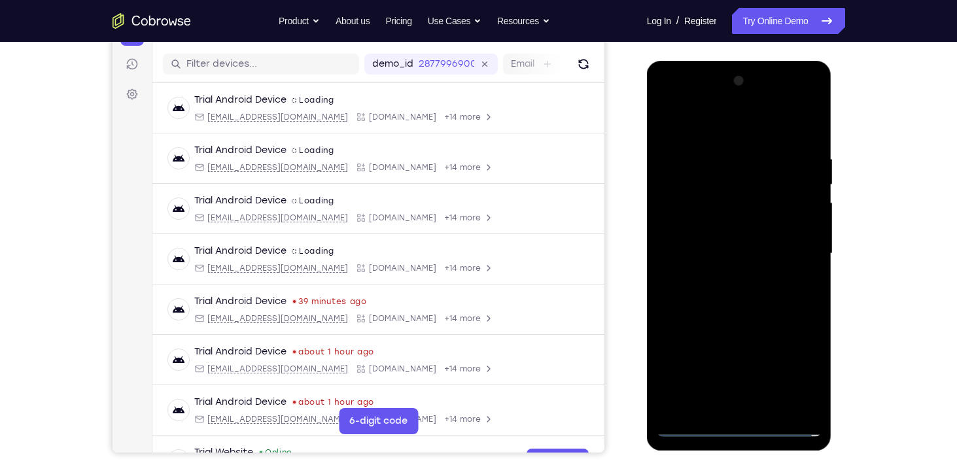
click at [731, 279] on div at bounding box center [739, 254] width 165 height 366
click at [740, 315] on div at bounding box center [739, 254] width 165 height 366
click at [731, 195] on div at bounding box center [739, 254] width 165 height 366
click at [734, 218] on div at bounding box center [739, 254] width 165 height 366
click at [753, 242] on div at bounding box center [739, 254] width 165 height 366
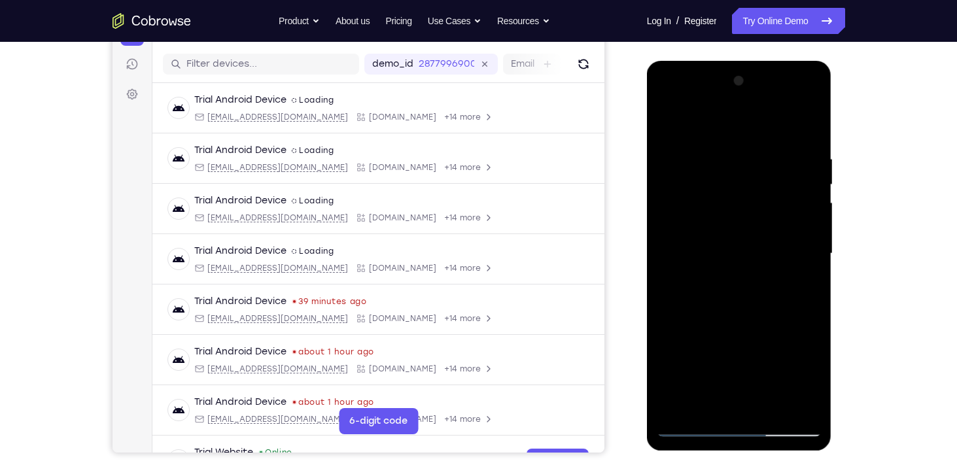
click at [752, 294] on div at bounding box center [739, 254] width 165 height 366
click at [770, 404] on div at bounding box center [739, 254] width 165 height 366
click at [758, 323] on div at bounding box center [739, 254] width 165 height 366
drag, startPoint x: 748, startPoint y: 313, endPoint x: 736, endPoint y: 171, distance: 142.5
click at [736, 171] on div at bounding box center [739, 254] width 165 height 366
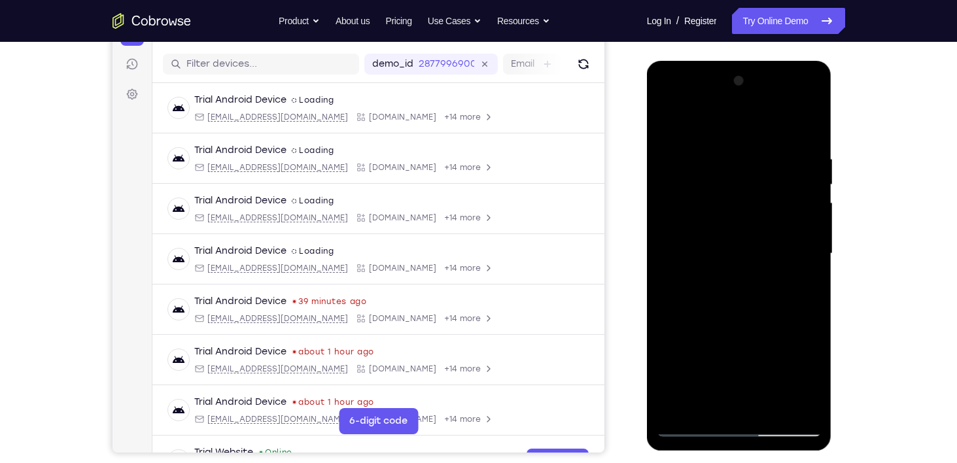
drag, startPoint x: 739, startPoint y: 310, endPoint x: 727, endPoint y: 187, distance: 123.6
click at [727, 187] on div at bounding box center [739, 254] width 165 height 366
drag, startPoint x: 731, startPoint y: 259, endPoint x: 732, endPoint y: 294, distance: 35.3
click at [732, 294] on div at bounding box center [739, 254] width 165 height 366
drag, startPoint x: 741, startPoint y: 248, endPoint x: 756, endPoint y: 386, distance: 138.8
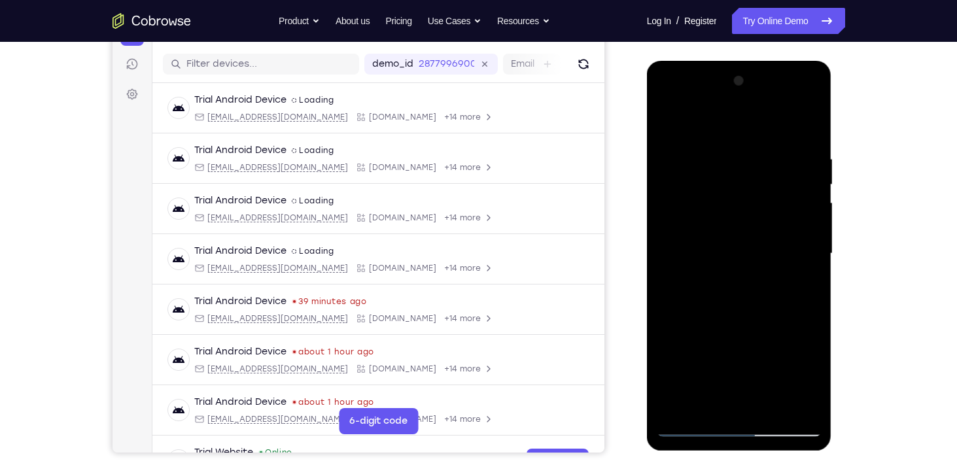
click at [756, 386] on div at bounding box center [739, 254] width 165 height 366
click at [723, 164] on div at bounding box center [739, 254] width 165 height 366
click at [811, 281] on div at bounding box center [739, 254] width 165 height 366
click at [666, 126] on div at bounding box center [739, 254] width 165 height 366
click at [767, 190] on div at bounding box center [739, 254] width 165 height 366
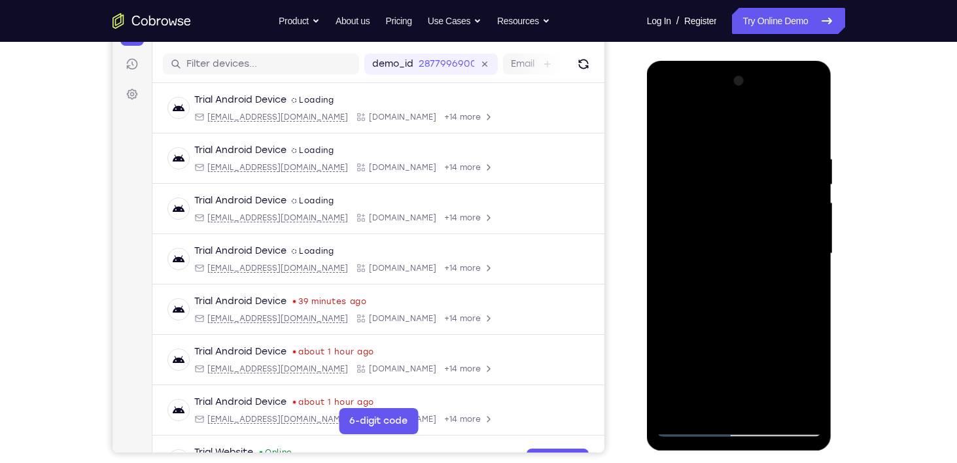
click at [803, 283] on div at bounding box center [739, 254] width 165 height 366
click at [670, 129] on div at bounding box center [739, 254] width 165 height 366
drag, startPoint x: 731, startPoint y: 294, endPoint x: 728, endPoint y: 230, distance: 64.2
click at [728, 230] on div at bounding box center [739, 254] width 165 height 366
drag, startPoint x: 722, startPoint y: 318, endPoint x: 733, endPoint y: 239, distance: 79.3
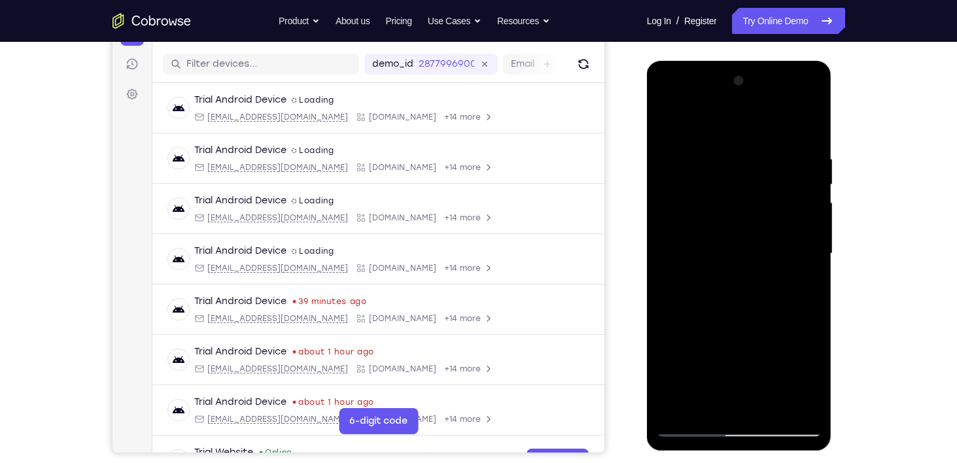
click at [733, 239] on div at bounding box center [739, 254] width 165 height 366
drag, startPoint x: 725, startPoint y: 342, endPoint x: 731, endPoint y: 280, distance: 62.4
click at [731, 280] on div at bounding box center [739, 254] width 165 height 366
drag, startPoint x: 731, startPoint y: 373, endPoint x: 737, endPoint y: 329, distance: 44.2
click at [737, 329] on div at bounding box center [739, 254] width 165 height 366
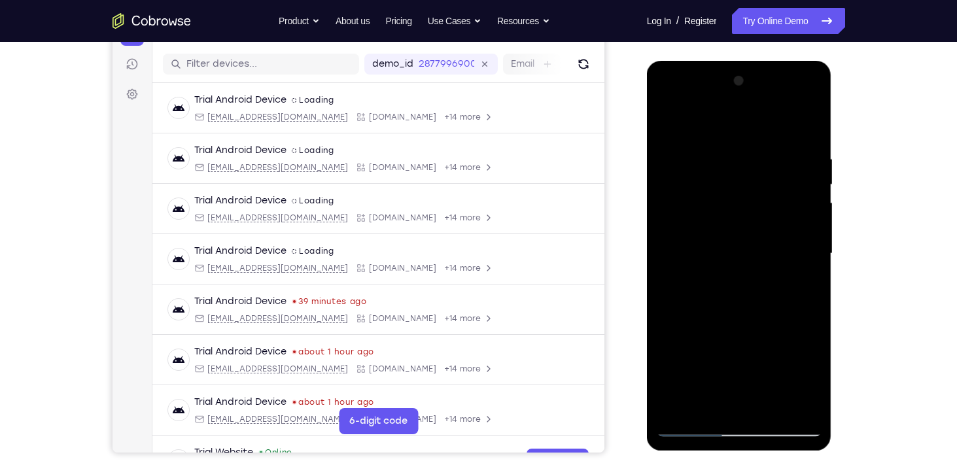
drag, startPoint x: 728, startPoint y: 336, endPoint x: 723, endPoint y: 289, distance: 47.4
click at [723, 289] on div at bounding box center [739, 254] width 165 height 366
drag, startPoint x: 746, startPoint y: 205, endPoint x: 676, endPoint y: 205, distance: 70.0
click at [676, 205] on div at bounding box center [739, 254] width 165 height 366
drag, startPoint x: 787, startPoint y: 196, endPoint x: 691, endPoint y: 188, distance: 95.8
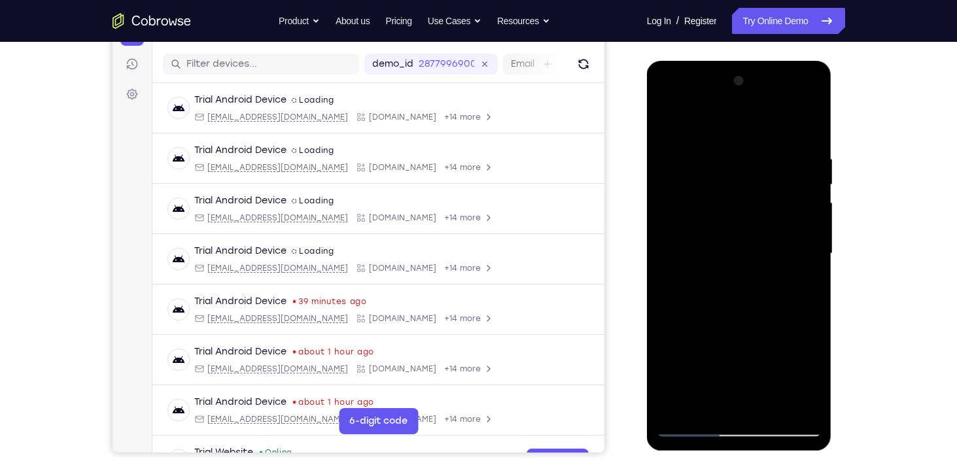
click at [691, 188] on div at bounding box center [739, 254] width 165 height 366
drag, startPoint x: 786, startPoint y: 198, endPoint x: 694, endPoint y: 194, distance: 91.7
click at [694, 194] on div at bounding box center [739, 254] width 165 height 366
drag, startPoint x: 791, startPoint y: 192, endPoint x: 674, endPoint y: 189, distance: 116.5
click at [674, 189] on div at bounding box center [739, 254] width 165 height 366
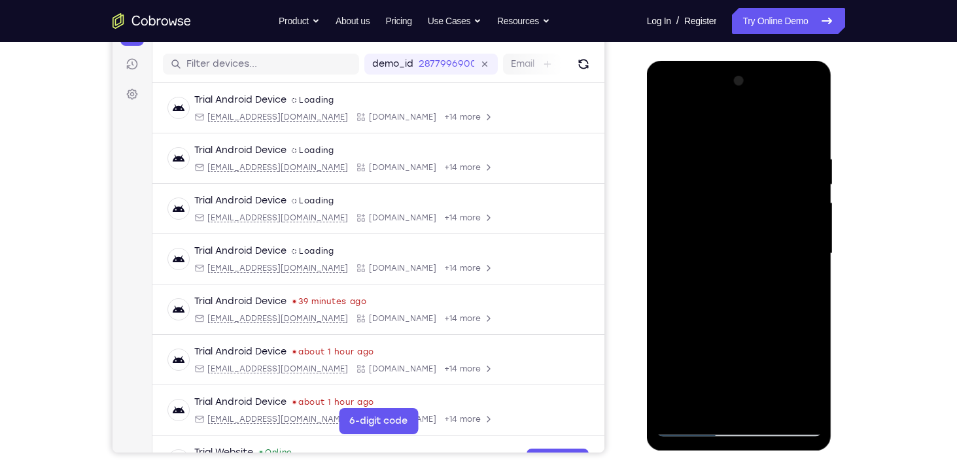
drag, startPoint x: 754, startPoint y: 198, endPoint x: 694, endPoint y: 201, distance: 60.3
click at [694, 201] on div at bounding box center [739, 254] width 165 height 366
drag, startPoint x: 780, startPoint y: 196, endPoint x: 716, endPoint y: 198, distance: 64.1
click at [716, 198] on div at bounding box center [739, 254] width 165 height 366
drag, startPoint x: 782, startPoint y: 194, endPoint x: 691, endPoint y: 200, distance: 90.5
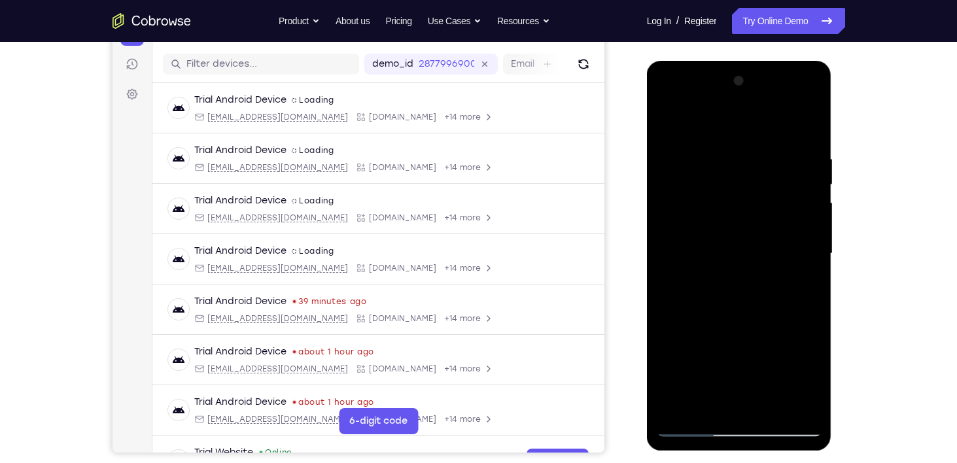
click at [691, 200] on div at bounding box center [739, 254] width 165 height 366
drag, startPoint x: 746, startPoint y: 286, endPoint x: 756, endPoint y: 167, distance: 118.8
click at [756, 167] on div at bounding box center [739, 254] width 165 height 366
drag, startPoint x: 722, startPoint y: 326, endPoint x: 724, endPoint y: 203, distance: 123.0
click at [724, 203] on div at bounding box center [739, 254] width 165 height 366
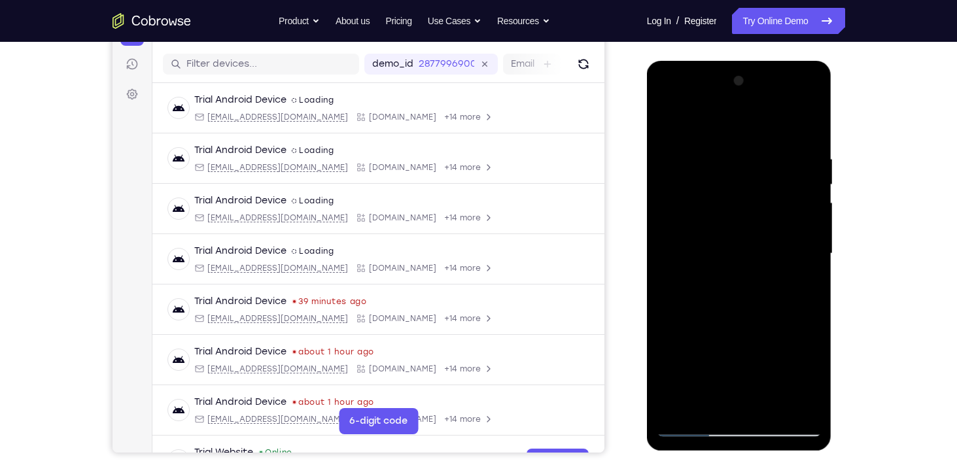
click at [729, 139] on div at bounding box center [739, 254] width 165 height 366
click at [715, 168] on div at bounding box center [739, 254] width 165 height 366
click at [691, 424] on div at bounding box center [739, 254] width 165 height 366
click at [756, 247] on div at bounding box center [739, 254] width 165 height 366
click at [720, 216] on div at bounding box center [739, 254] width 165 height 366
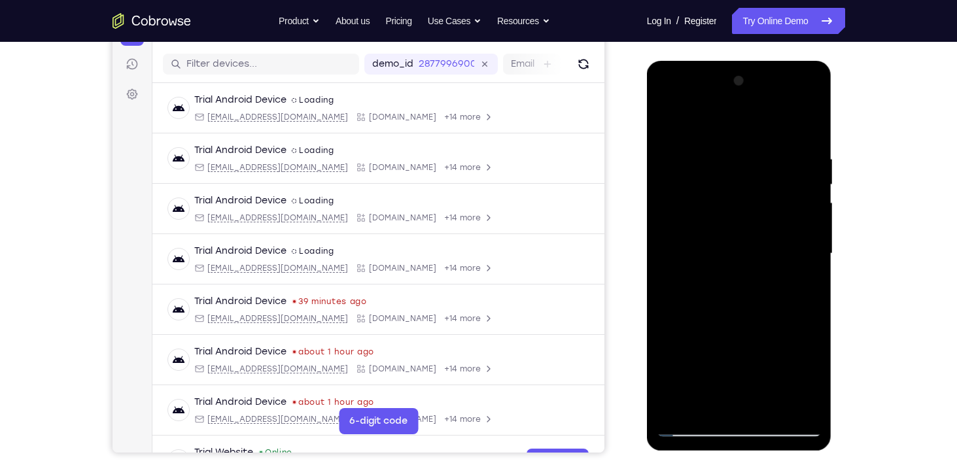
click at [746, 328] on div at bounding box center [739, 254] width 165 height 366
click at [805, 281] on div at bounding box center [739, 254] width 165 height 366
click at [722, 217] on div at bounding box center [739, 254] width 165 height 366
click at [767, 320] on div at bounding box center [739, 254] width 165 height 366
click at [807, 283] on div at bounding box center [739, 254] width 165 height 366
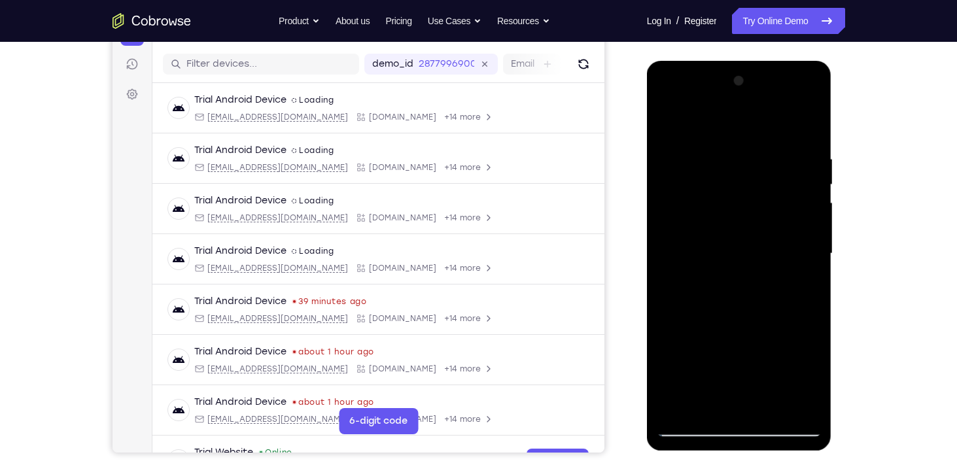
click at [740, 242] on div at bounding box center [739, 254] width 165 height 366
click at [775, 334] on div at bounding box center [739, 254] width 165 height 366
click at [778, 362] on div at bounding box center [739, 254] width 165 height 366
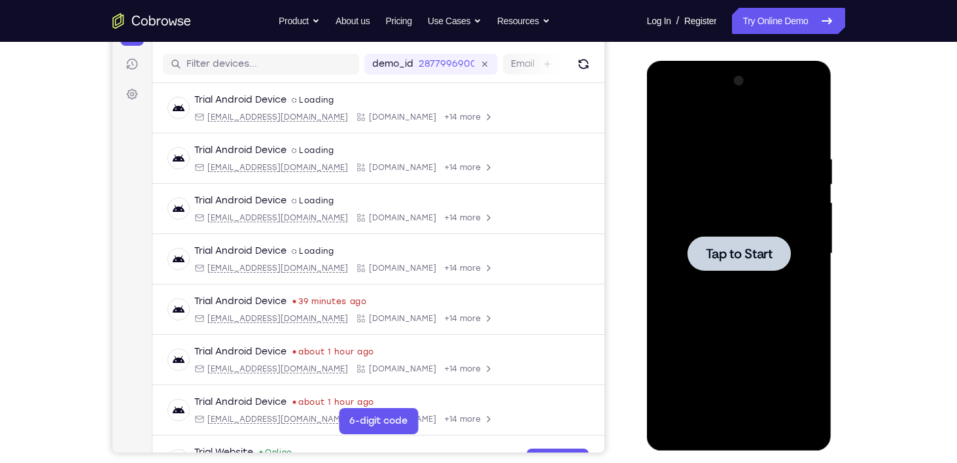
click at [732, 273] on div at bounding box center [739, 254] width 165 height 366
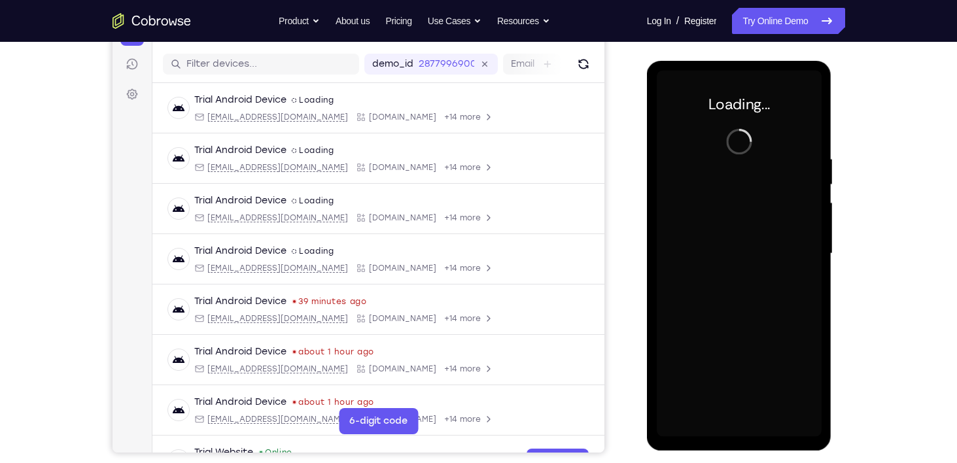
click at [732, 273] on div at bounding box center [739, 254] width 165 height 366
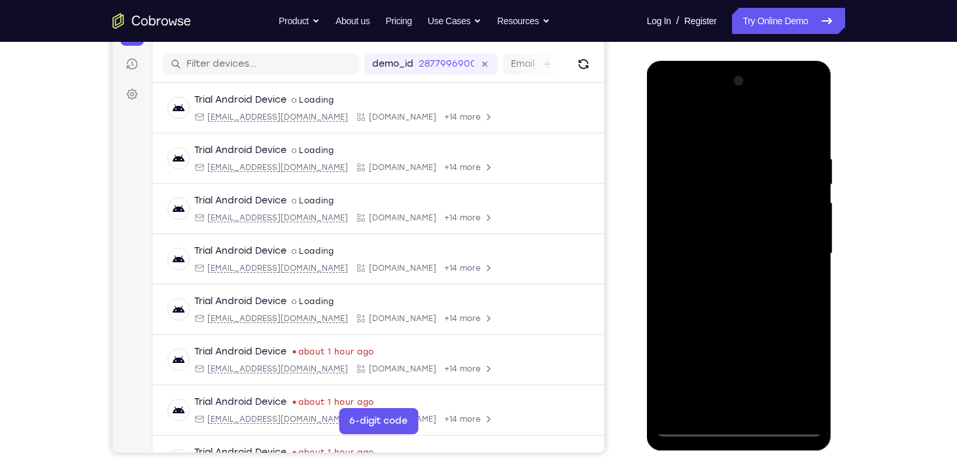
click at [732, 425] on div at bounding box center [739, 254] width 165 height 366
click at [805, 376] on div at bounding box center [739, 254] width 165 height 366
click at [731, 148] on div at bounding box center [739, 254] width 165 height 366
click at [731, 139] on div at bounding box center [739, 254] width 165 height 366
click at [801, 247] on div at bounding box center [739, 254] width 165 height 366
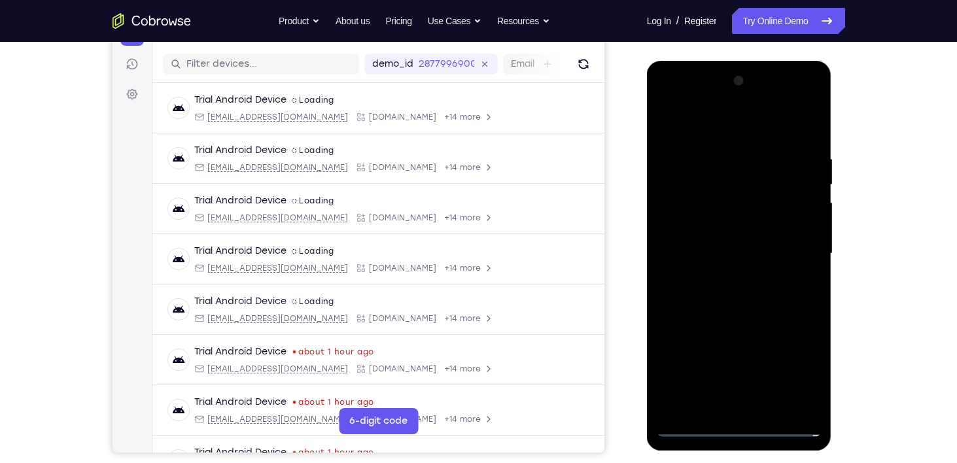
click at [724, 275] on div at bounding box center [739, 254] width 165 height 366
click at [727, 228] on div at bounding box center [739, 254] width 165 height 366
click at [733, 273] on div at bounding box center [739, 254] width 165 height 366
click at [728, 187] on div at bounding box center [739, 254] width 165 height 366
click at [709, 216] on div at bounding box center [739, 254] width 165 height 366
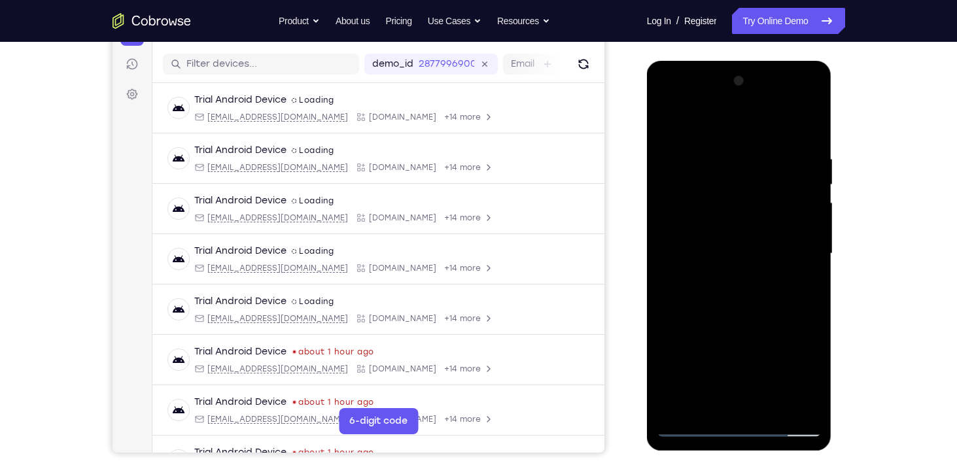
click at [731, 297] on div at bounding box center [739, 254] width 165 height 366
click at [703, 189] on div at bounding box center [739, 254] width 165 height 366
click at [673, 118] on div at bounding box center [739, 254] width 165 height 366
click at [697, 192] on div at bounding box center [739, 254] width 165 height 366
click at [695, 190] on div at bounding box center [739, 254] width 165 height 366
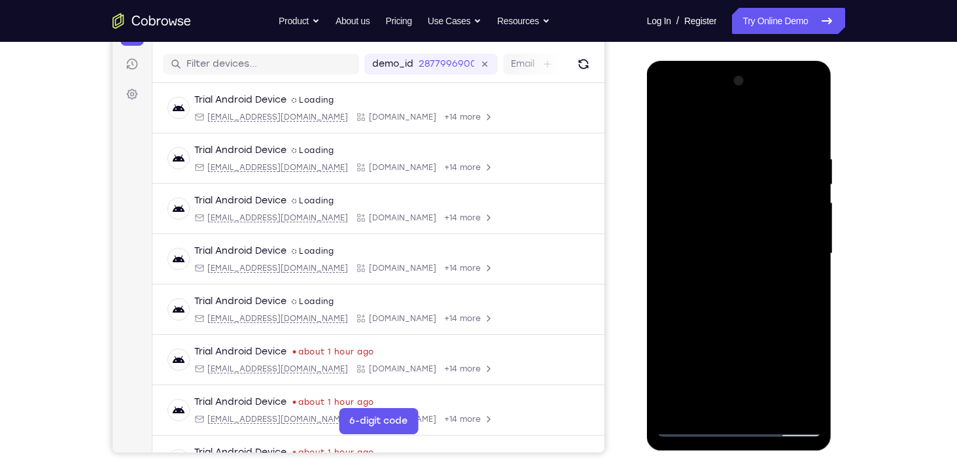
click at [691, 191] on div at bounding box center [739, 254] width 165 height 366
click at [757, 355] on div at bounding box center [739, 254] width 165 height 366
click at [728, 226] on div at bounding box center [739, 254] width 165 height 366
click at [713, 240] on div at bounding box center [739, 254] width 165 height 366
click at [809, 148] on div at bounding box center [739, 254] width 165 height 366
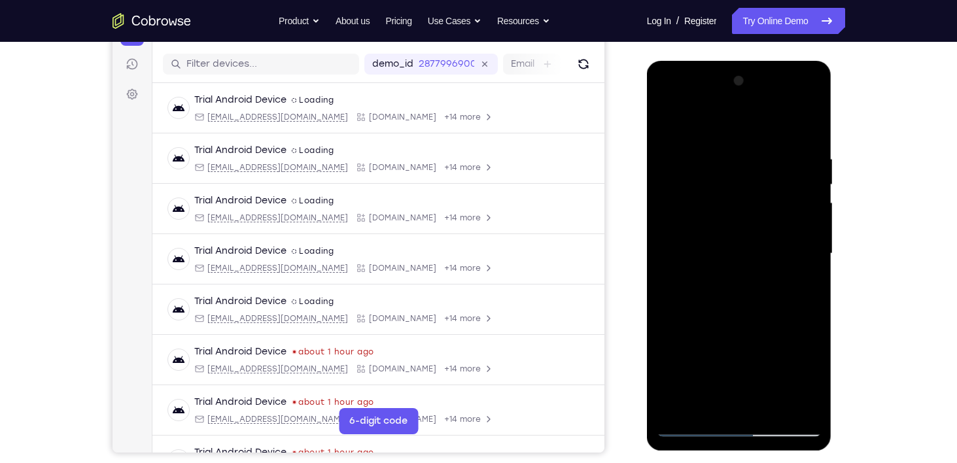
drag, startPoint x: 786, startPoint y: 157, endPoint x: 667, endPoint y: 167, distance: 119.5
click at [667, 167] on div at bounding box center [739, 254] width 165 height 366
drag, startPoint x: 742, startPoint y: 148, endPoint x: 659, endPoint y: 145, distance: 83.8
click at [659, 145] on div at bounding box center [739, 254] width 165 height 366
click at [763, 406] on div at bounding box center [739, 254] width 165 height 366
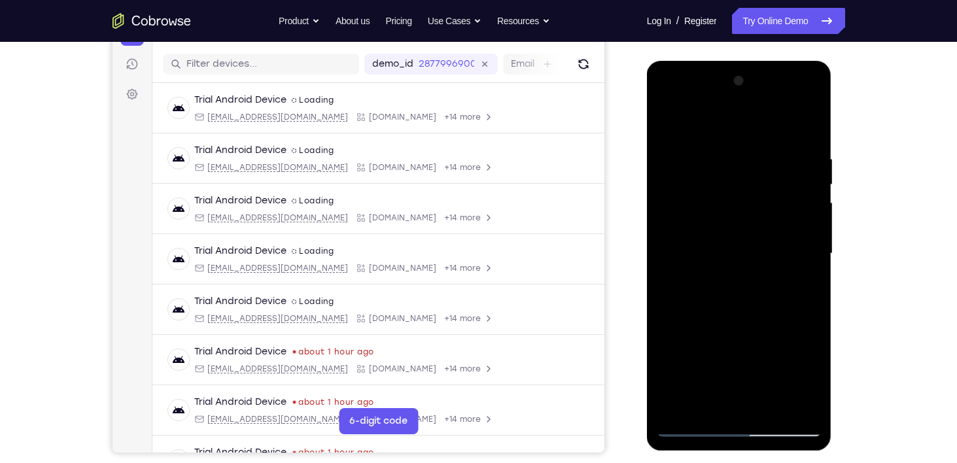
click at [744, 321] on div at bounding box center [739, 254] width 165 height 366
click at [738, 245] on div at bounding box center [739, 254] width 165 height 366
click at [810, 378] on div at bounding box center [739, 254] width 165 height 366
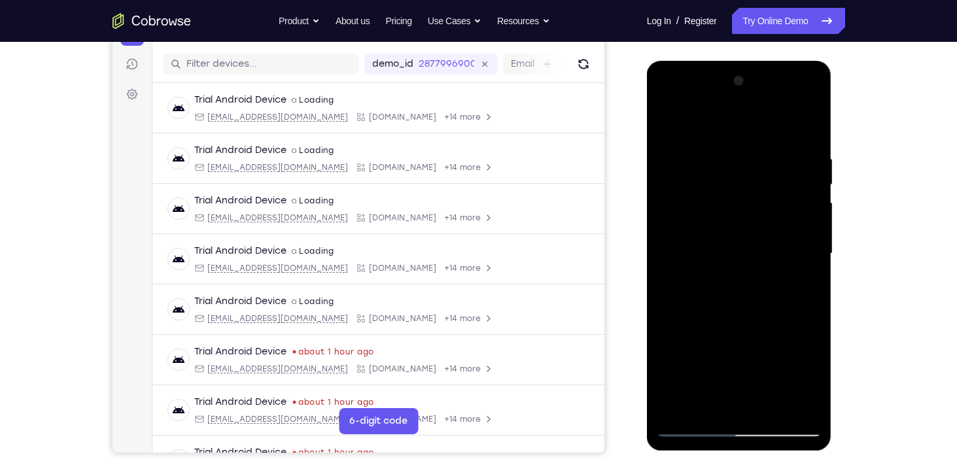
click at [810, 378] on div at bounding box center [739, 254] width 165 height 366
click at [790, 287] on div at bounding box center [739, 254] width 165 height 366
click at [795, 287] on div at bounding box center [739, 254] width 165 height 366
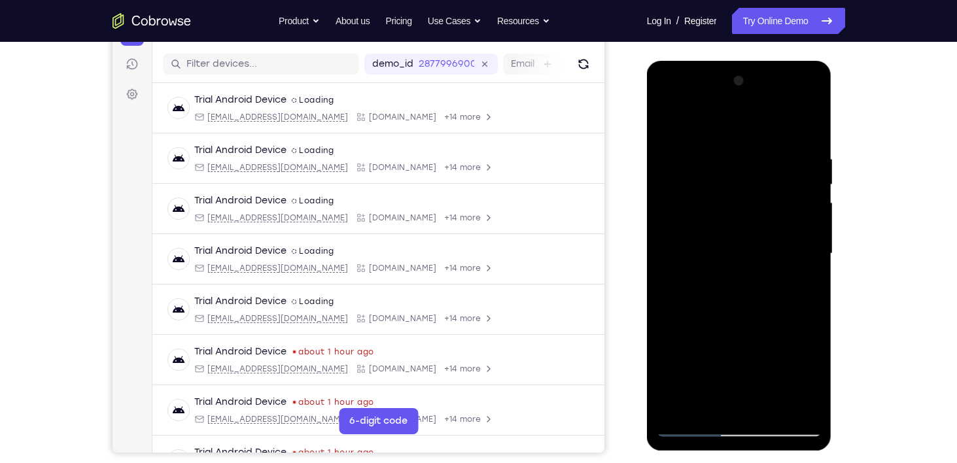
click at [672, 129] on div at bounding box center [739, 254] width 165 height 366
drag, startPoint x: 752, startPoint y: 300, endPoint x: 756, endPoint y: 228, distance: 72.7
click at [756, 228] on div at bounding box center [739, 254] width 165 height 366
click at [757, 266] on div at bounding box center [739, 254] width 165 height 366
click at [701, 379] on div at bounding box center [739, 254] width 165 height 366
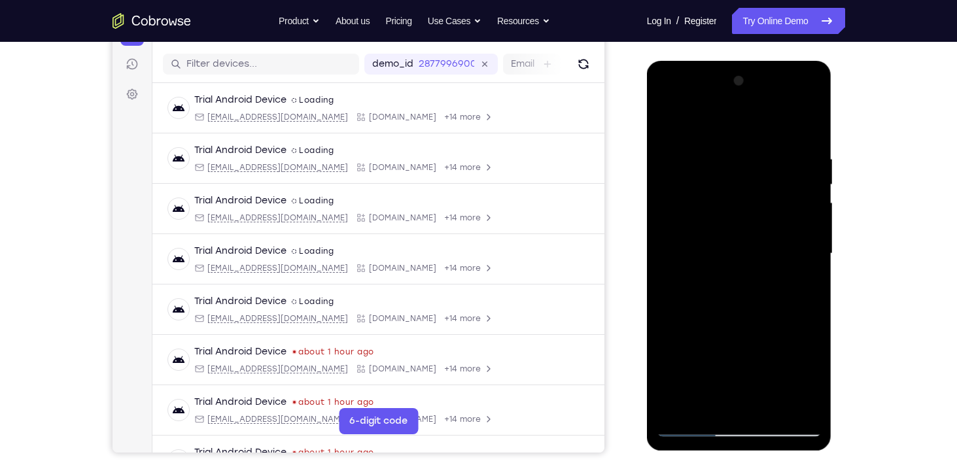
click at [725, 376] on div at bounding box center [739, 254] width 165 height 366
click at [716, 279] on div at bounding box center [739, 254] width 165 height 366
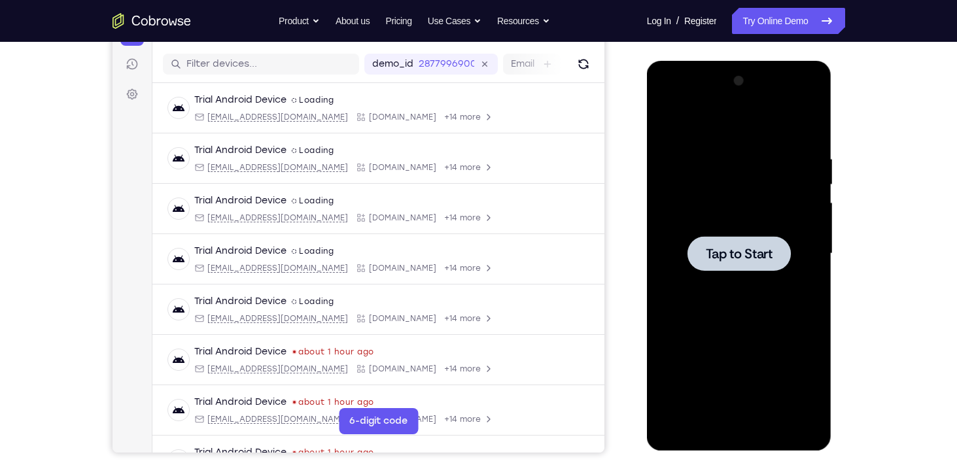
click at [737, 247] on span "Tap to Start" at bounding box center [739, 253] width 67 height 13
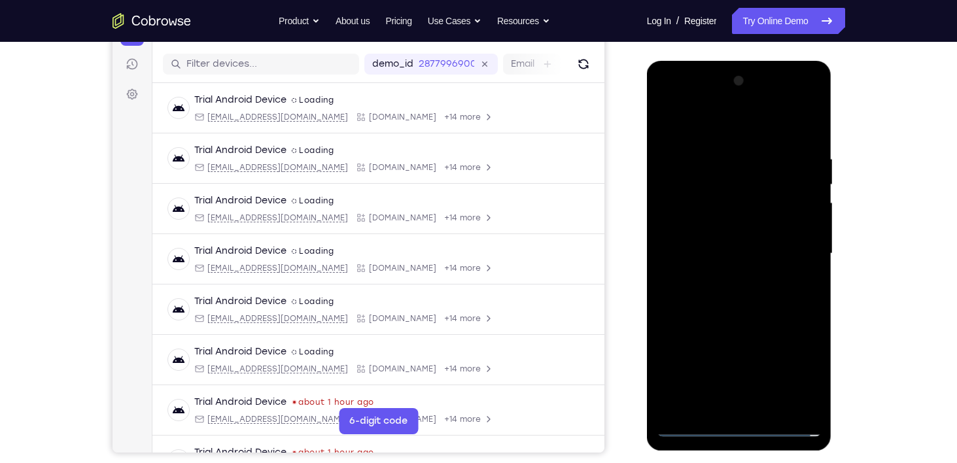
click at [742, 422] on div at bounding box center [739, 254] width 165 height 366
click at [733, 428] on div at bounding box center [739, 254] width 165 height 366
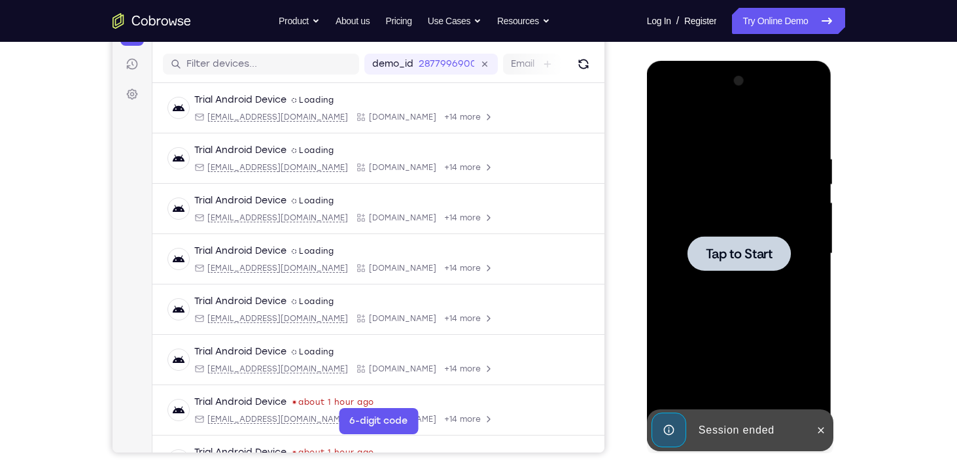
click at [708, 251] on span "Tap to Start" at bounding box center [739, 253] width 67 height 13
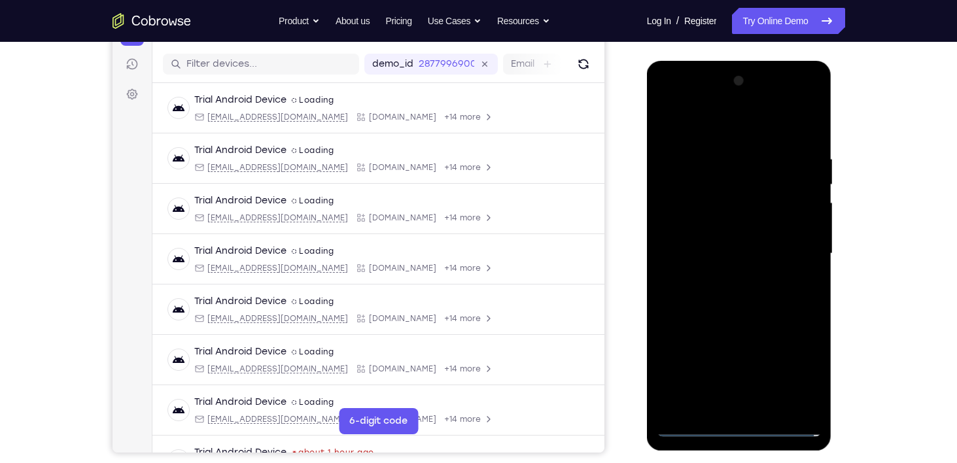
click at [718, 434] on div at bounding box center [739, 254] width 165 height 366
click at [731, 430] on div at bounding box center [739, 254] width 165 height 366
click at [810, 368] on div at bounding box center [739, 254] width 165 height 366
click at [703, 123] on div at bounding box center [739, 254] width 165 height 366
click at [789, 239] on div at bounding box center [739, 254] width 165 height 366
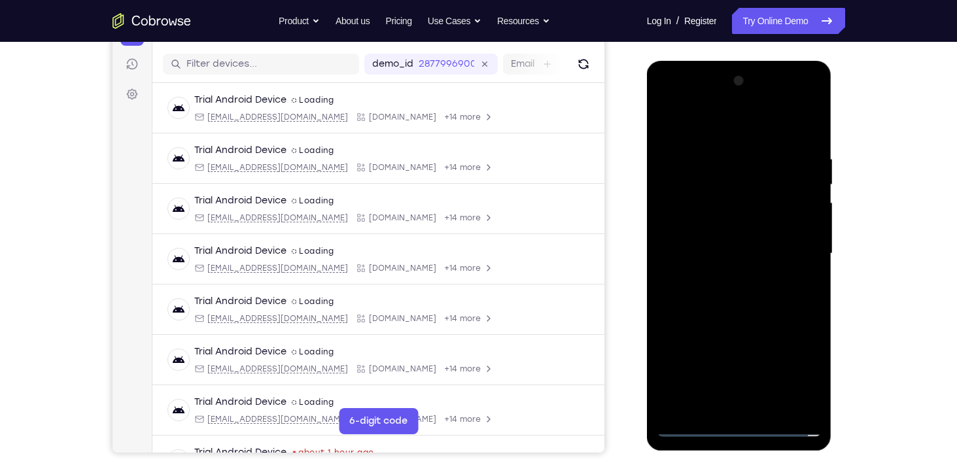
click at [725, 276] on div at bounding box center [739, 254] width 165 height 366
click at [740, 318] on div at bounding box center [739, 254] width 165 height 366
click at [742, 201] on div at bounding box center [739, 254] width 165 height 366
click at [731, 218] on div at bounding box center [739, 254] width 165 height 366
click at [720, 241] on div at bounding box center [739, 254] width 165 height 366
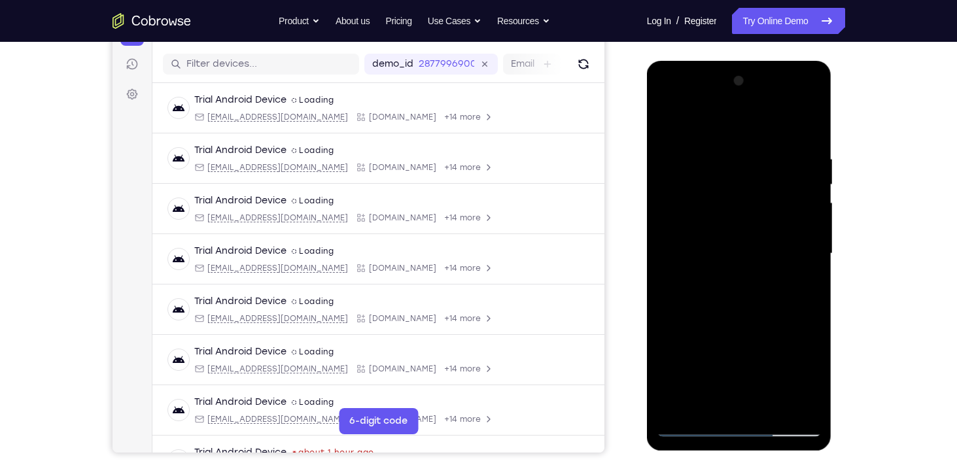
drag, startPoint x: 810, startPoint y: 158, endPoint x: 810, endPoint y: 143, distance: 15.7
click at [810, 143] on div at bounding box center [739, 254] width 165 height 366
click at [810, 126] on div at bounding box center [739, 254] width 165 height 366
click at [776, 415] on div at bounding box center [739, 254] width 165 height 366
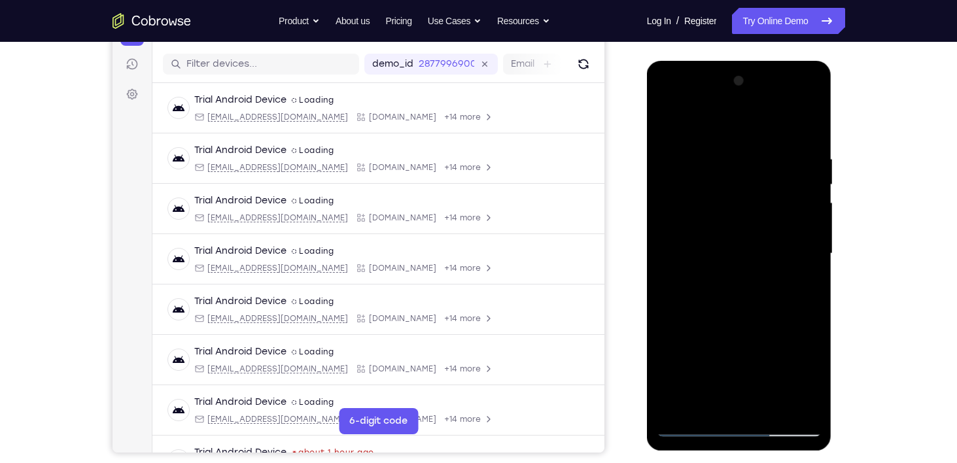
click at [738, 320] on div at bounding box center [739, 254] width 165 height 366
click at [740, 252] on div at bounding box center [739, 254] width 165 height 366
click at [812, 374] on div at bounding box center [739, 254] width 165 height 366
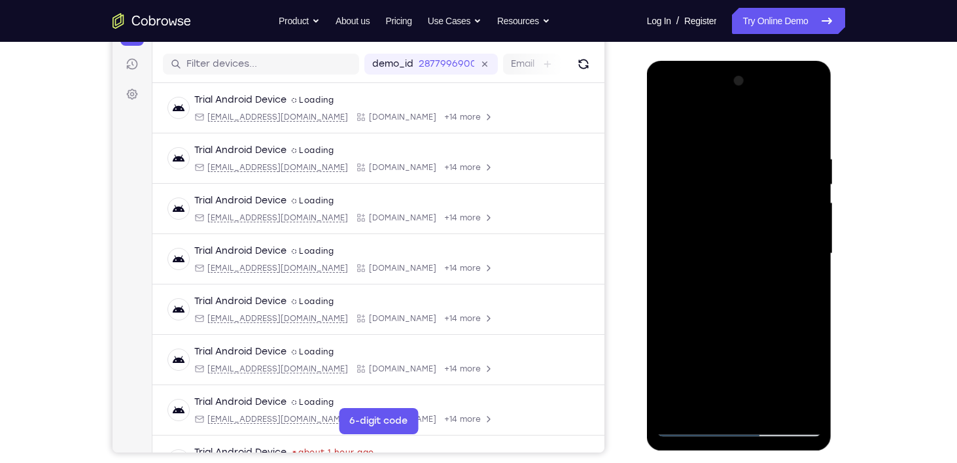
click at [812, 374] on div at bounding box center [739, 254] width 165 height 366
click at [809, 378] on div at bounding box center [739, 254] width 165 height 366
click at [809, 376] on div at bounding box center [739, 254] width 165 height 366
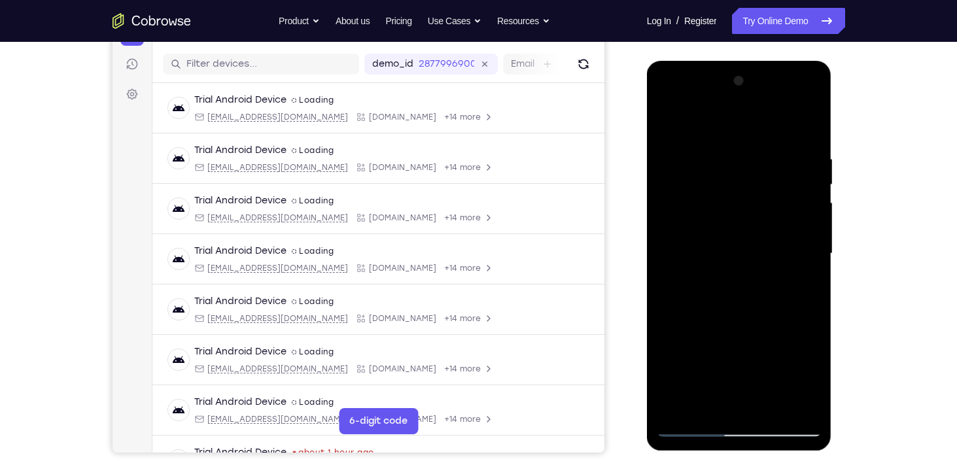
click at [805, 287] on div at bounding box center [739, 254] width 165 height 366
click at [670, 124] on div at bounding box center [739, 254] width 165 height 366
drag, startPoint x: 740, startPoint y: 279, endPoint x: 741, endPoint y: 252, distance: 26.8
click at [741, 252] on div at bounding box center [739, 254] width 165 height 366
drag, startPoint x: 737, startPoint y: 242, endPoint x: 738, endPoint y: 296, distance: 53.6
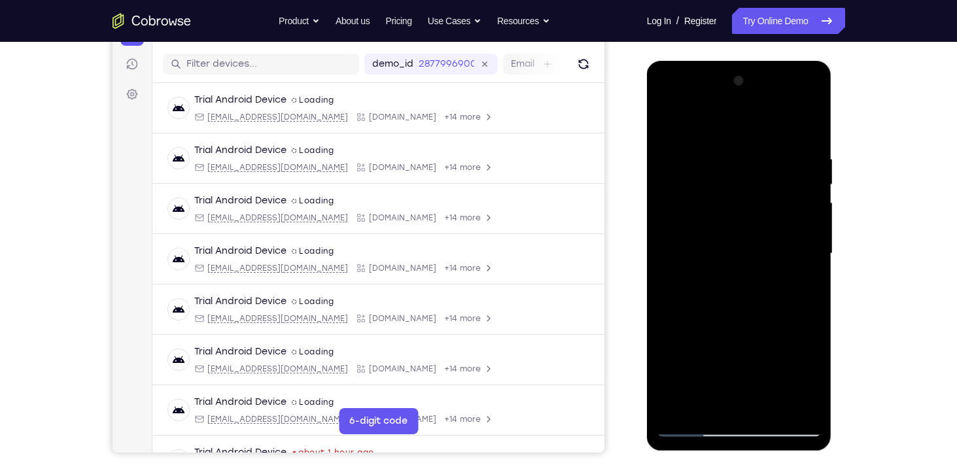
click at [738, 296] on div at bounding box center [739, 254] width 165 height 366
click at [735, 255] on div at bounding box center [739, 254] width 165 height 366
click at [720, 411] on div at bounding box center [739, 254] width 165 height 366
drag, startPoint x: 748, startPoint y: 404, endPoint x: 733, endPoint y: 404, distance: 14.4
click at [733, 404] on div at bounding box center [739, 254] width 165 height 366
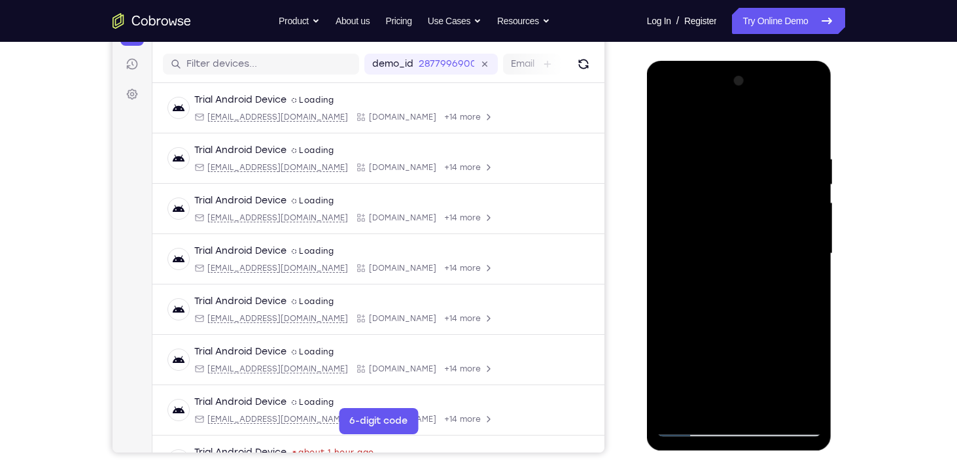
click at [807, 375] on div at bounding box center [739, 254] width 165 height 366
click at [804, 371] on div at bounding box center [739, 254] width 165 height 366
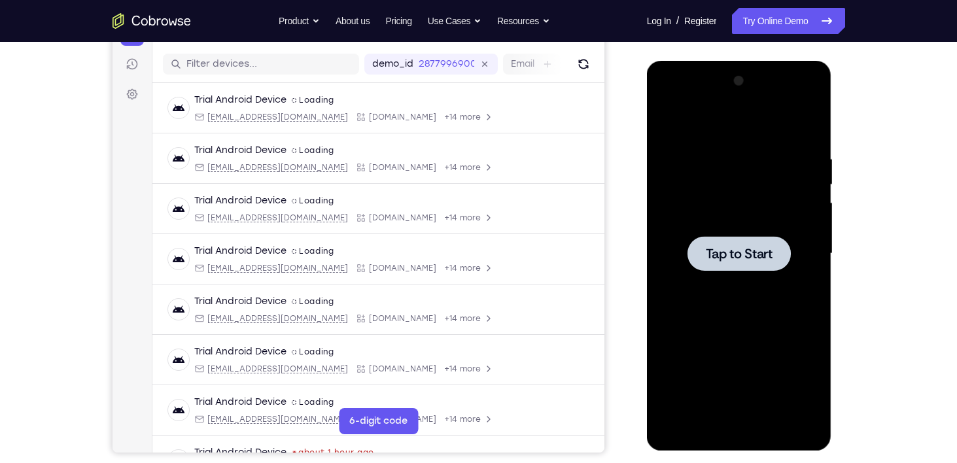
click at [754, 264] on div at bounding box center [738, 253] width 103 height 35
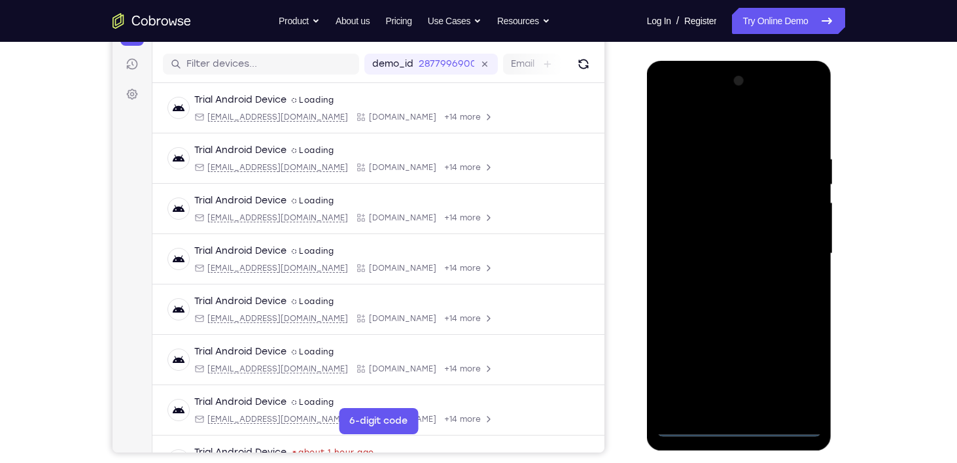
click at [739, 419] on div at bounding box center [739, 254] width 165 height 366
click at [741, 428] on div at bounding box center [739, 254] width 165 height 366
click at [799, 360] on div at bounding box center [739, 254] width 165 height 366
click at [716, 131] on div at bounding box center [739, 254] width 165 height 366
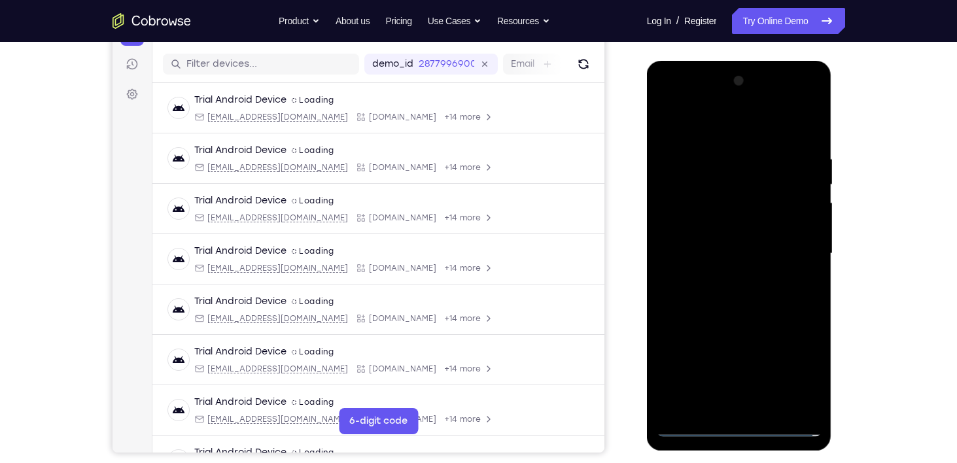
click at [801, 250] on div at bounding box center [739, 254] width 165 height 366
click at [723, 273] on div at bounding box center [739, 254] width 165 height 366
click at [724, 241] on div at bounding box center [739, 254] width 165 height 366
click at [733, 271] on div at bounding box center [739, 254] width 165 height 366
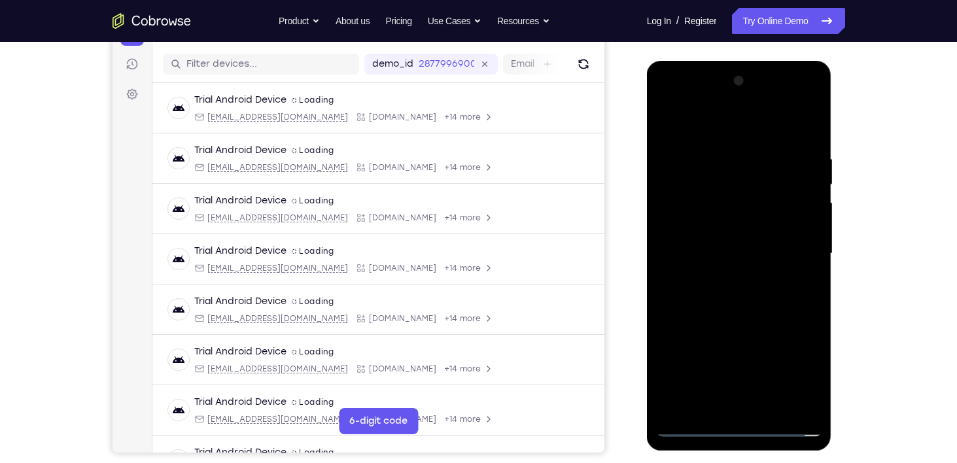
click at [716, 188] on div at bounding box center [739, 254] width 165 height 366
click at [737, 221] on div at bounding box center [739, 254] width 165 height 366
click at [739, 240] on div at bounding box center [739, 254] width 165 height 366
click at [759, 288] on div at bounding box center [739, 254] width 165 height 366
click at [767, 402] on div at bounding box center [739, 254] width 165 height 366
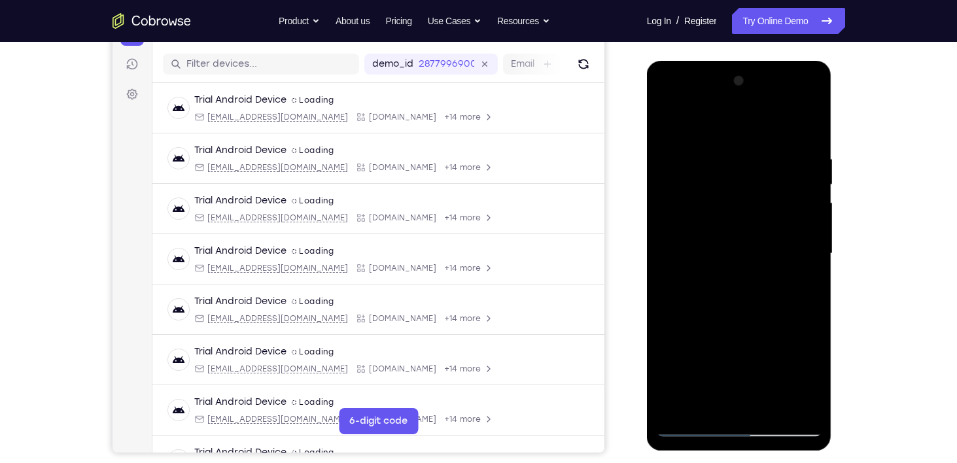
click at [743, 328] on div at bounding box center [739, 254] width 165 height 366
click at [737, 256] on div at bounding box center [739, 254] width 165 height 366
click at [709, 402] on div at bounding box center [739, 254] width 165 height 366
click at [809, 281] on div at bounding box center [739, 254] width 165 height 366
click at [798, 279] on div at bounding box center [739, 254] width 165 height 366
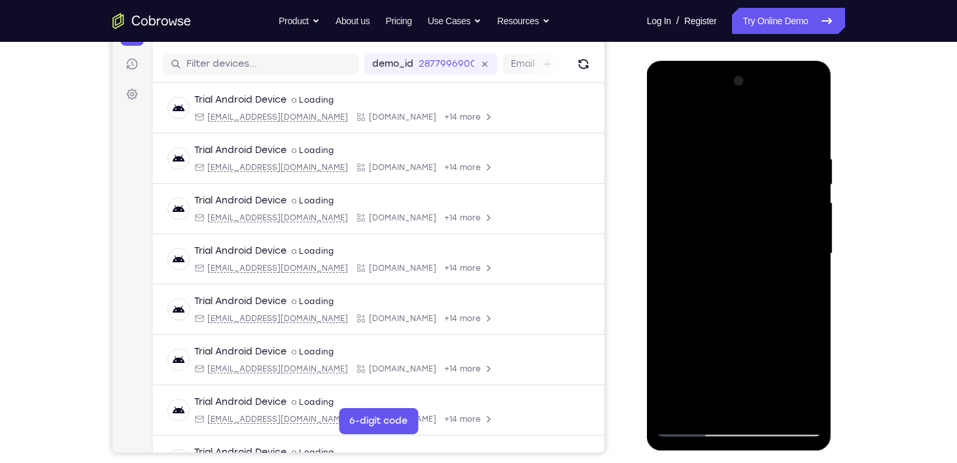
click at [669, 131] on div at bounding box center [739, 254] width 165 height 366
drag, startPoint x: 761, startPoint y: 311, endPoint x: 754, endPoint y: 266, distance: 45.7
click at [754, 266] on div at bounding box center [739, 254] width 165 height 366
drag, startPoint x: 753, startPoint y: 338, endPoint x: 754, endPoint y: 317, distance: 20.3
click at [754, 317] on div at bounding box center [739, 254] width 165 height 366
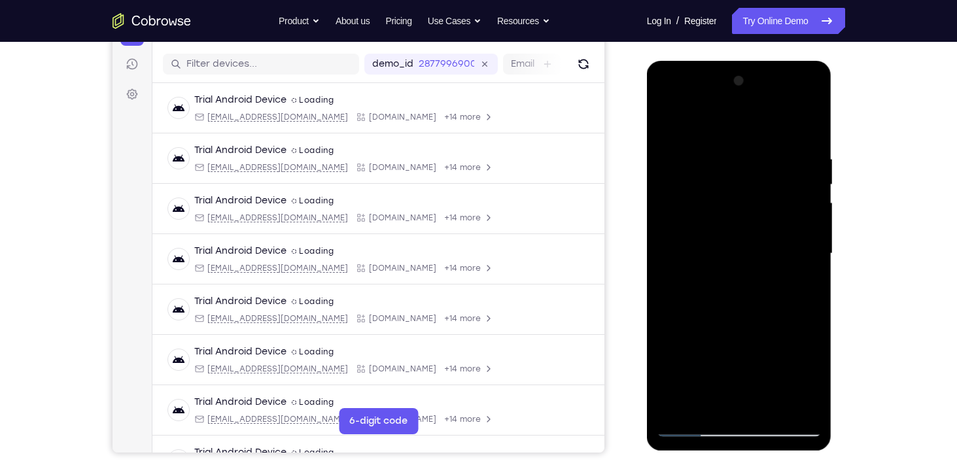
click at [742, 273] on div at bounding box center [739, 254] width 165 height 366
click at [668, 130] on div at bounding box center [739, 254] width 165 height 366
drag, startPoint x: 725, startPoint y: 230, endPoint x: 720, endPoint y: 143, distance: 87.8
click at [720, 143] on div at bounding box center [739, 254] width 165 height 366
drag, startPoint x: 732, startPoint y: 350, endPoint x: 741, endPoint y: 258, distance: 92.0
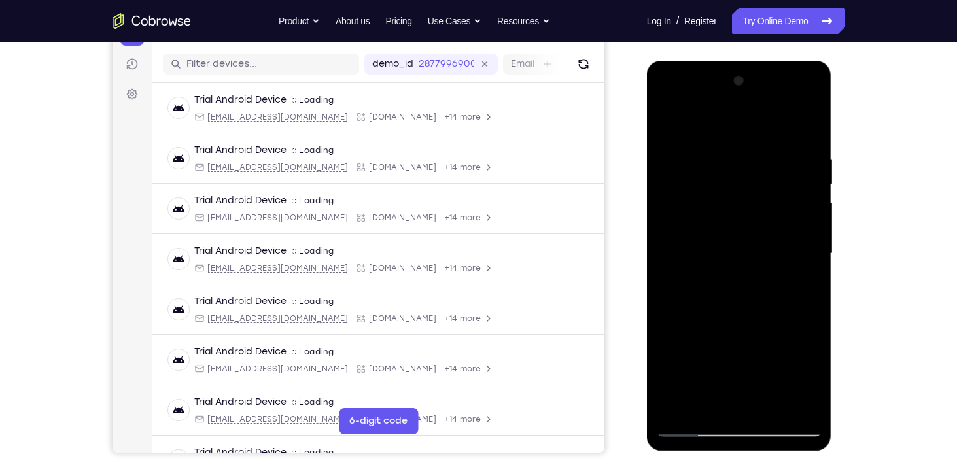
click at [741, 258] on div at bounding box center [739, 254] width 165 height 366
drag, startPoint x: 739, startPoint y: 300, endPoint x: 729, endPoint y: 213, distance: 86.8
click at [729, 213] on div at bounding box center [739, 254] width 165 height 366
drag, startPoint x: 739, startPoint y: 287, endPoint x: 742, endPoint y: 217, distance: 69.4
click at [742, 217] on div at bounding box center [739, 254] width 165 height 366
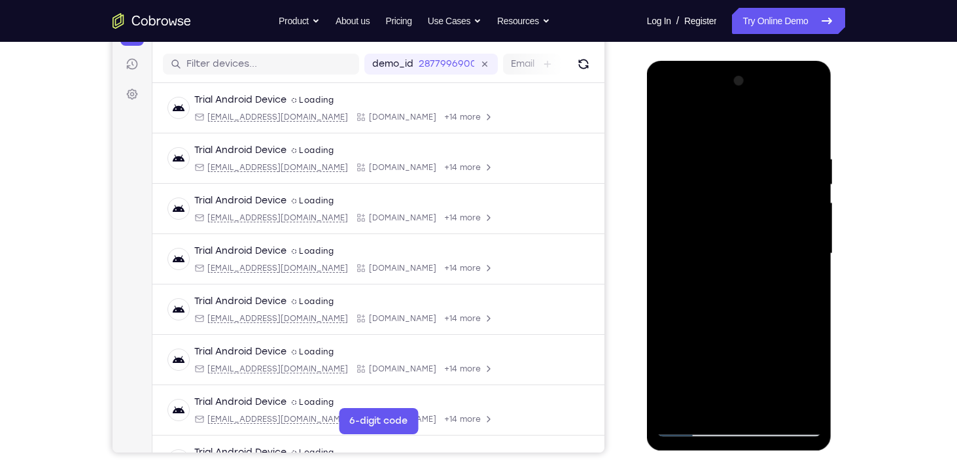
click at [677, 123] on div at bounding box center [739, 254] width 165 height 366
click at [712, 400] on div at bounding box center [739, 254] width 165 height 366
click at [704, 118] on div at bounding box center [739, 254] width 165 height 366
click at [736, 356] on div at bounding box center [739, 254] width 165 height 366
click at [816, 381] on div at bounding box center [739, 254] width 165 height 366
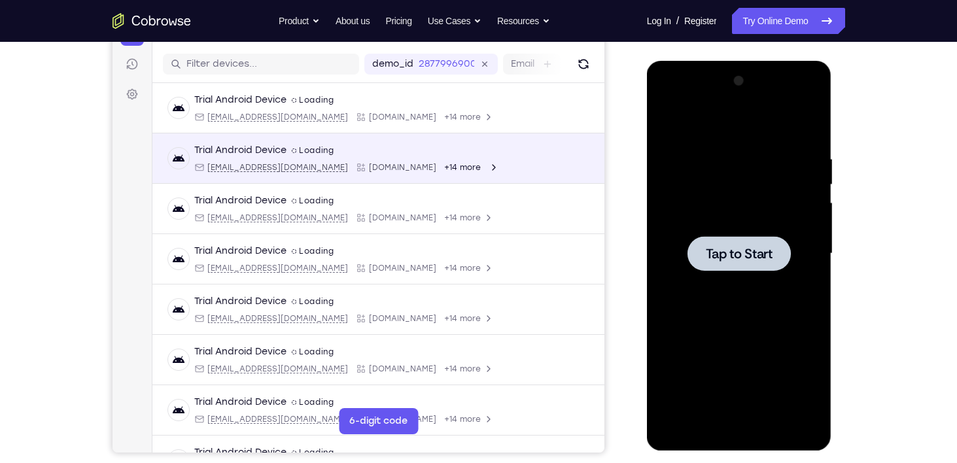
click at [384, 156] on div "Trial Android Device spin2 Loading" at bounding box center [346, 150] width 305 height 13
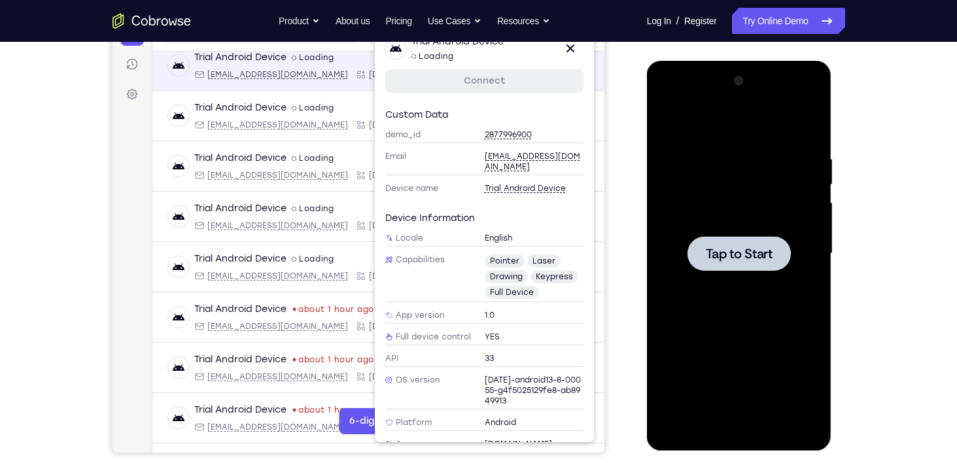
scroll to position [169, 0]
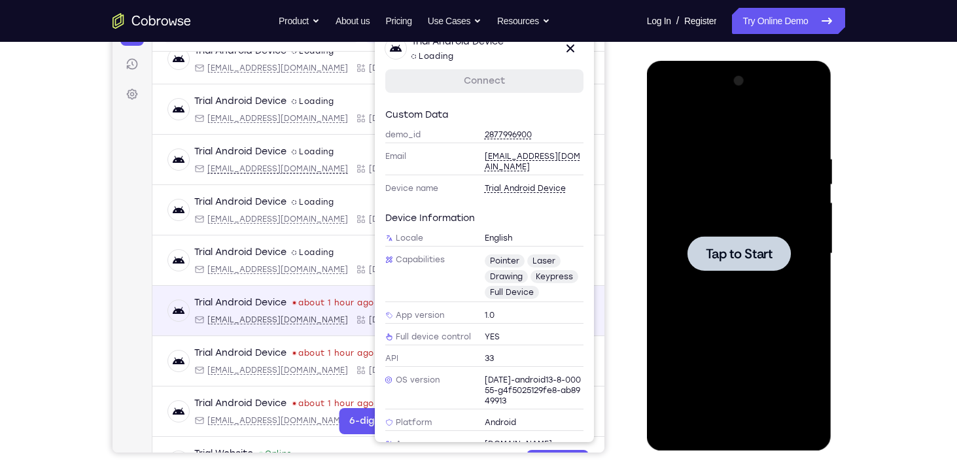
click at [305, 298] on time "about 1 hour ago" at bounding box center [336, 303] width 76 height 10
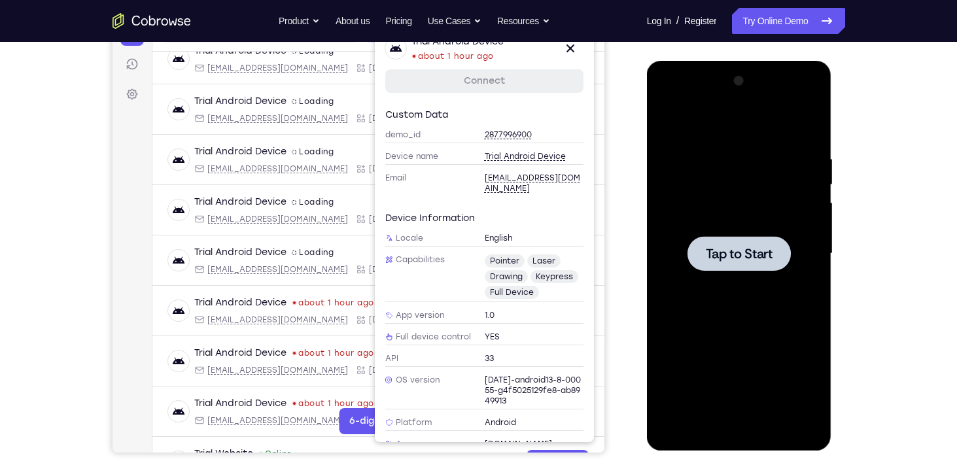
click at [532, 83] on link "Connect" at bounding box center [484, 81] width 198 height 24
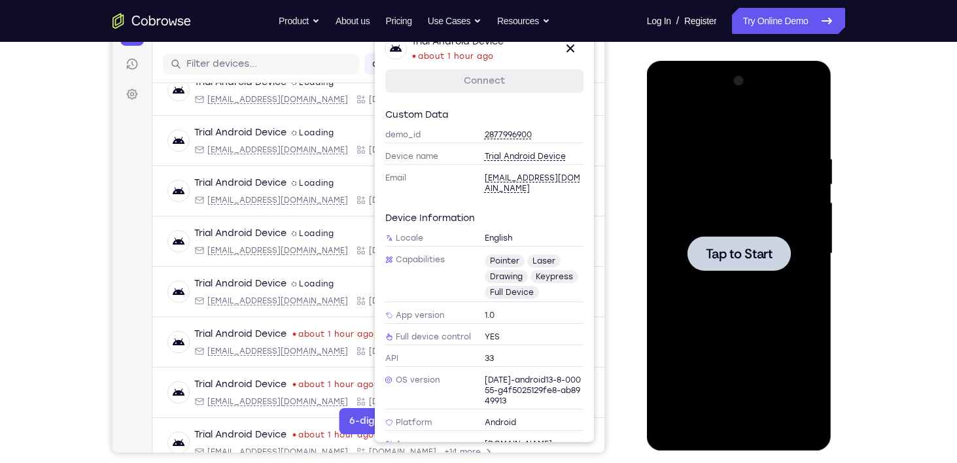
scroll to position [0, 0]
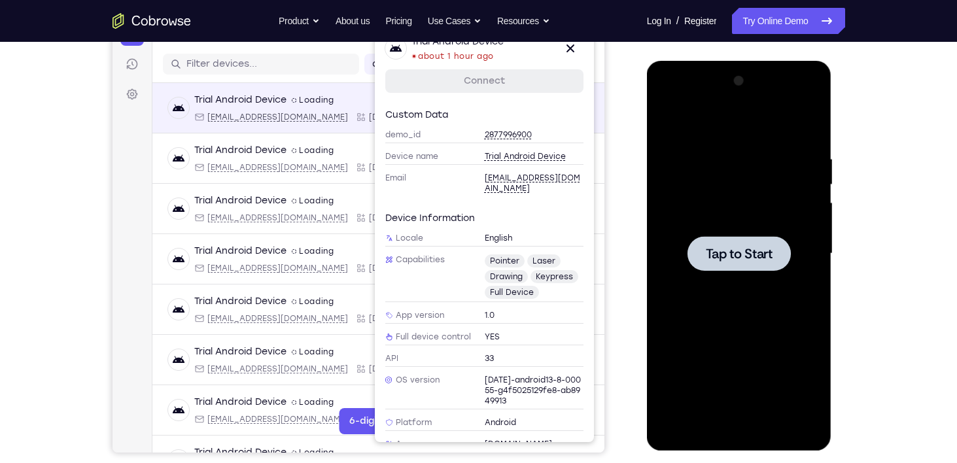
click at [344, 103] on div "Trial Android Device spin2 Loading" at bounding box center [346, 100] width 305 height 13
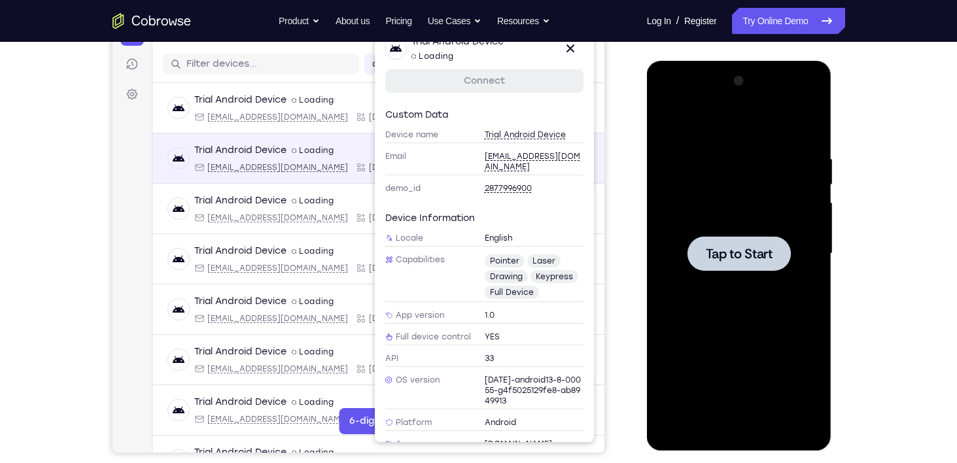
click at [312, 134] on div "Trial Android Device spin2 Loading [EMAIL_ADDRESS][DOMAIN_NAME] [DOMAIN_NAME] +…" at bounding box center [378, 158] width 452 height 50
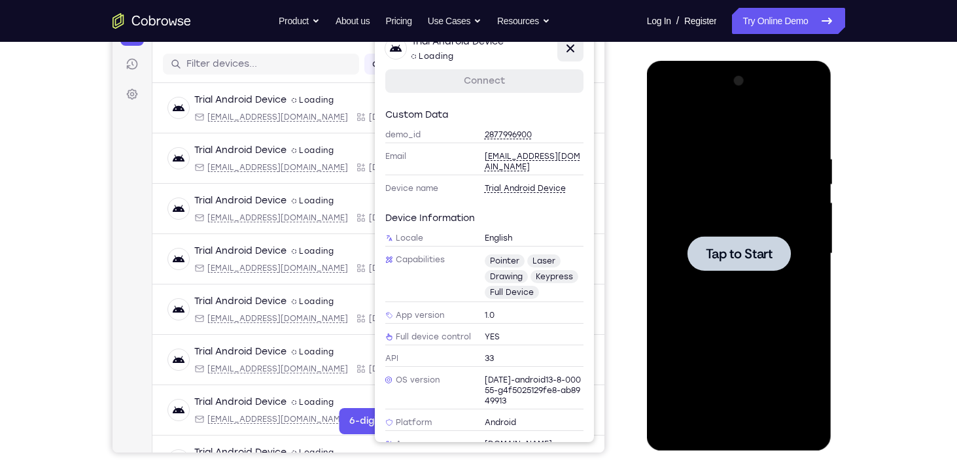
click at [566, 53] on icon at bounding box center [570, 49] width 16 height 16
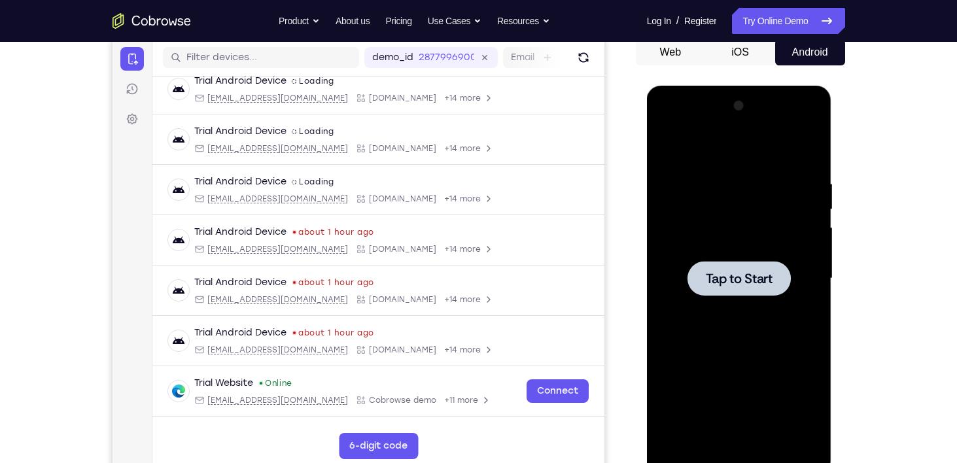
scroll to position [133, 0]
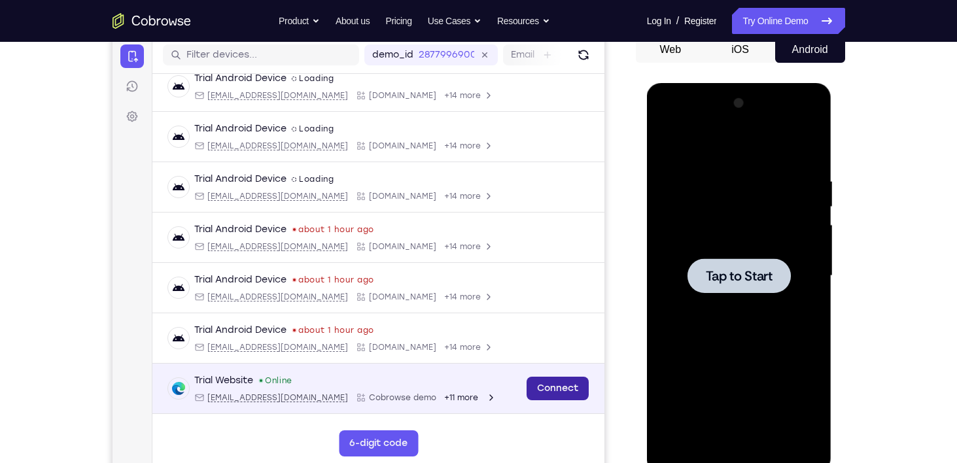
drag, startPoint x: 570, startPoint y: 358, endPoint x: 561, endPoint y: 383, distance: 26.5
click at [561, 383] on div "Trial Android Device spin2 Loading [EMAIL_ADDRESS][DOMAIN_NAME] [DOMAIN_NAME] +…" at bounding box center [378, 143] width 452 height 667
click at [561, 383] on link "Connect" at bounding box center [557, 389] width 62 height 24
